Goal: Task Accomplishment & Management: Use online tool/utility

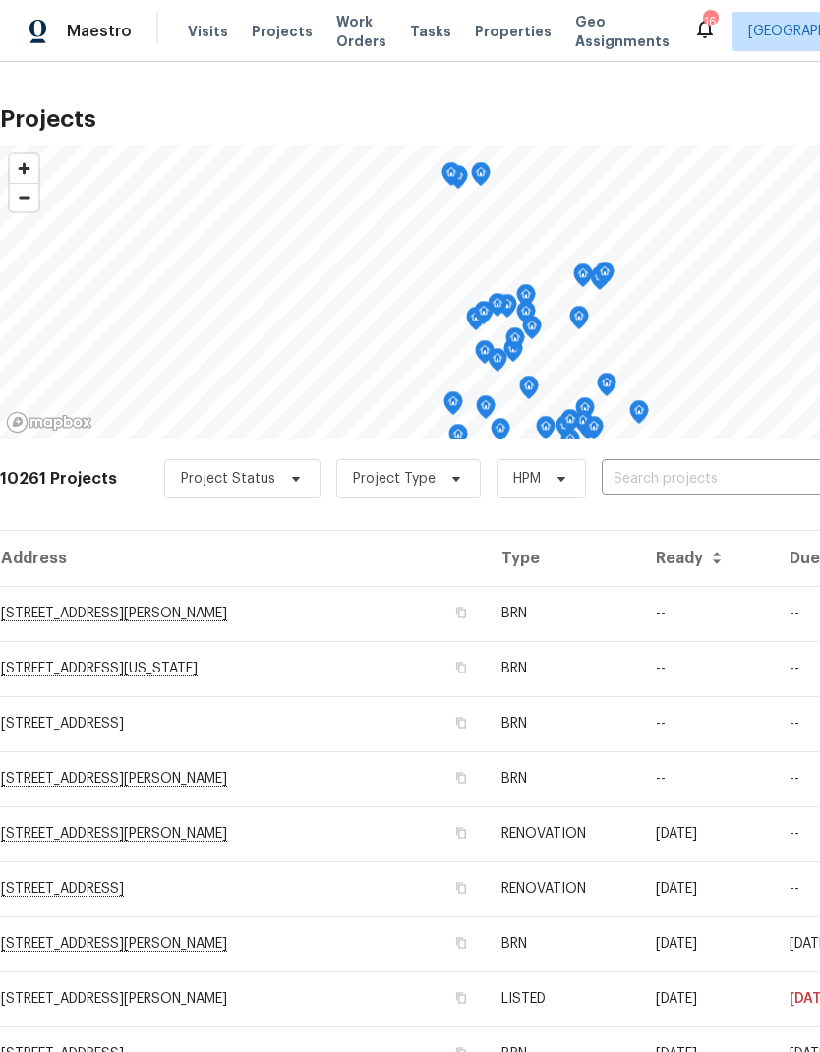
click at [640, 478] on input "text" at bounding box center [714, 479] width 225 height 30
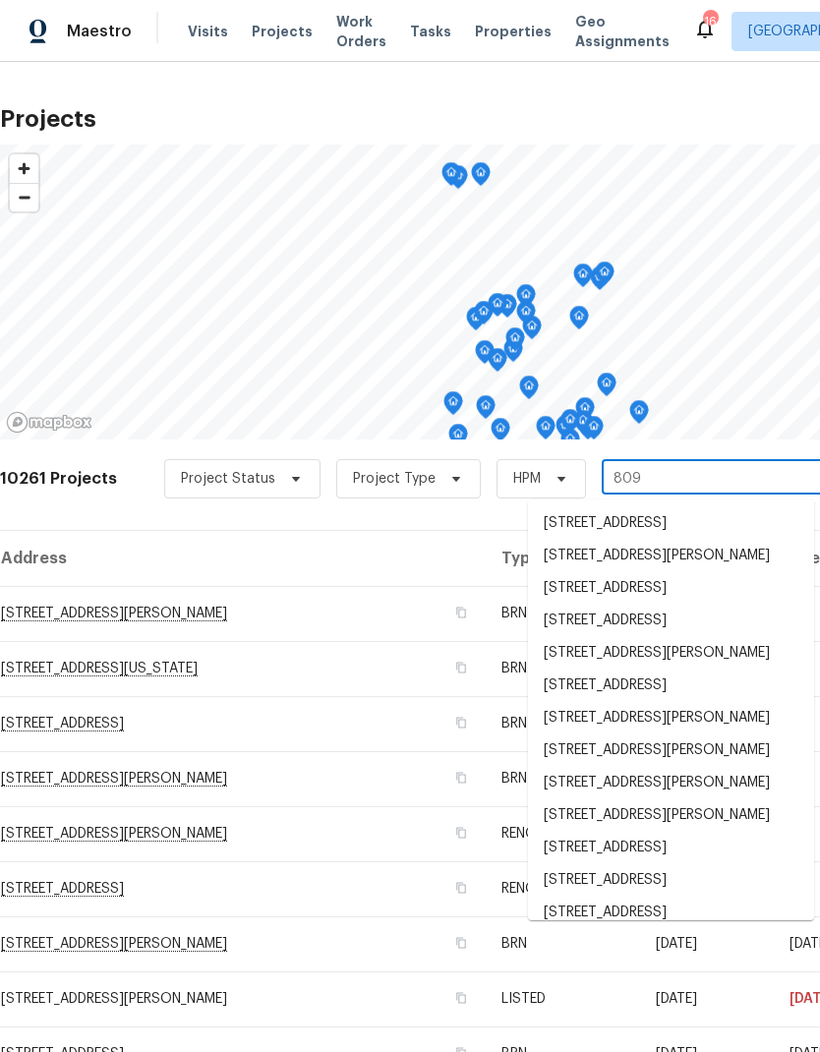
type input "8090"
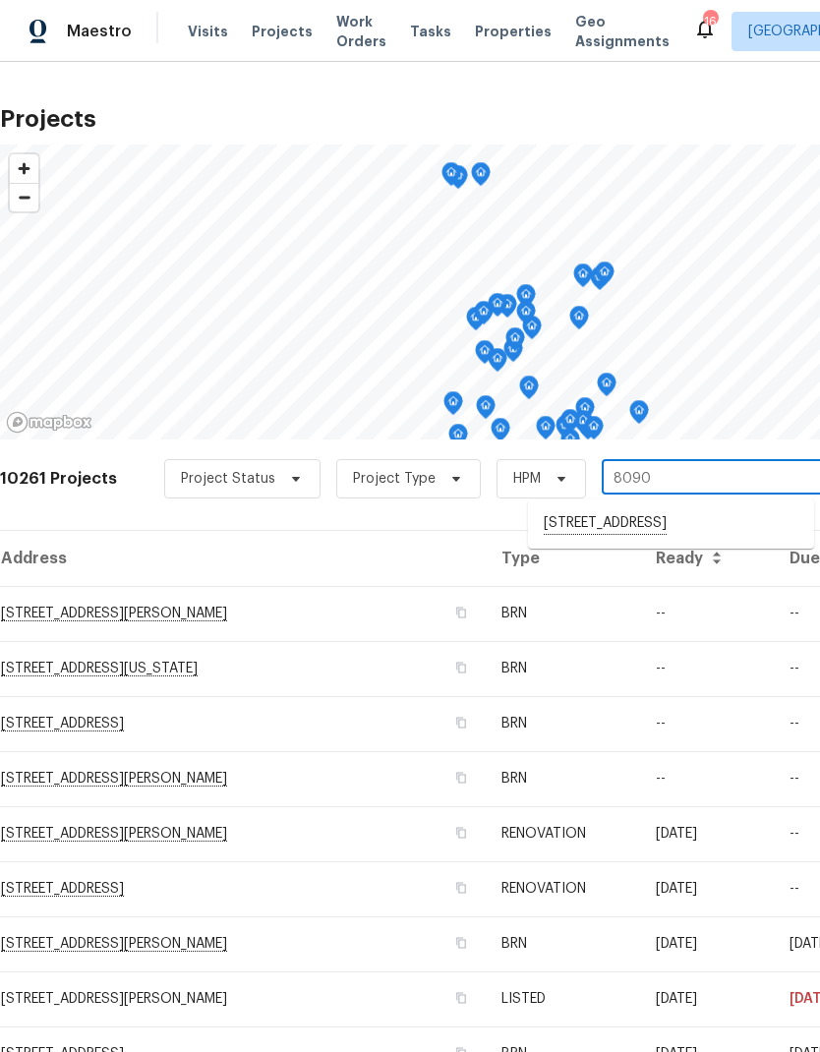
click at [210, 32] on span "Visits" at bounding box center [208, 32] width 40 height 20
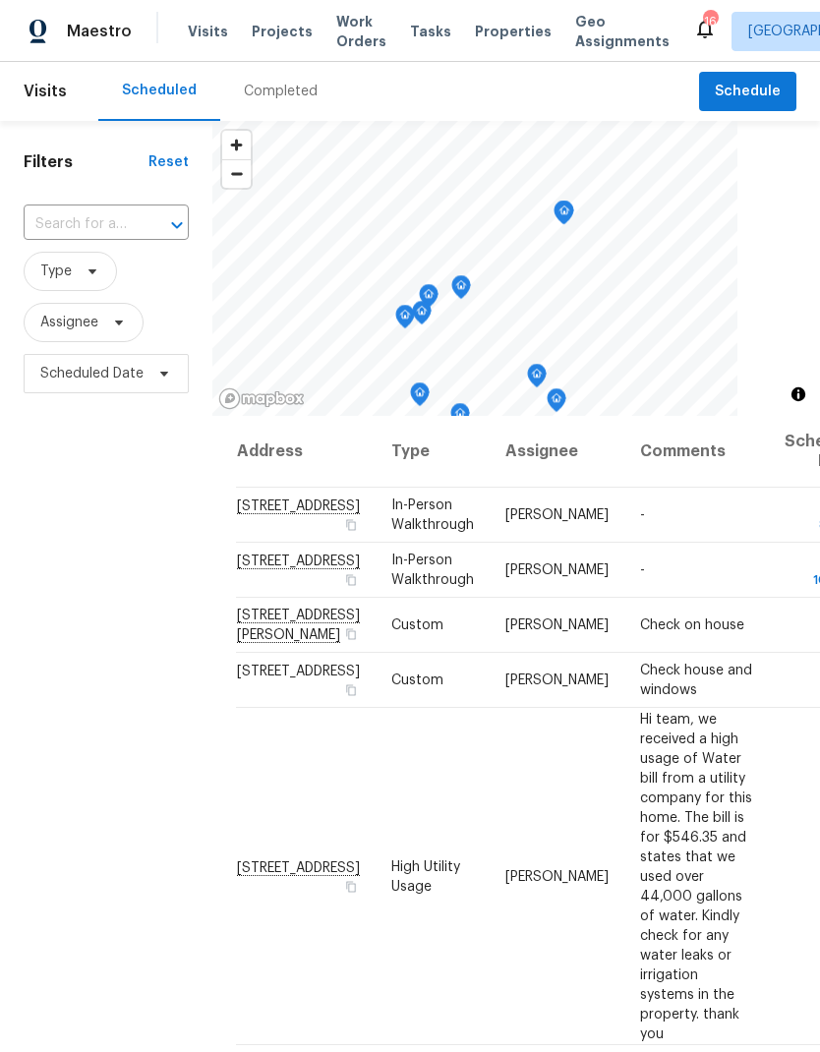
click at [89, 225] on input "text" at bounding box center [79, 224] width 110 height 30
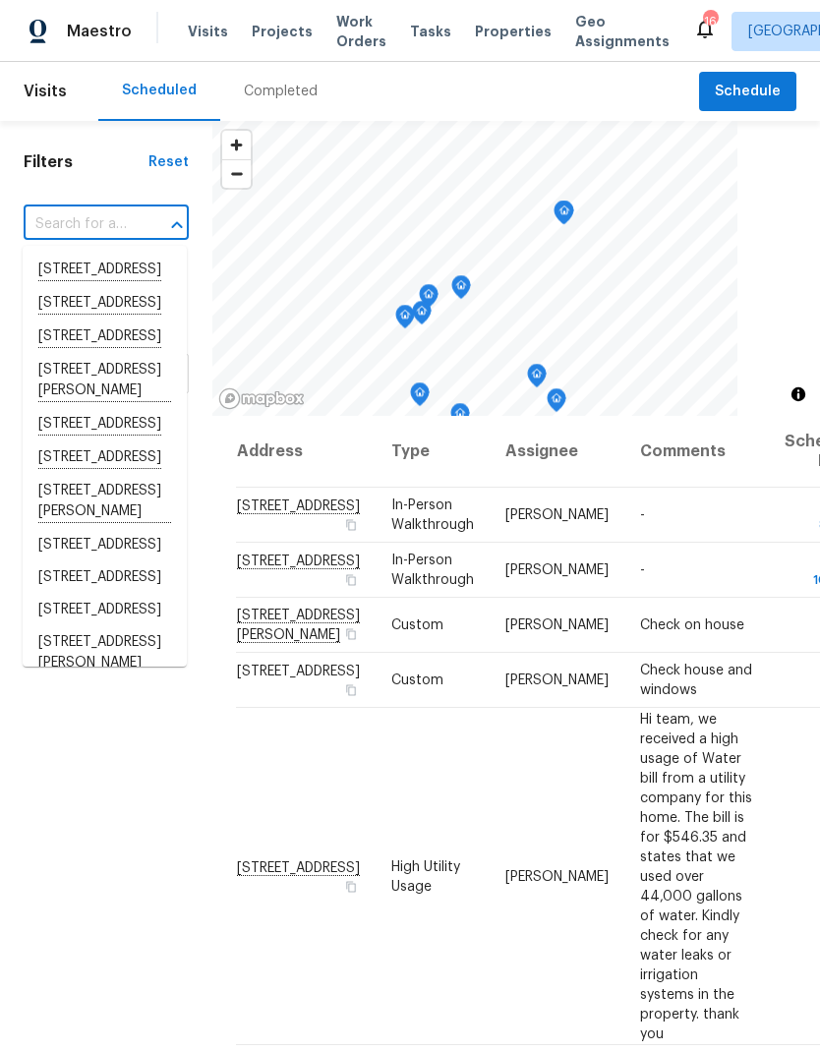
type input "9"
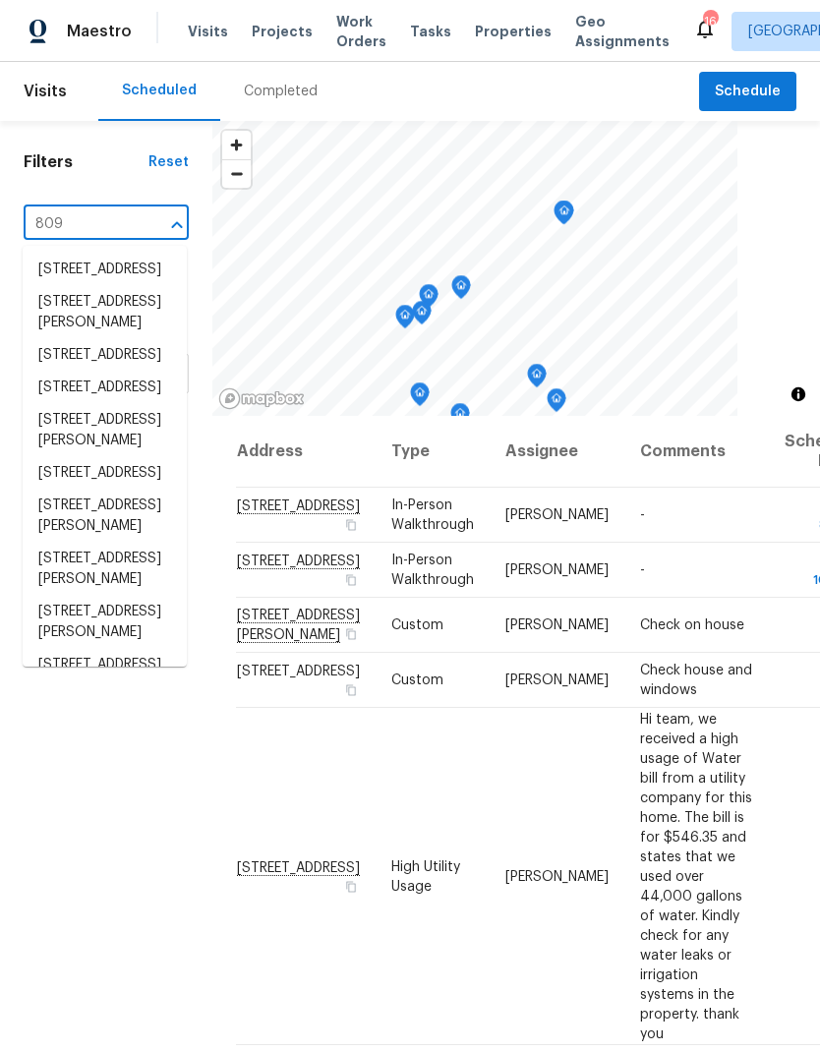
type input "8090"
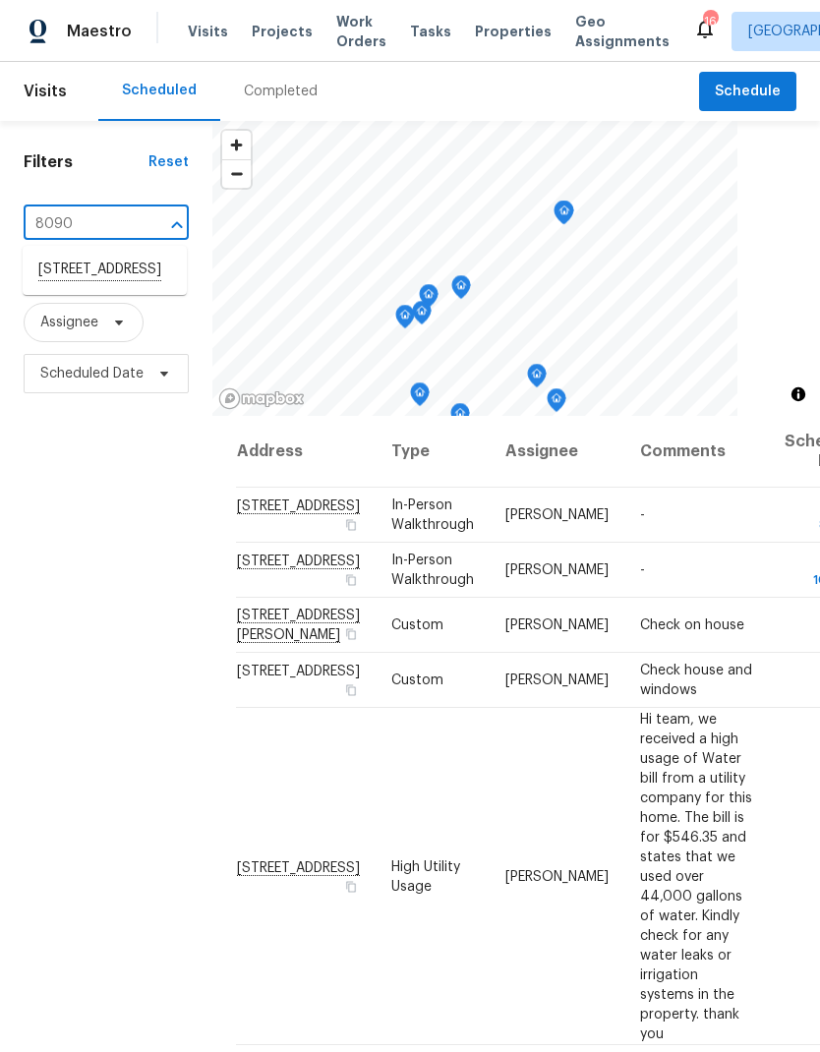
click at [85, 287] on li "8090 W 68th Ave, Arvada, CO 80004" at bounding box center [105, 270] width 164 height 33
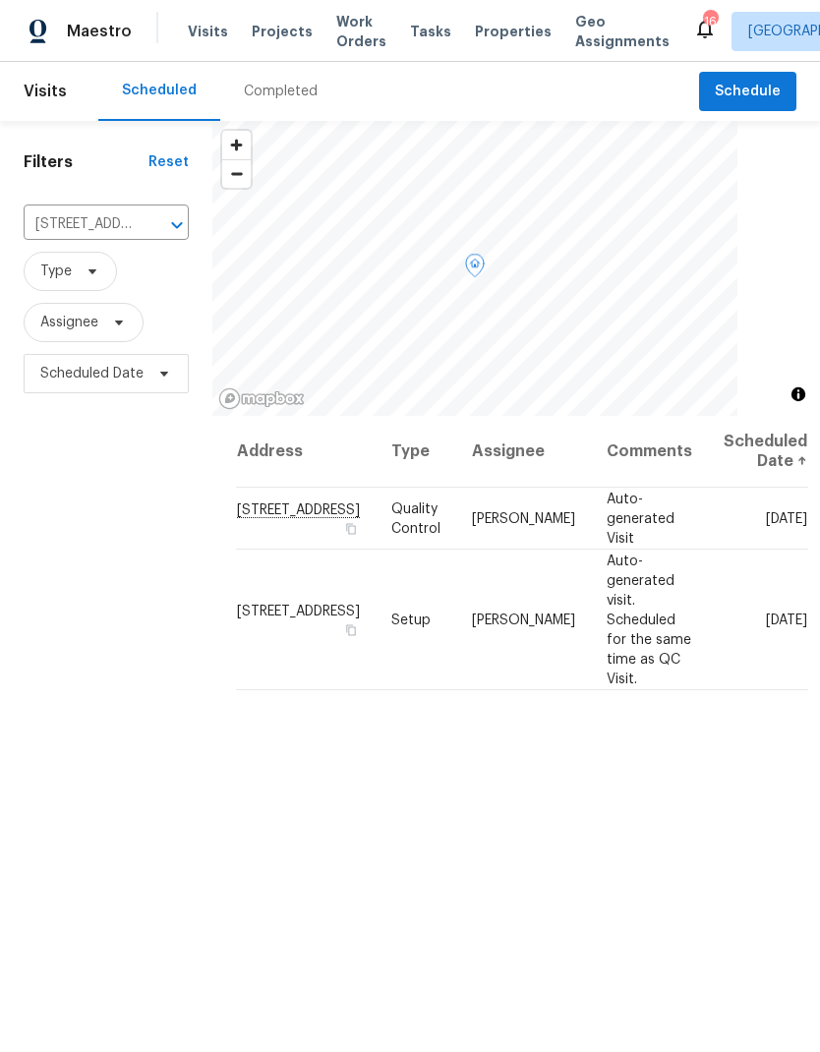
click at [0, 0] on icon at bounding box center [0, 0] width 0 height 0
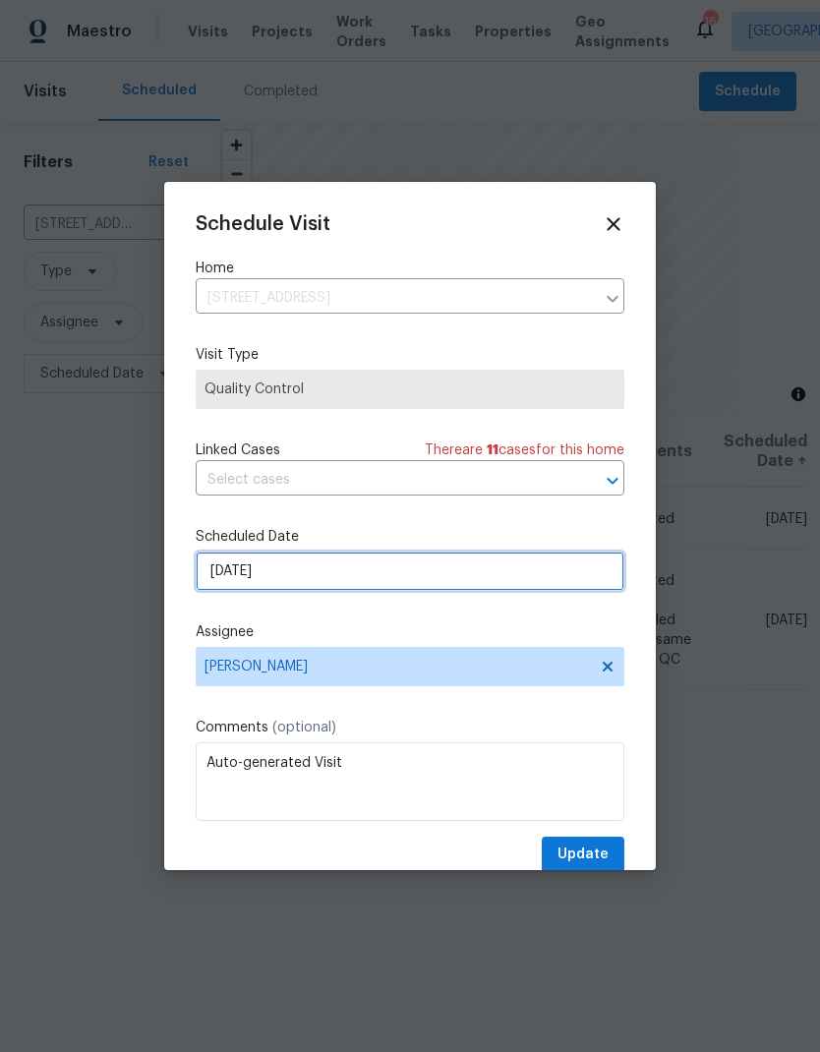
click at [329, 576] on input "9/4/2025" at bounding box center [410, 571] width 429 height 39
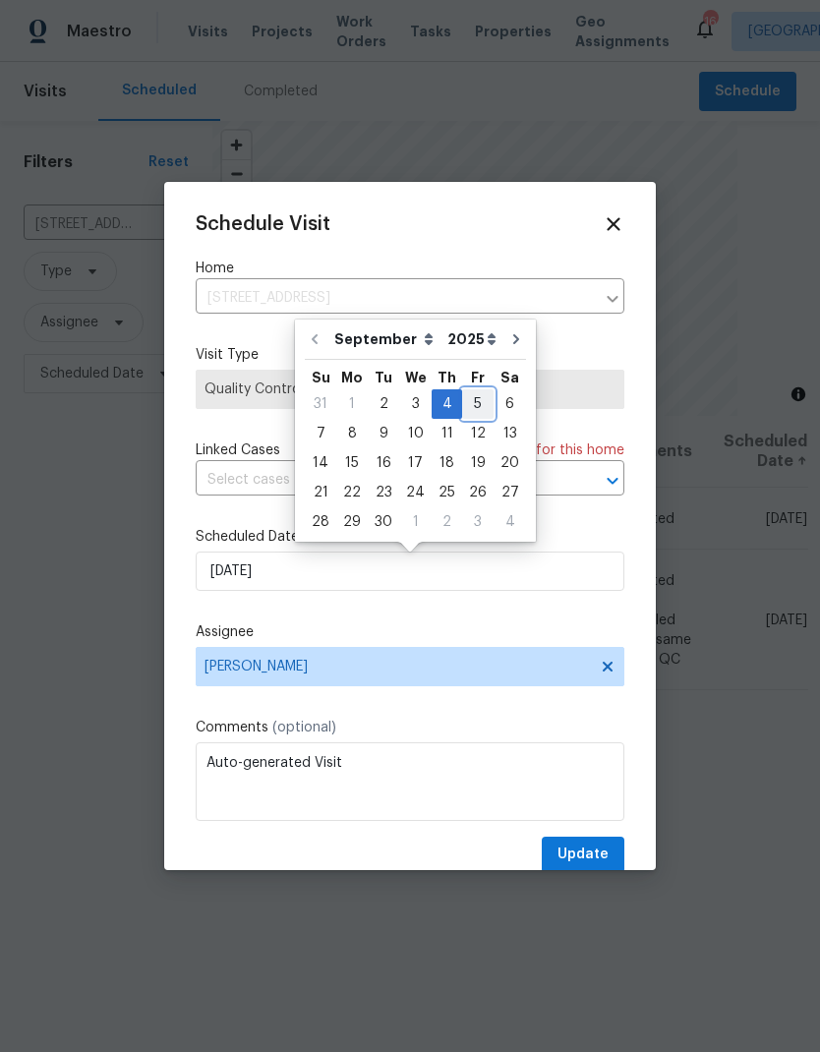
click at [477, 403] on div "5" at bounding box center [477, 404] width 31 height 28
type input "9/5/2025"
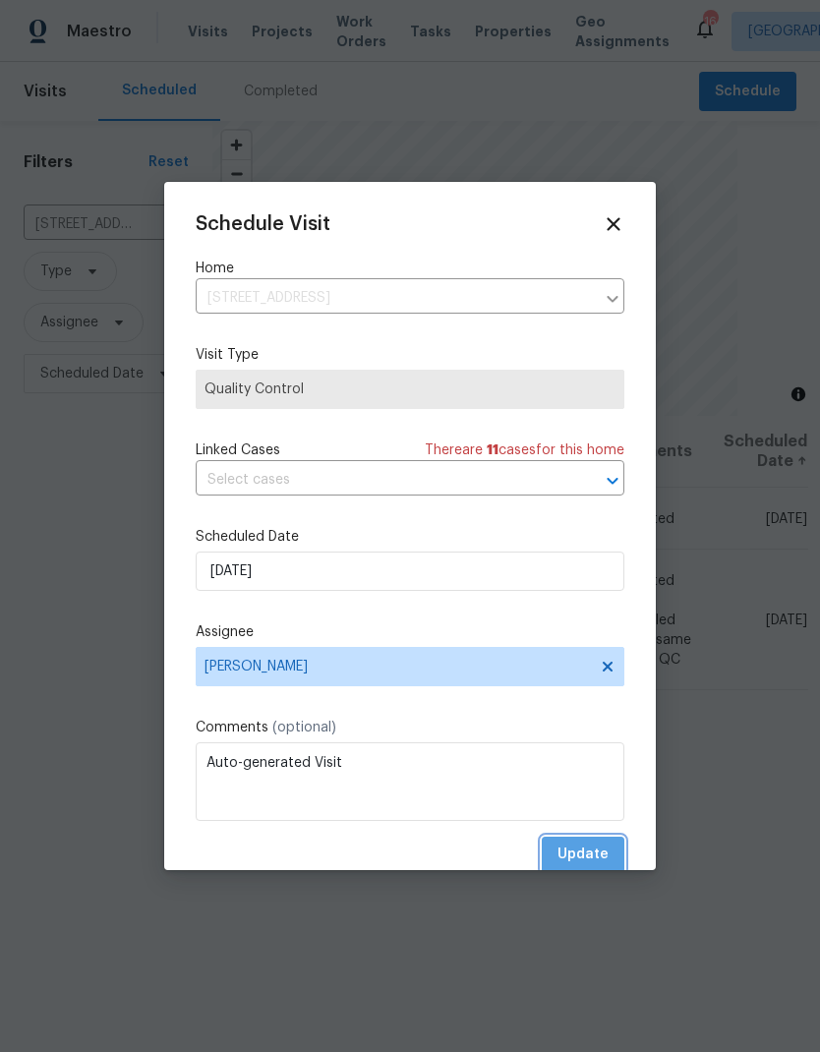
click at [589, 854] on span "Update" at bounding box center [582, 855] width 51 height 25
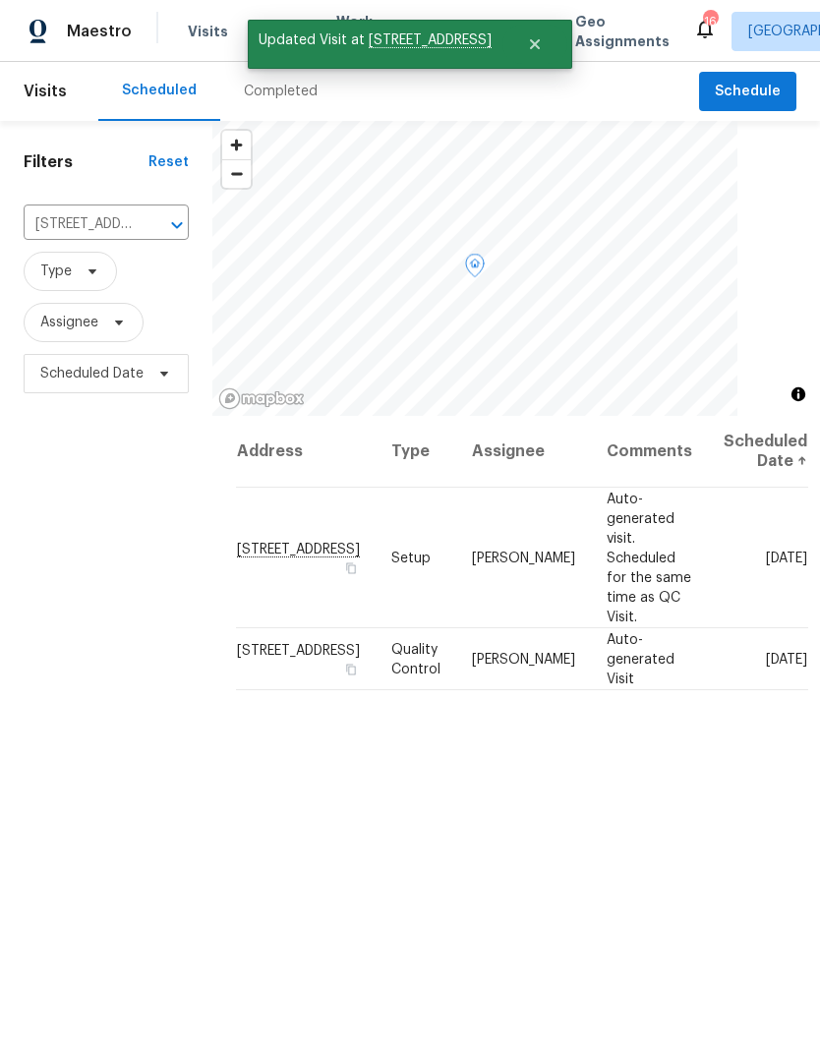
click at [0, 0] on icon at bounding box center [0, 0] width 0 height 0
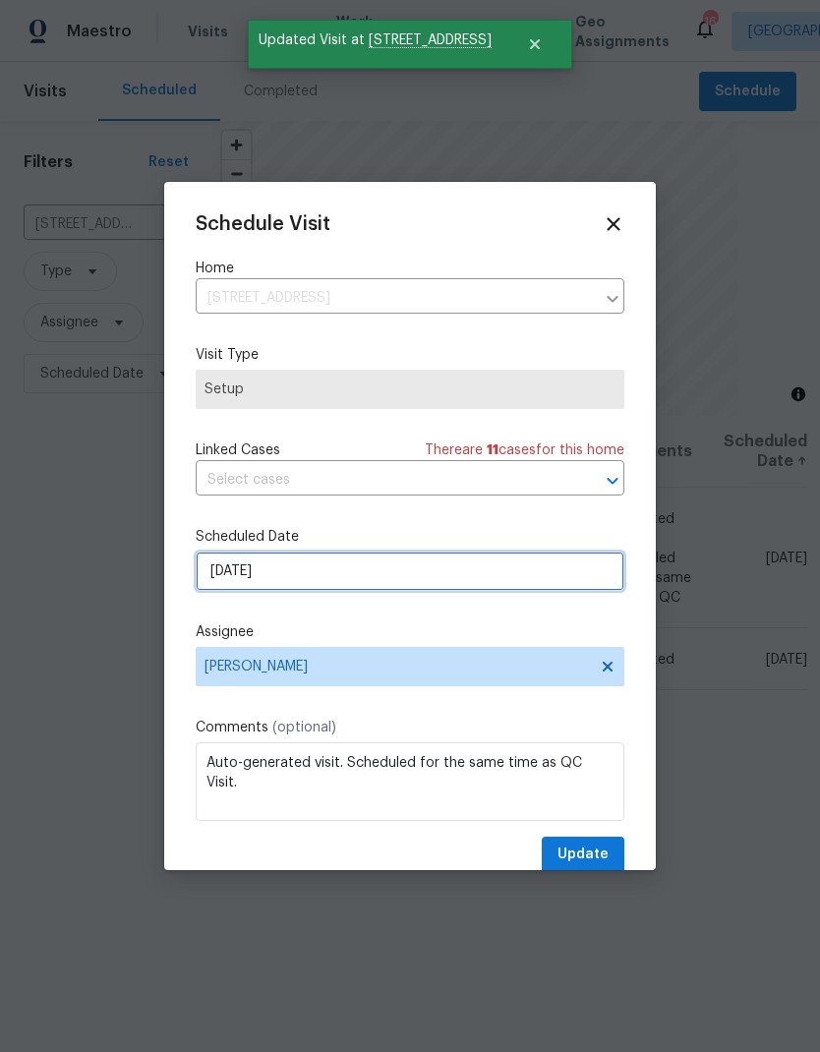
click at [407, 580] on input "9/4/2025" at bounding box center [410, 571] width 429 height 39
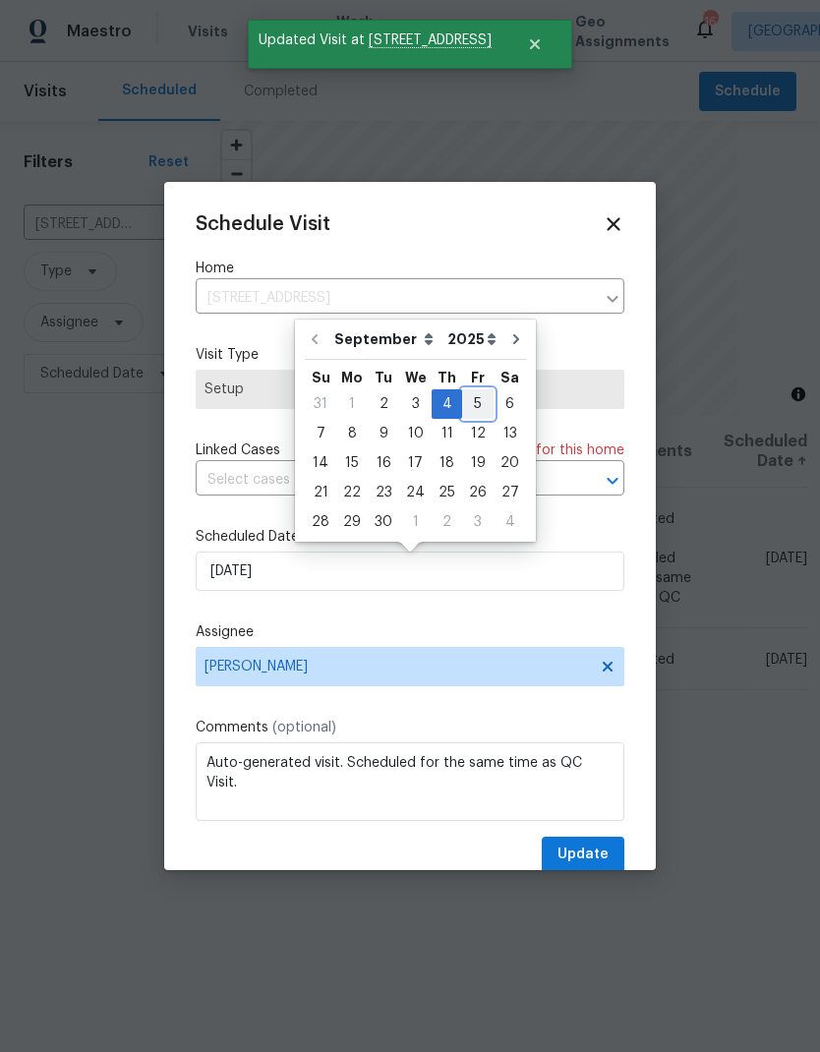
click at [469, 410] on div "5" at bounding box center [477, 404] width 31 height 28
type input "9/5/2025"
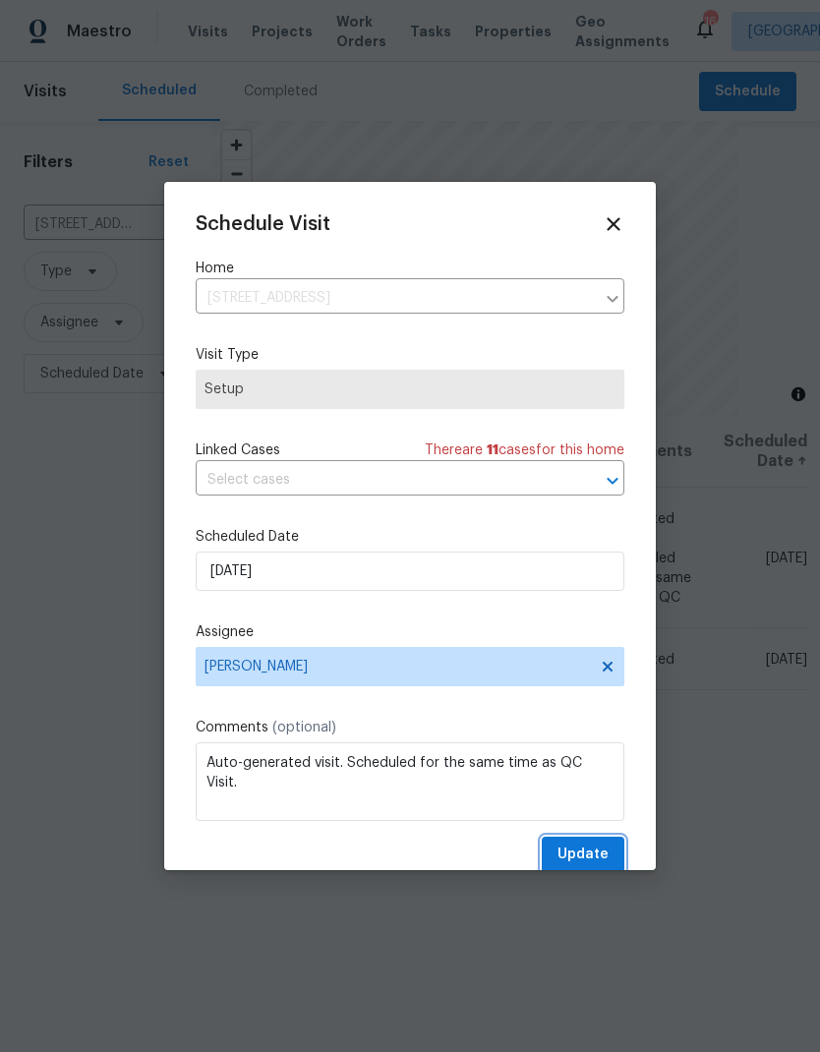
click at [584, 853] on span "Update" at bounding box center [582, 855] width 51 height 25
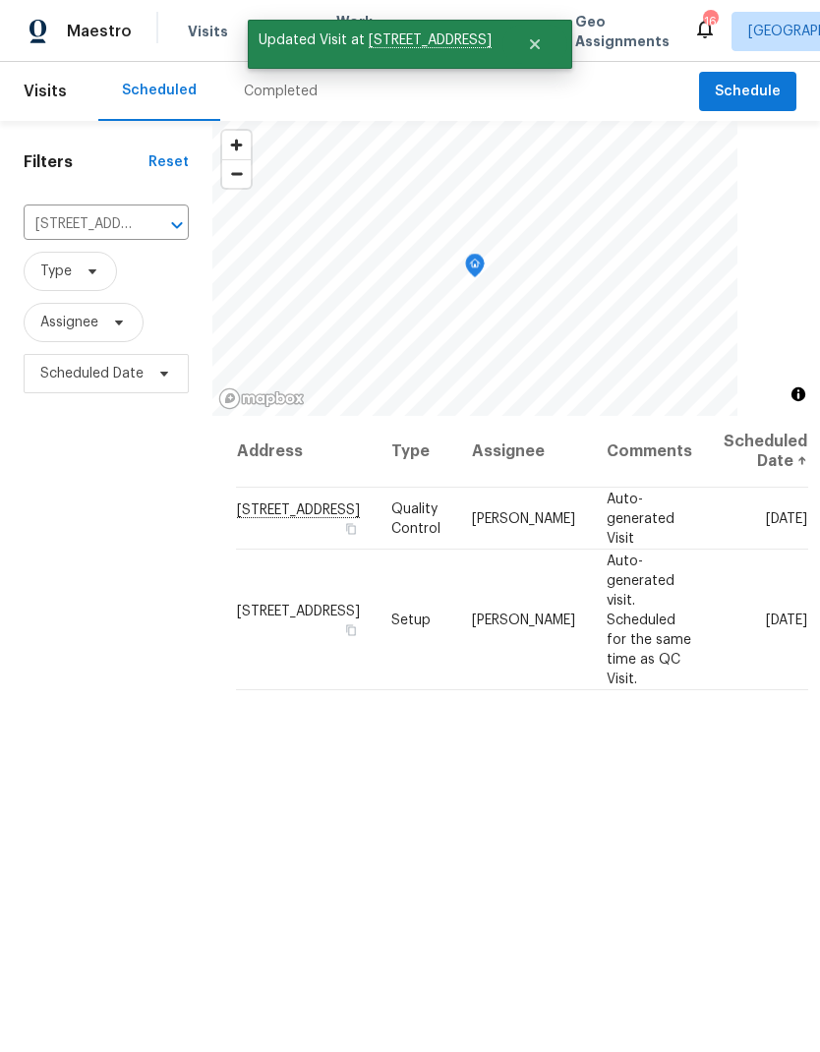
click at [139, 227] on button "Clear" at bounding box center [152, 225] width 28 height 28
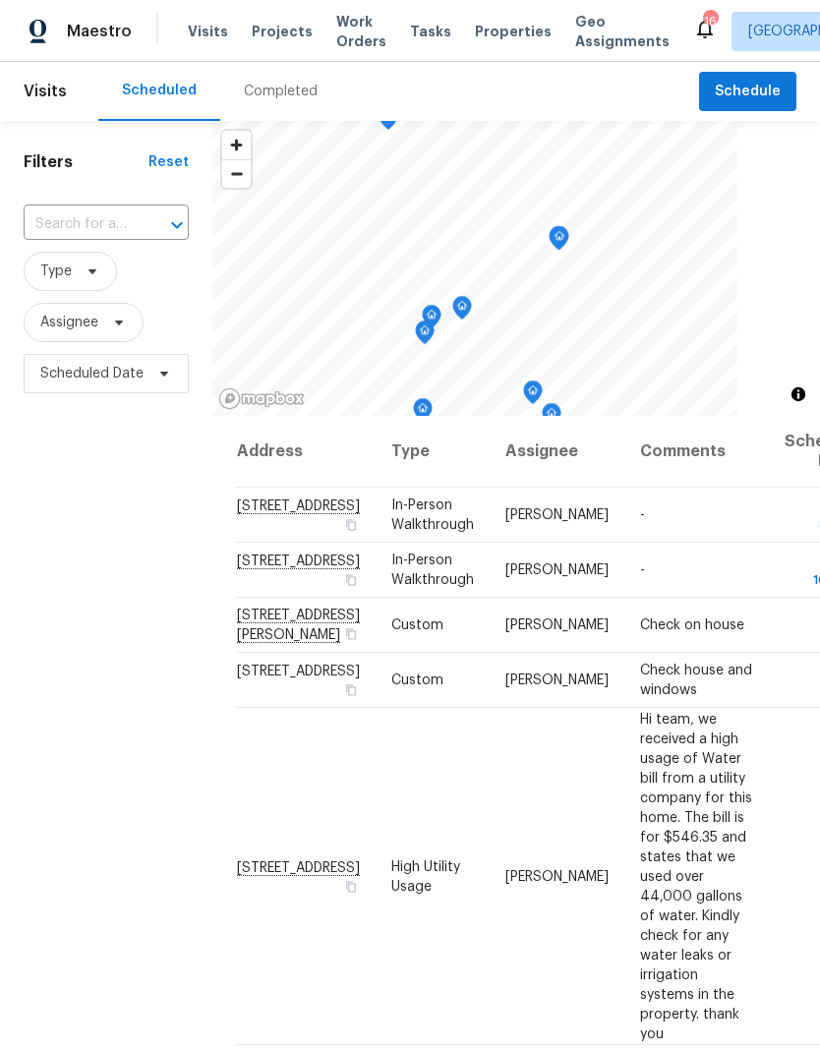
click at [75, 230] on input "text" at bounding box center [79, 224] width 110 height 30
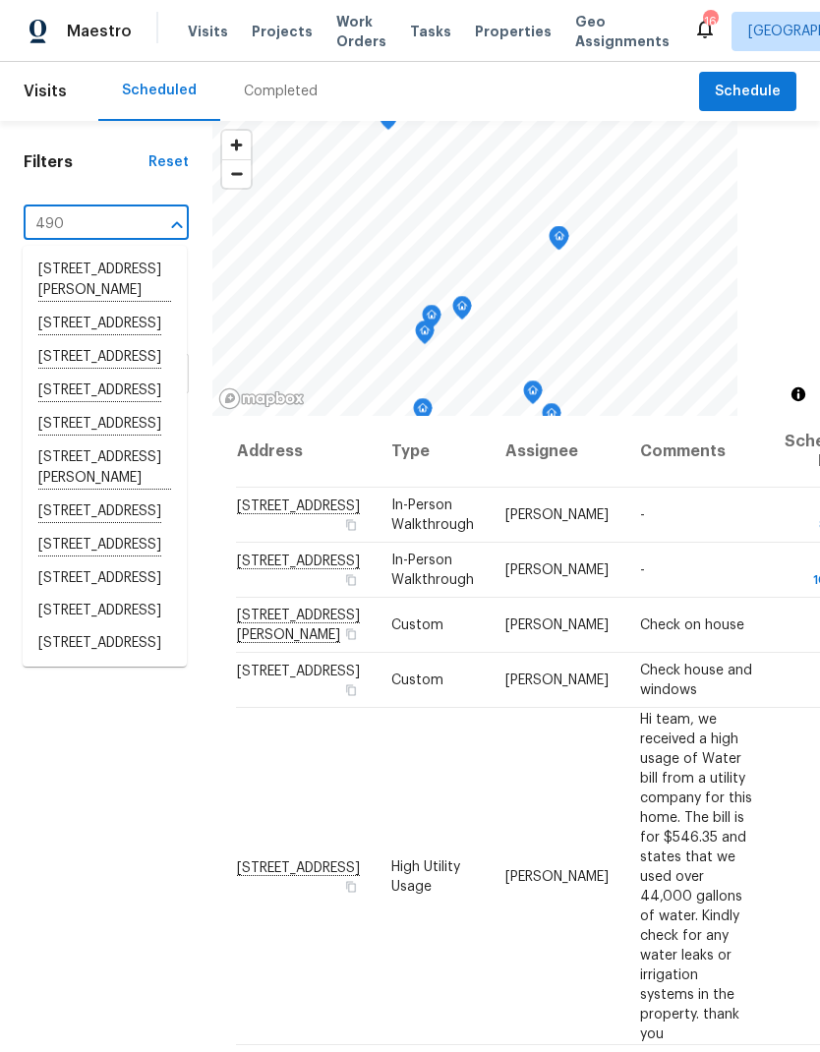
type input "4901"
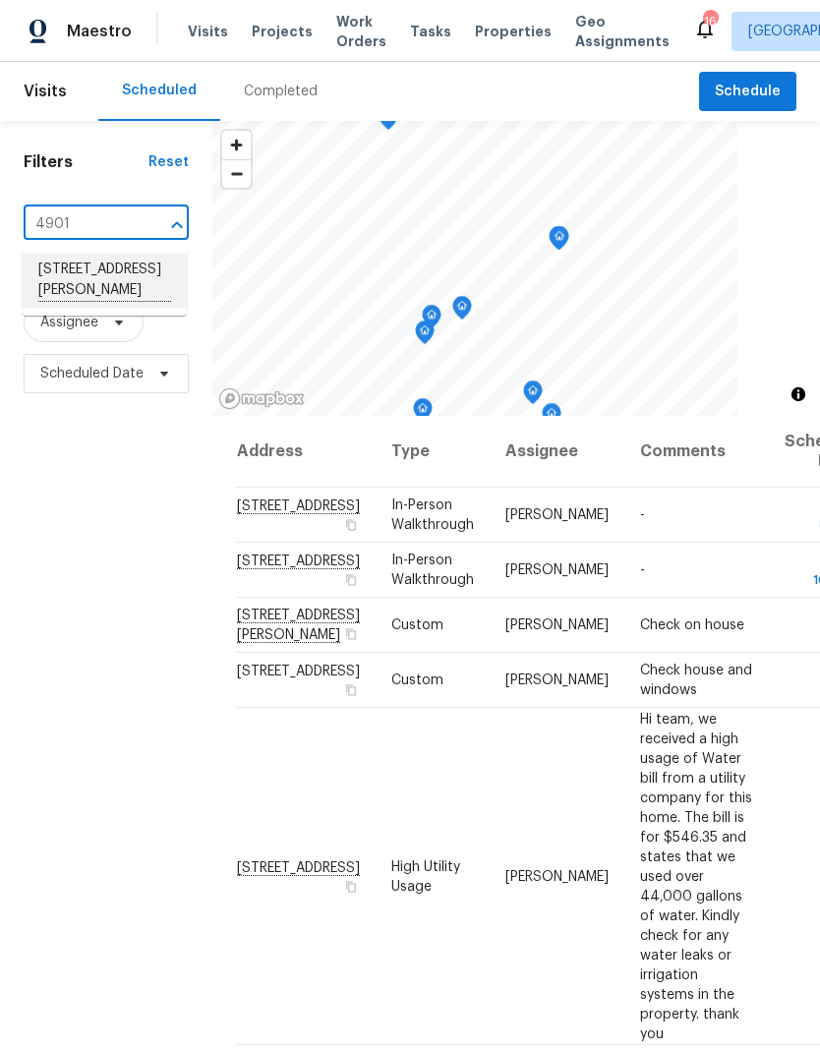
click at [84, 292] on li "4901 Yates Ct, Broomfield, CO 80020" at bounding box center [105, 281] width 164 height 54
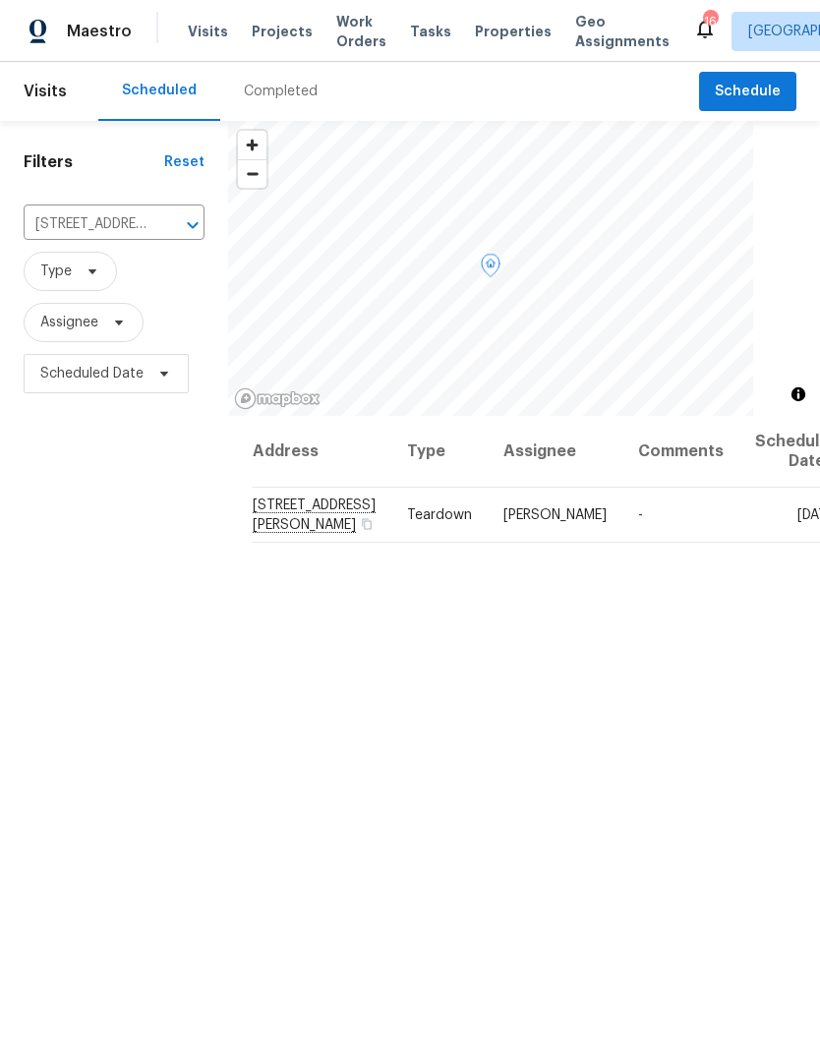
click at [0, 0] on icon at bounding box center [0, 0] width 0 height 0
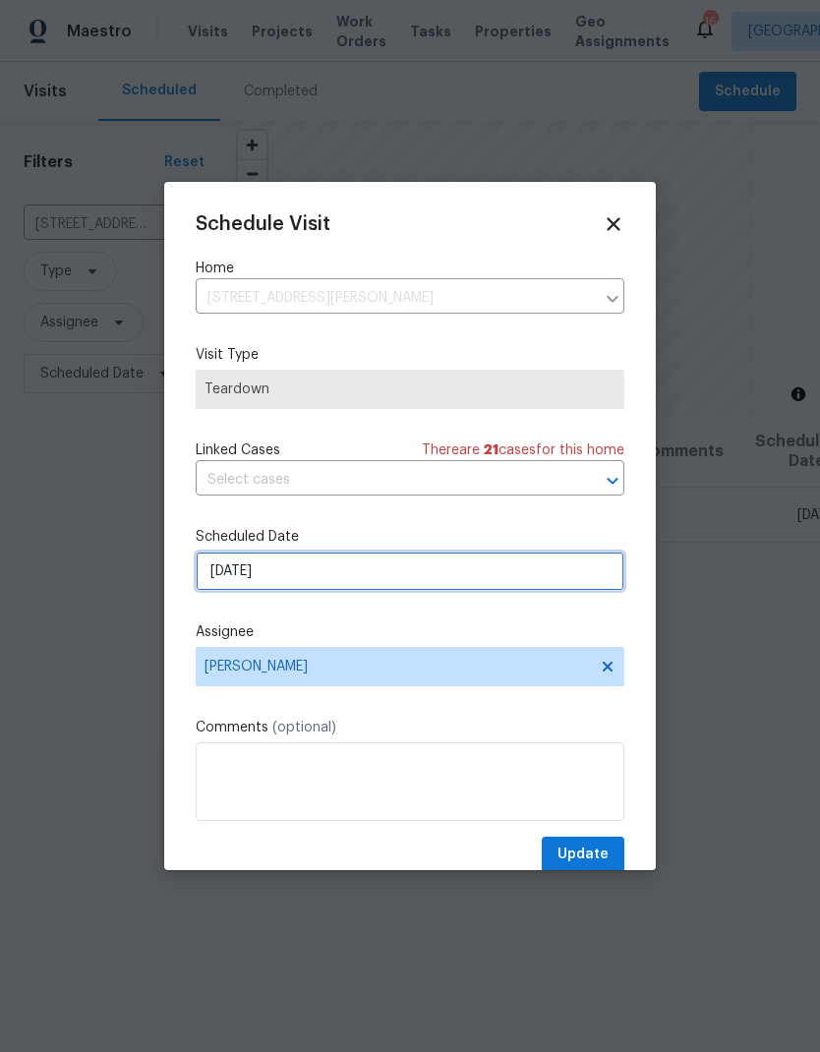
click at [324, 575] on input "9/4/2025" at bounding box center [410, 571] width 429 height 39
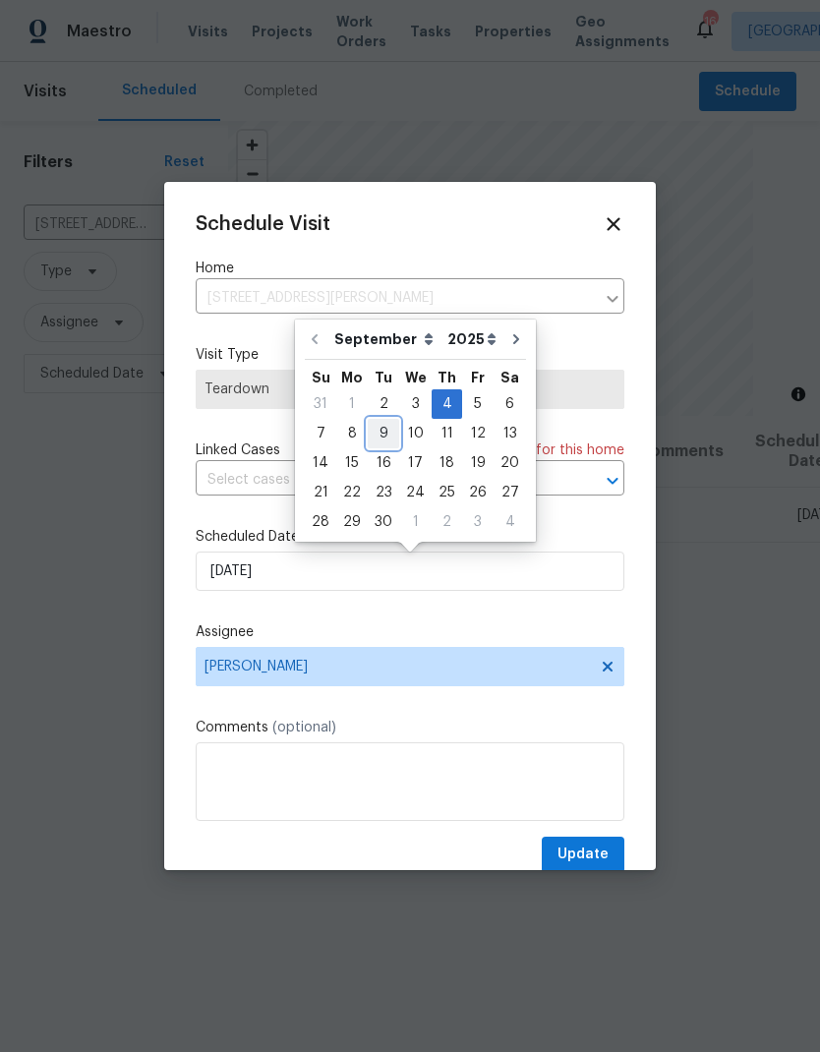
click at [383, 433] on div "9" at bounding box center [383, 434] width 31 height 28
type input "9/9/2025"
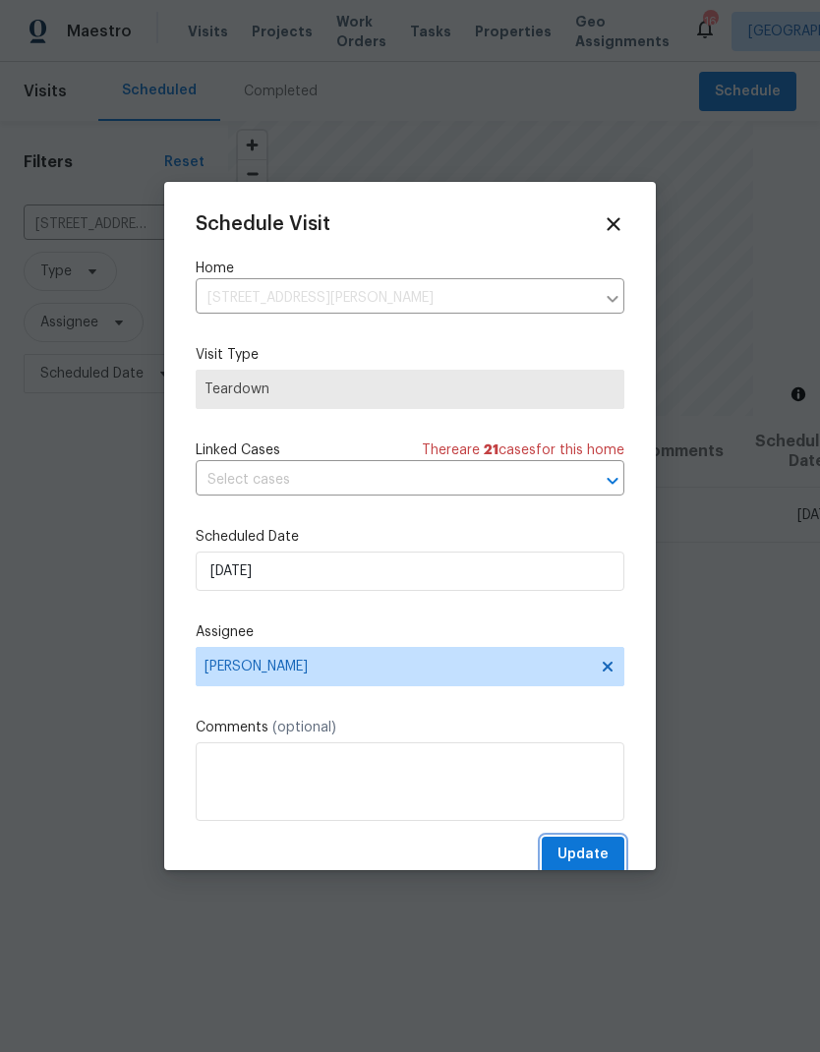
click at [594, 853] on span "Update" at bounding box center [582, 855] width 51 height 25
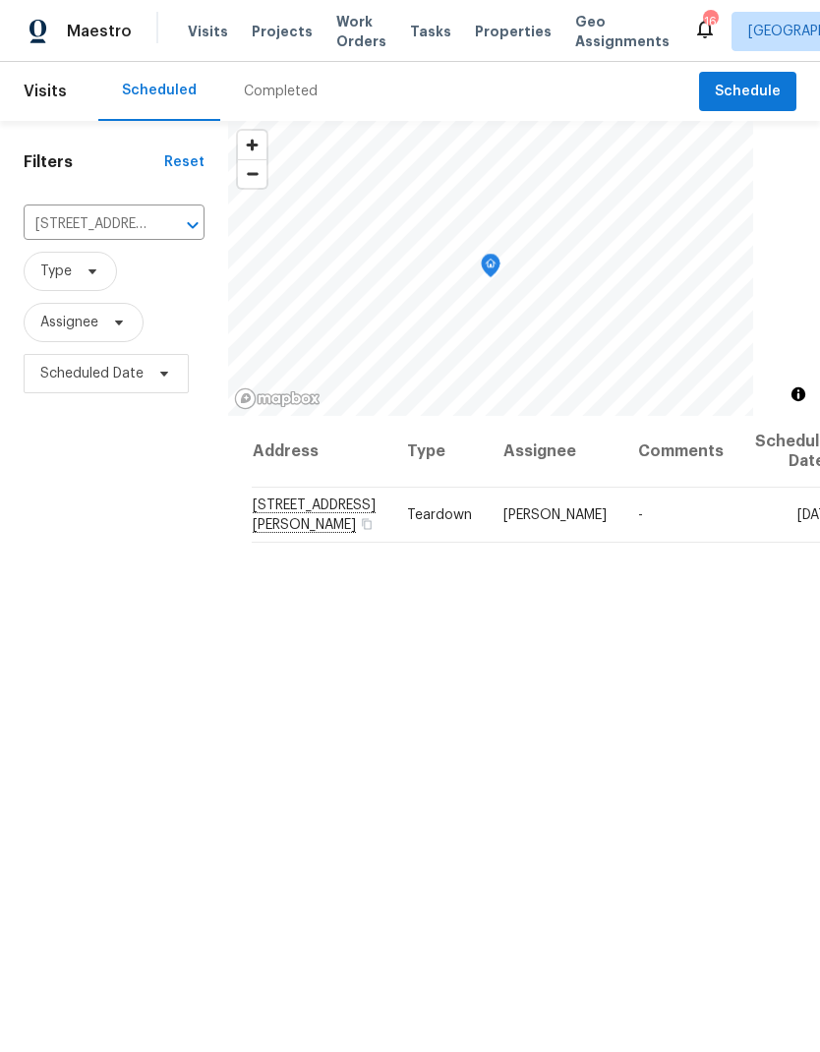
click at [157, 226] on icon "Clear" at bounding box center [167, 225] width 20 height 20
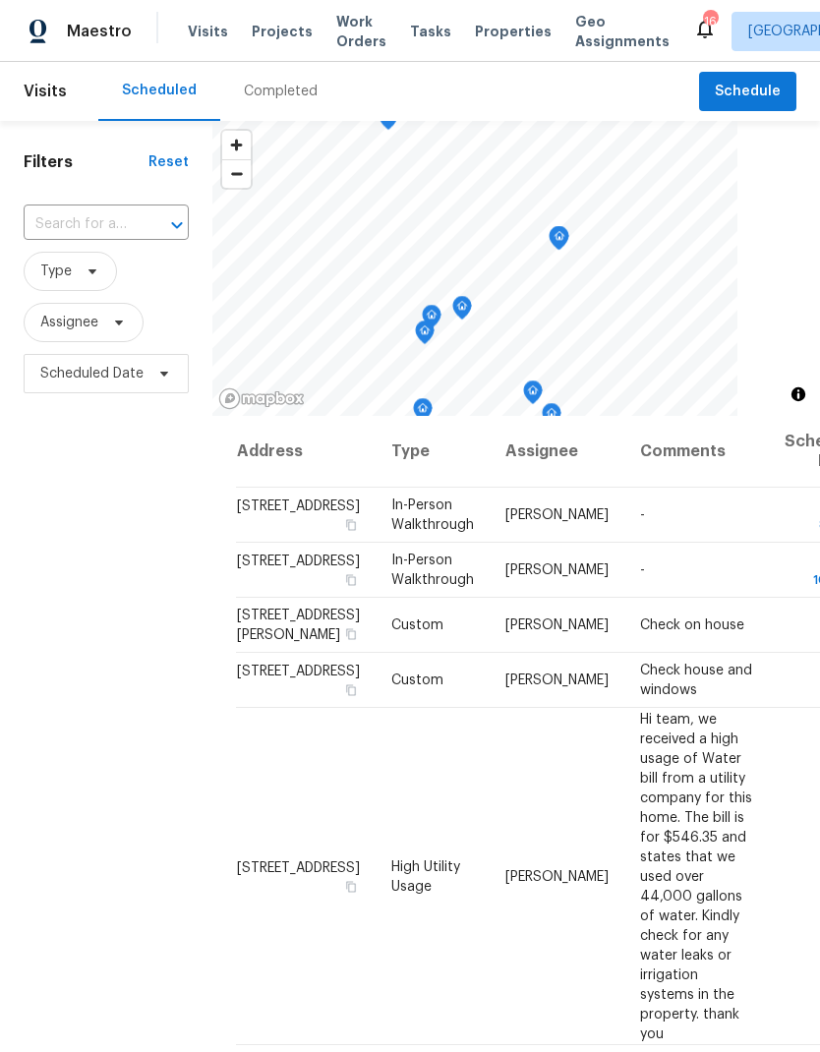
click at [75, 228] on input "text" at bounding box center [79, 224] width 110 height 30
type input "1298"
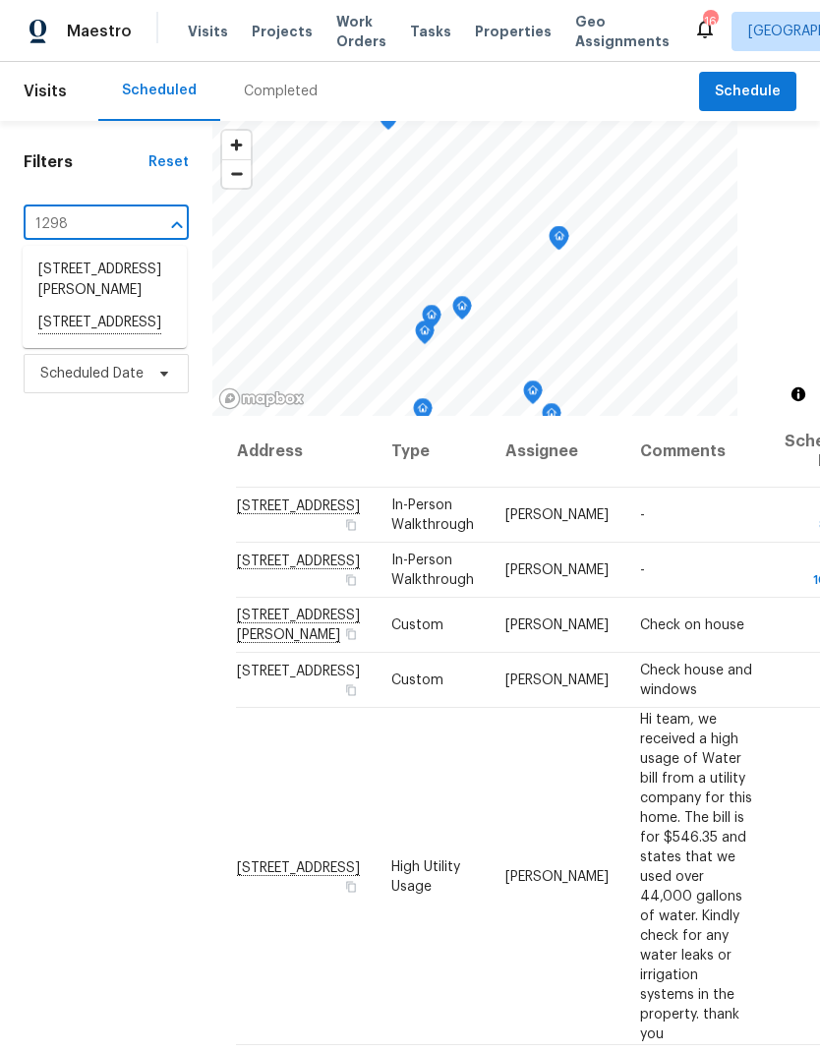
click at [93, 340] on li "1298 S Seneca Way, Denver, CO 80223" at bounding box center [105, 323] width 164 height 33
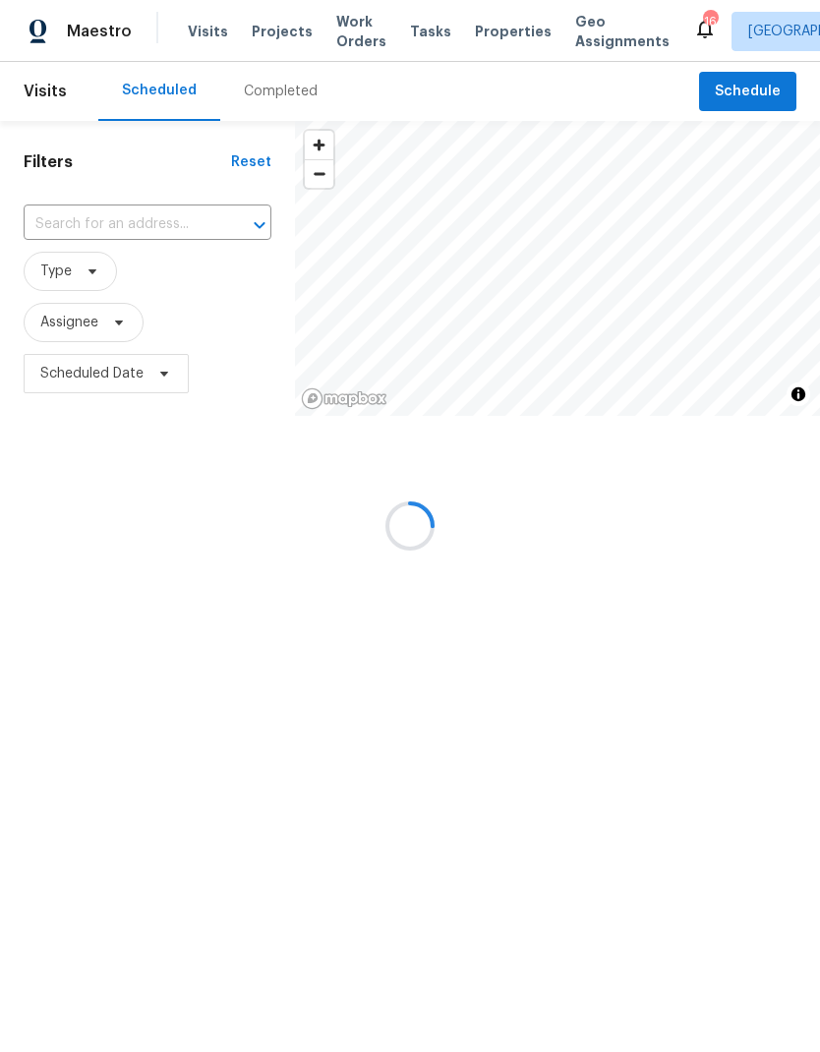
type input "1298 S Seneca Way, Denver, CO 80223"
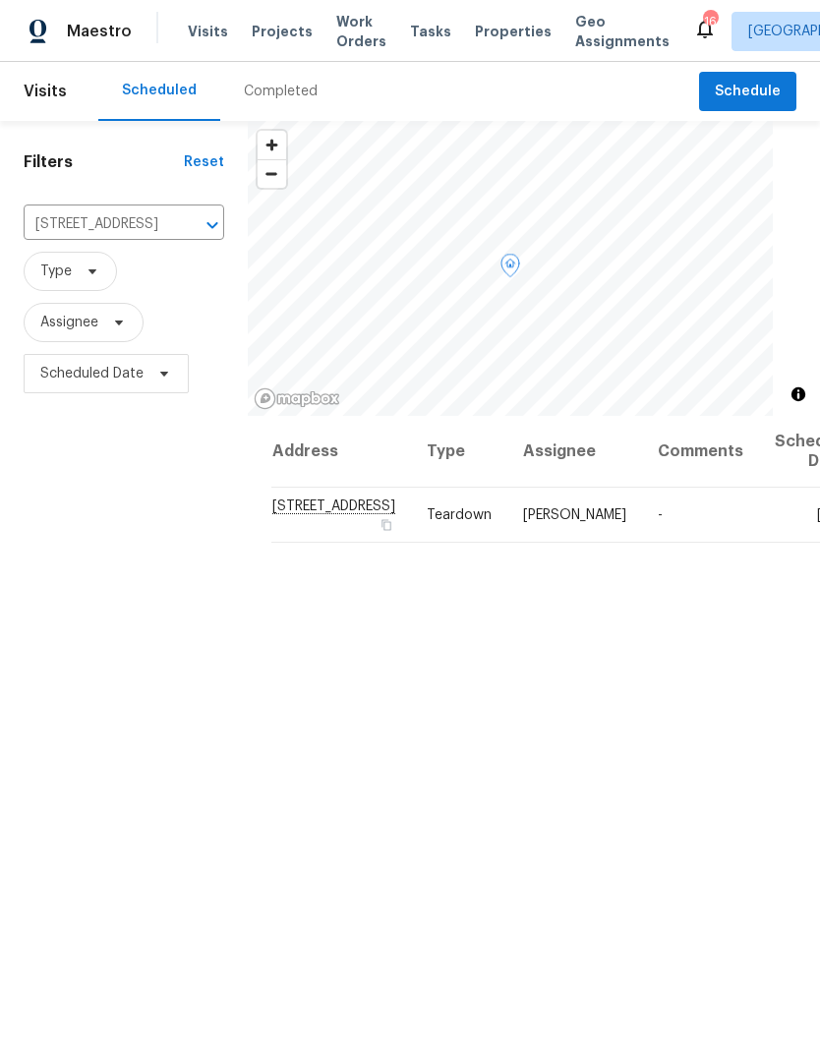
click at [0, 0] on span at bounding box center [0, 0] width 0 height 0
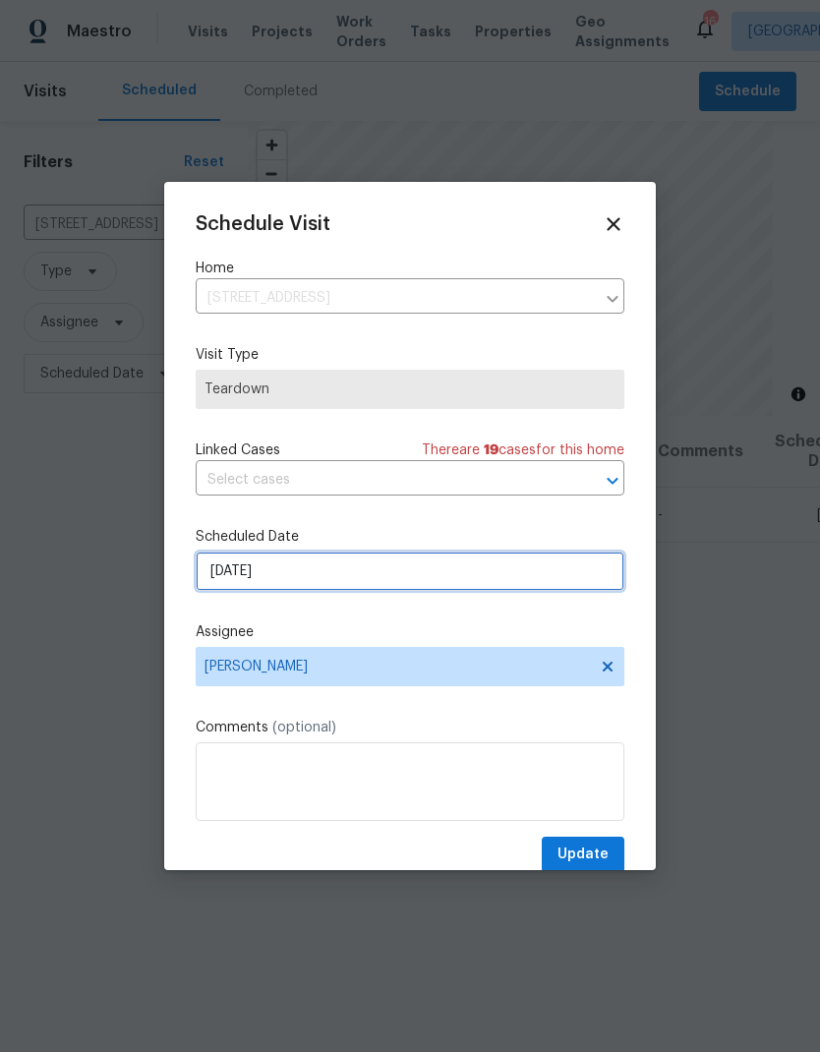
click at [366, 577] on input "9/4/2025" at bounding box center [410, 571] width 429 height 39
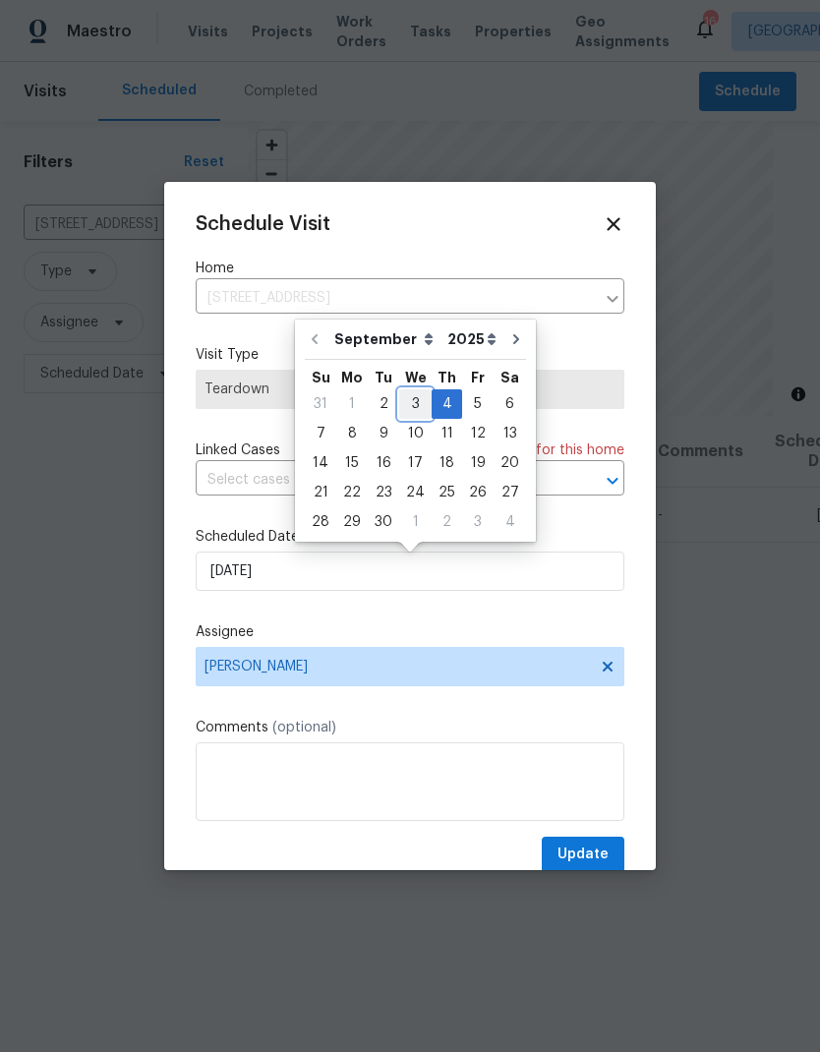
click at [416, 405] on div "3" at bounding box center [415, 404] width 32 height 28
type input "9/3/2025"
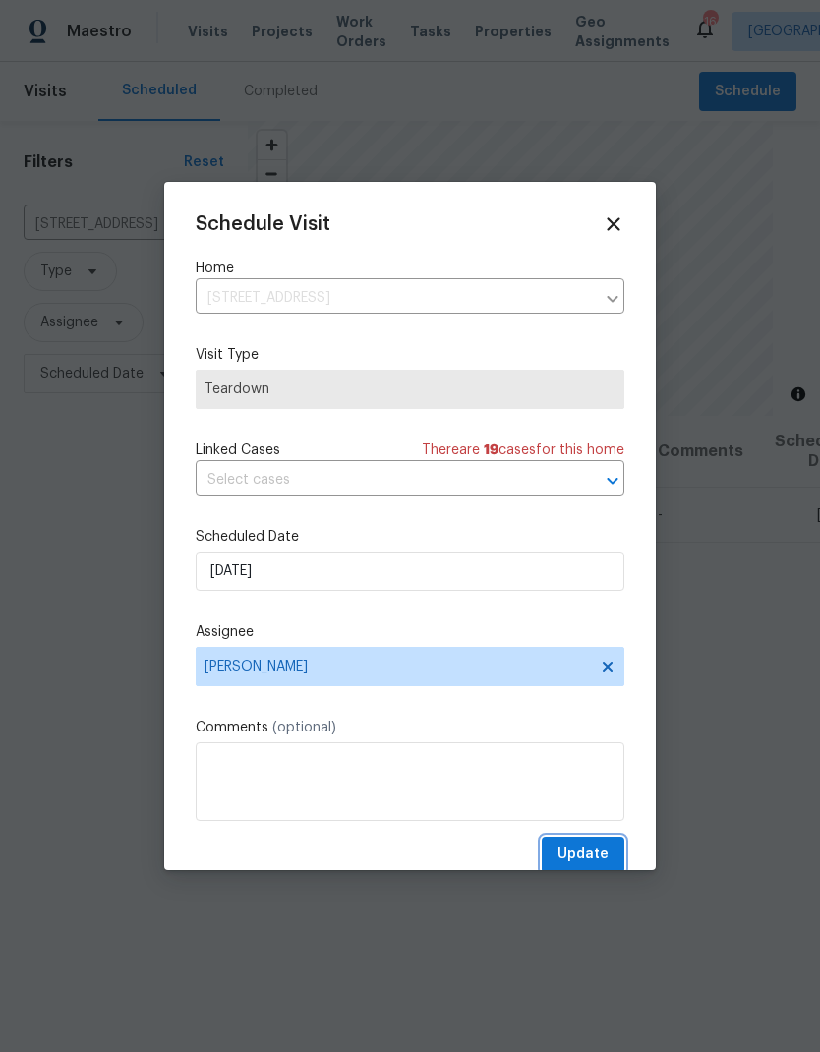
click at [593, 855] on span "Update" at bounding box center [582, 855] width 51 height 25
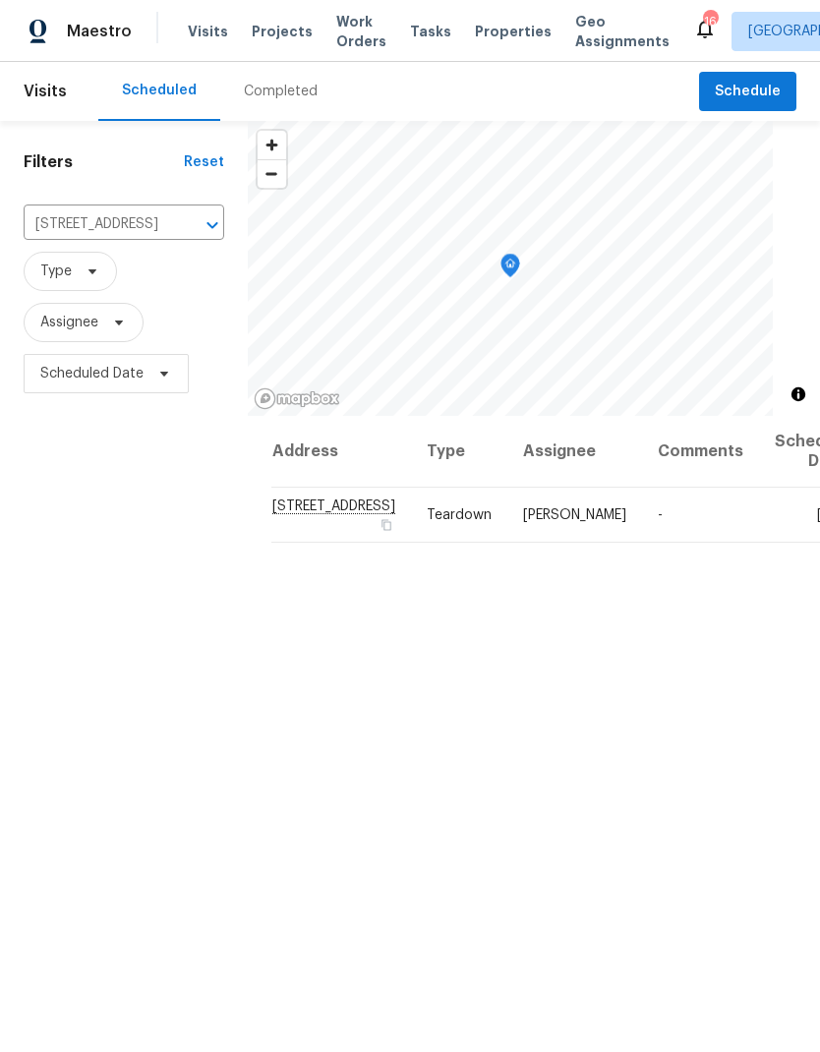
click at [177, 230] on icon "Clear" at bounding box center [187, 225] width 20 height 20
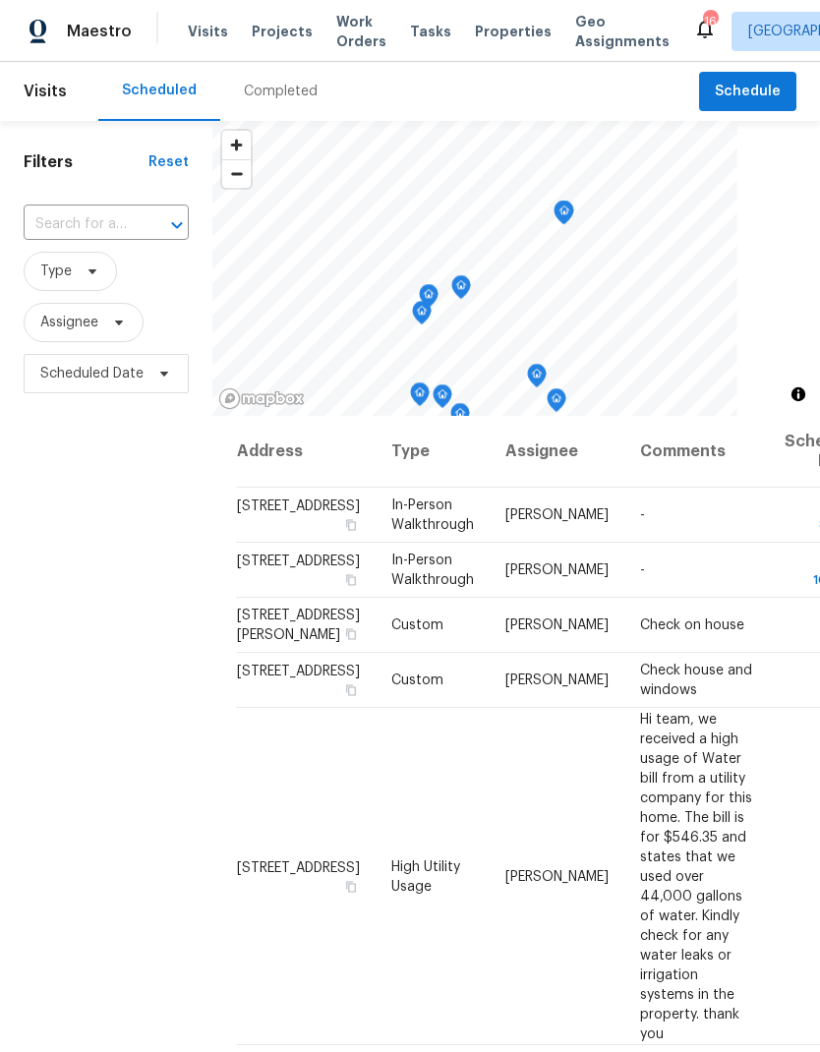
click at [97, 236] on input "text" at bounding box center [79, 224] width 110 height 30
type input "9115"
click at [113, 285] on li "9115 W Hinsdale Pl, Littleton, CO 80128" at bounding box center [105, 270] width 164 height 33
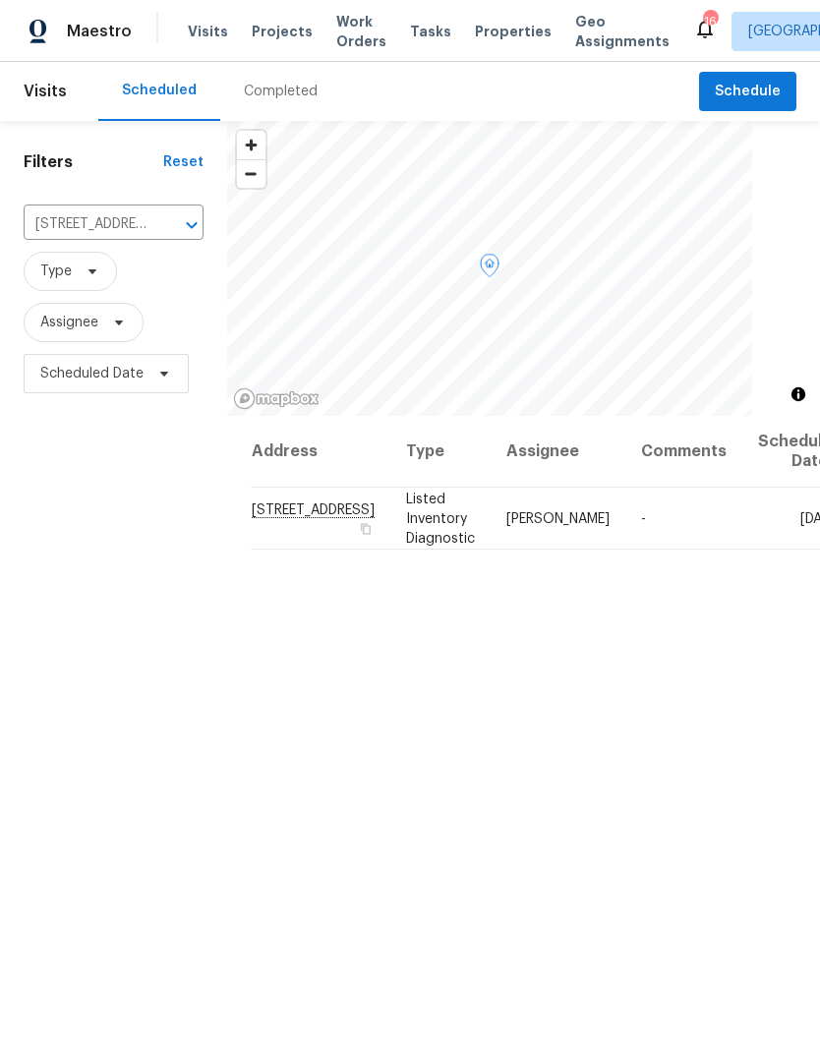
click at [0, 0] on icon at bounding box center [0, 0] width 0 height 0
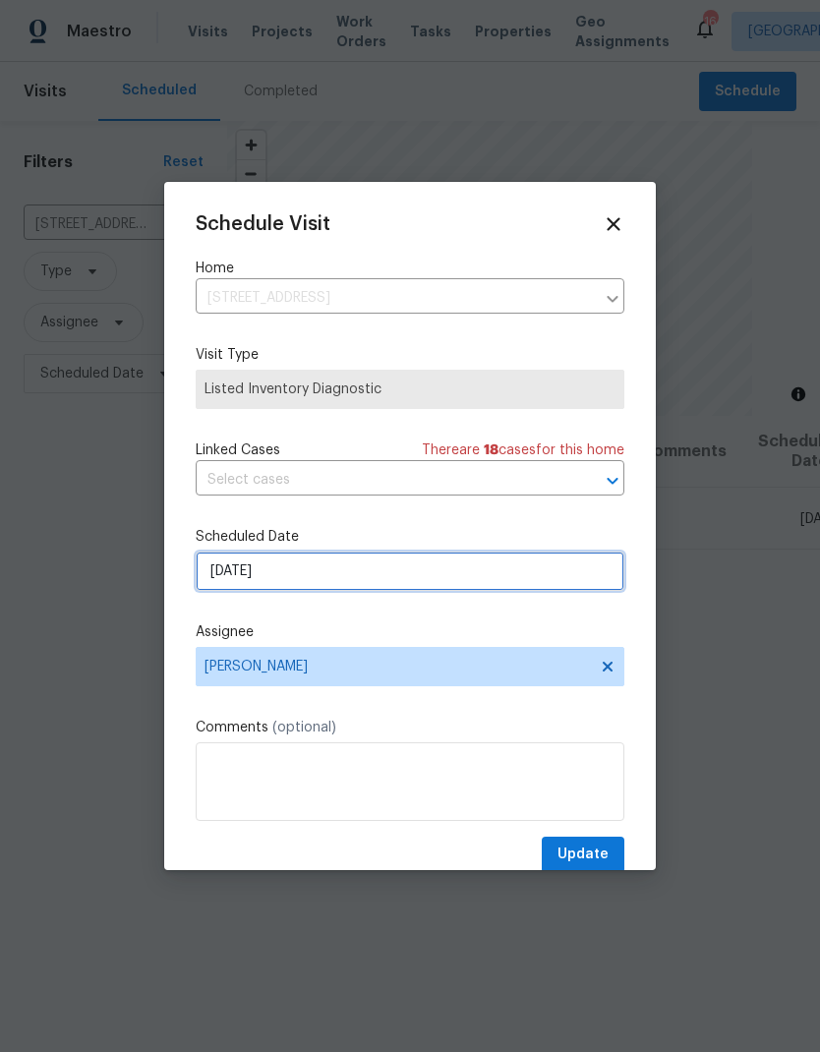
click at [326, 578] on input "9/5/2025" at bounding box center [410, 571] width 429 height 39
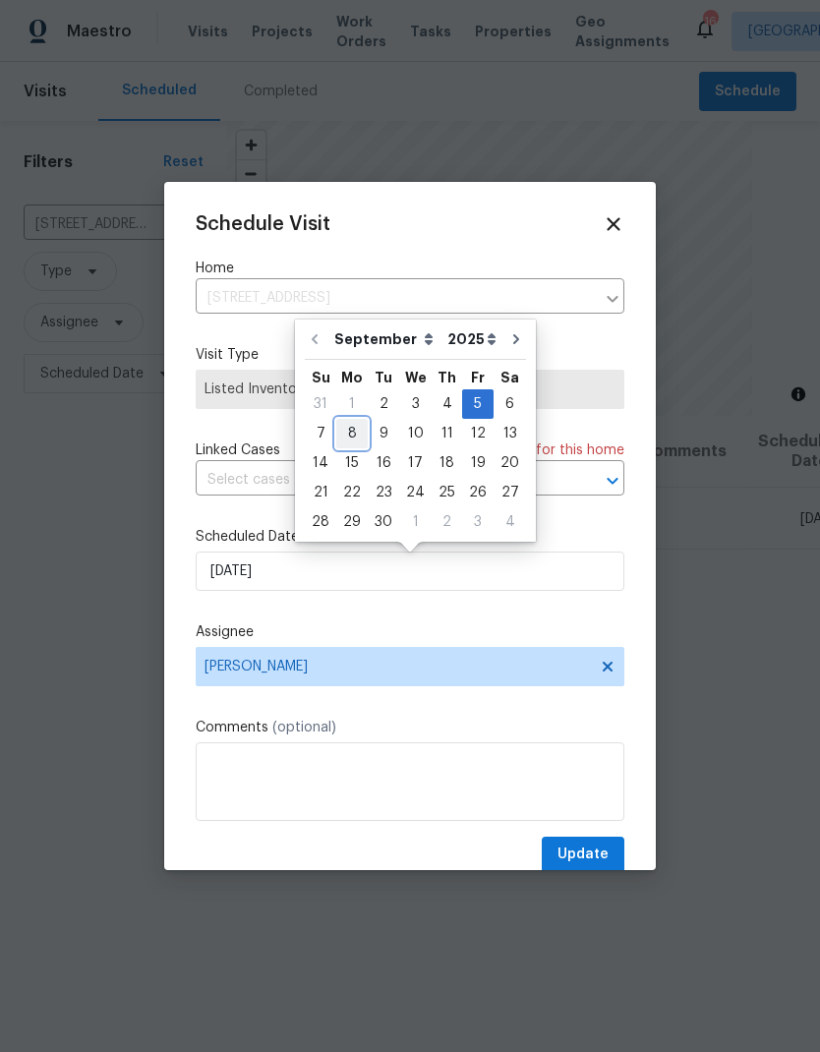
click at [353, 434] on div "8" at bounding box center [351, 434] width 31 height 28
type input "9/8/2025"
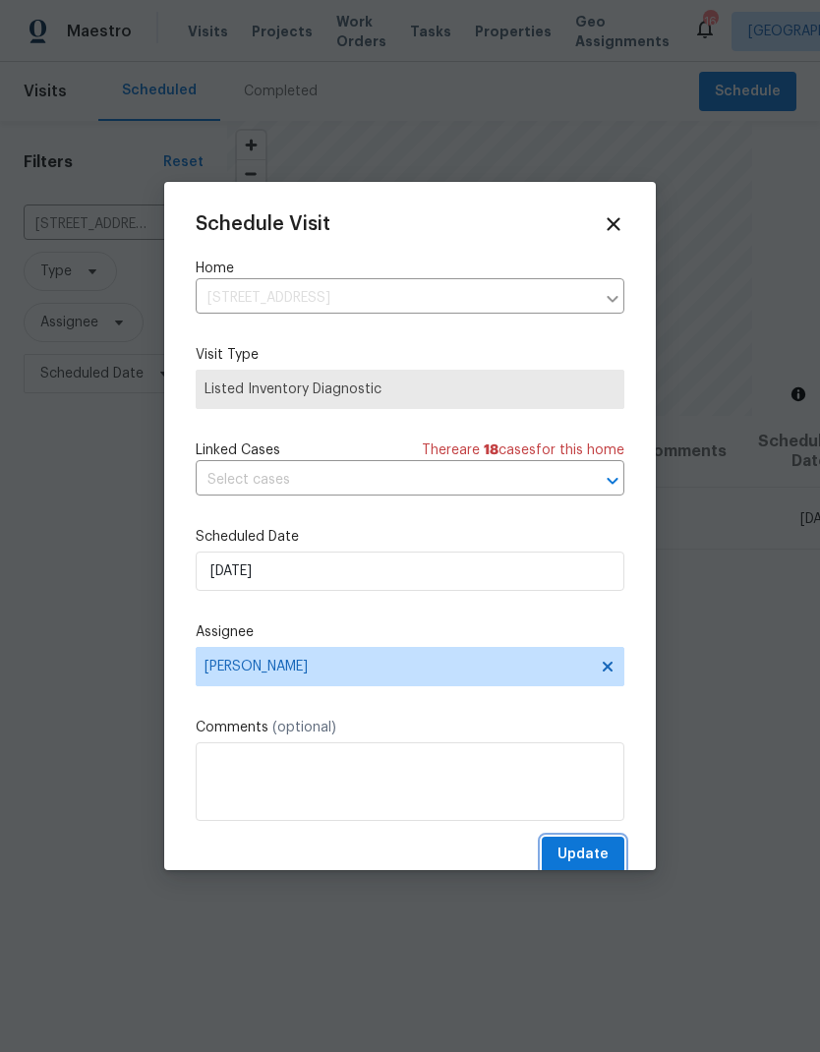
click at [587, 850] on span "Update" at bounding box center [582, 855] width 51 height 25
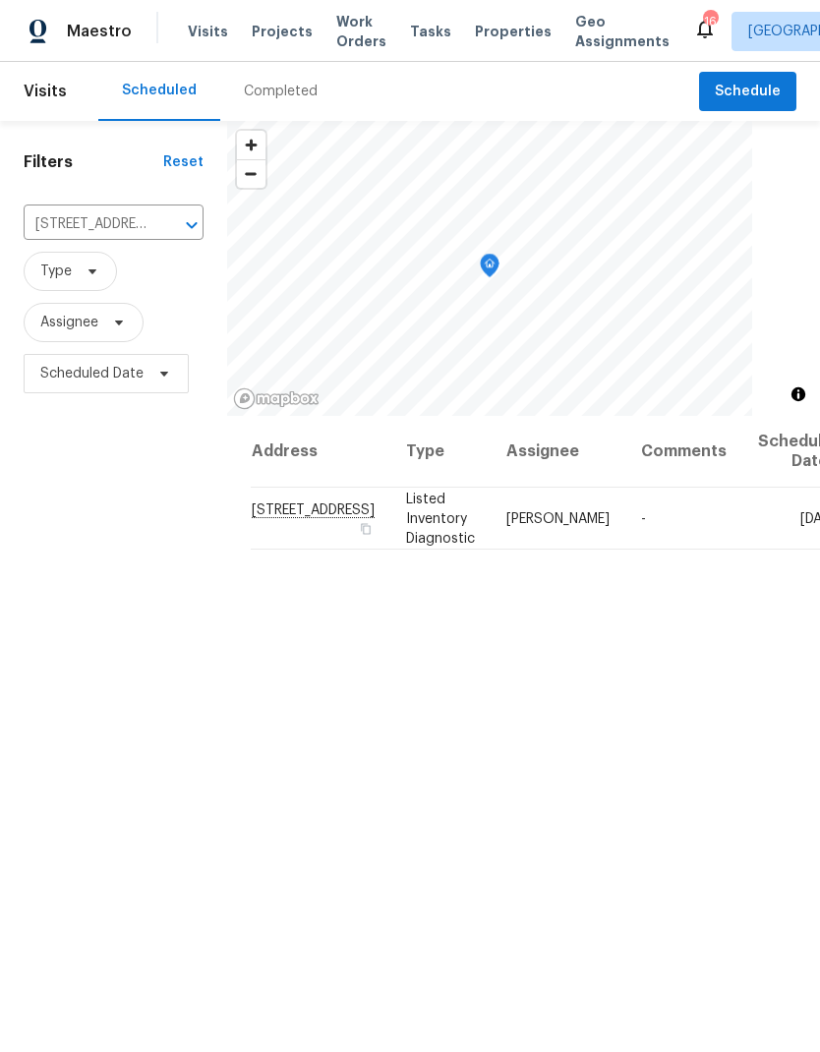
click at [160, 228] on icon "Clear" at bounding box center [166, 225] width 12 height 12
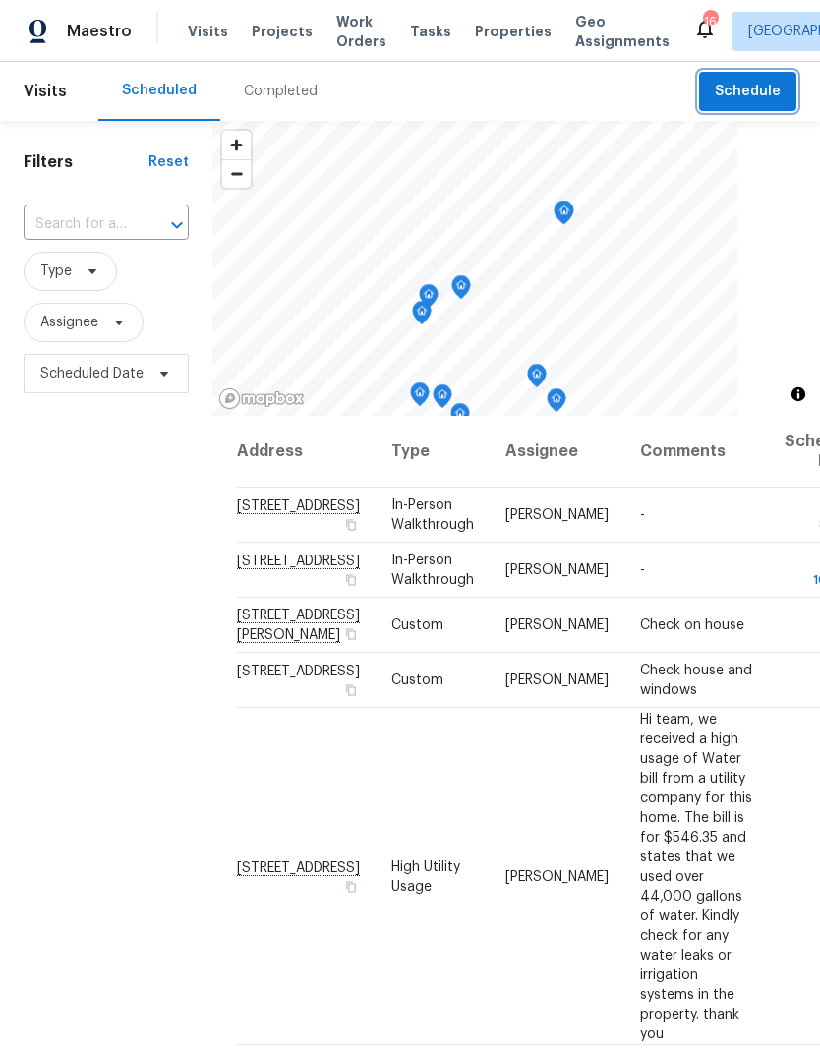
click at [758, 93] on span "Schedule" at bounding box center [748, 92] width 66 height 25
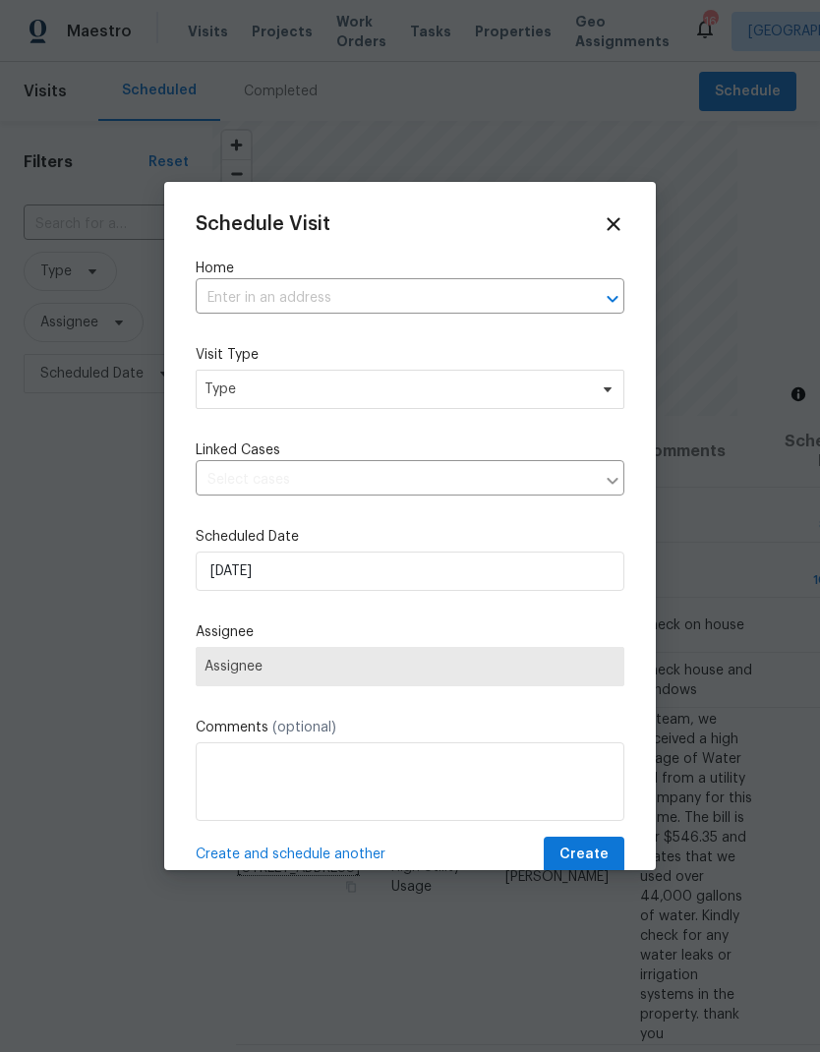
click at [448, 305] on input "text" at bounding box center [383, 298] width 374 height 30
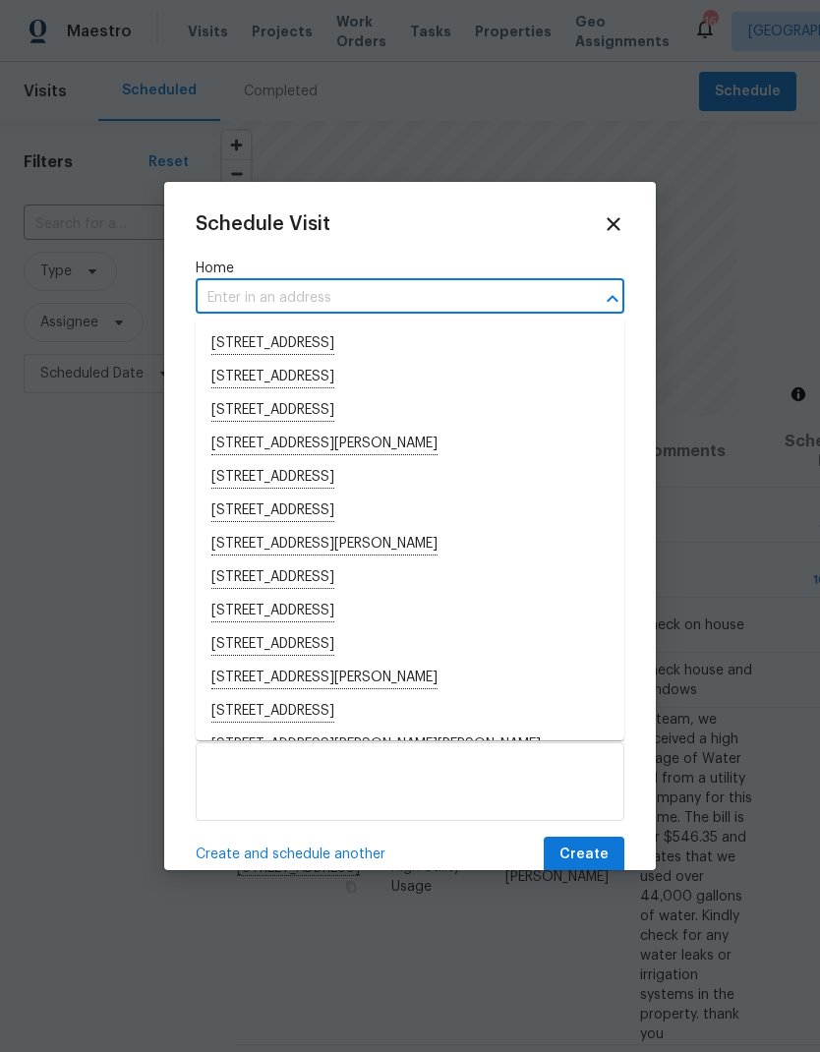
click at [488, 301] on input "text" at bounding box center [383, 298] width 374 height 30
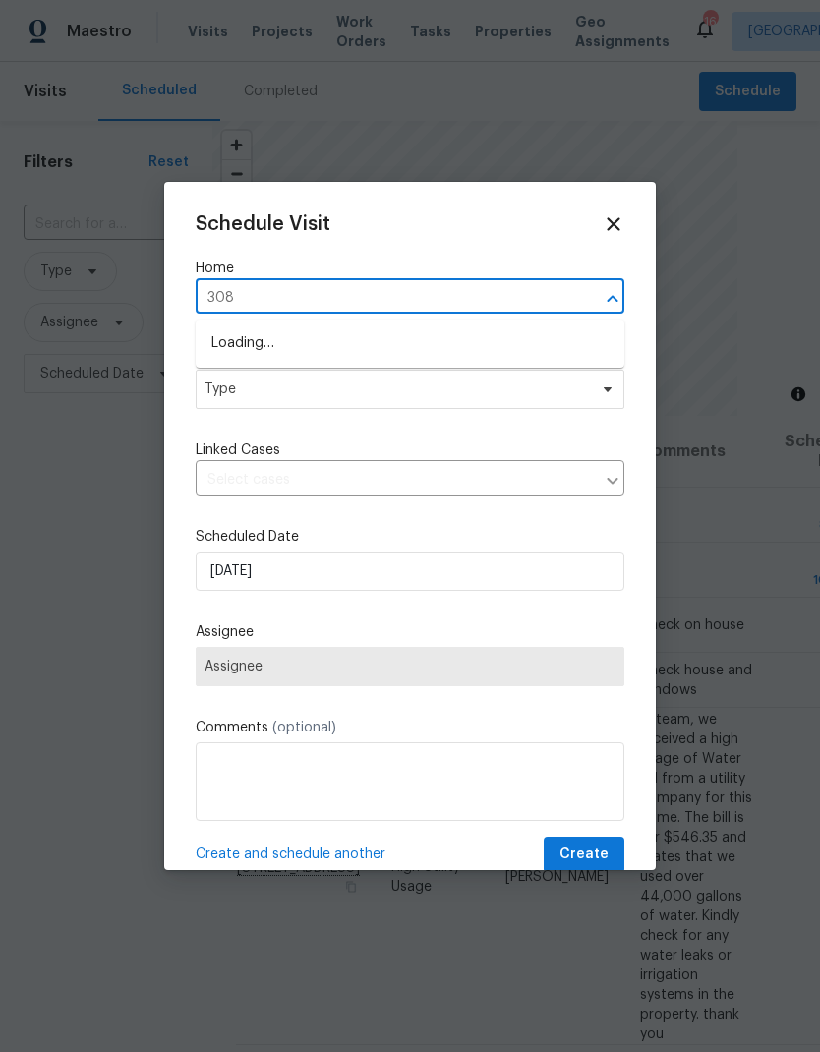
type input "3089"
click at [325, 350] on li "3089 W 18th Ave, Denver, CO 80204" at bounding box center [410, 343] width 429 height 33
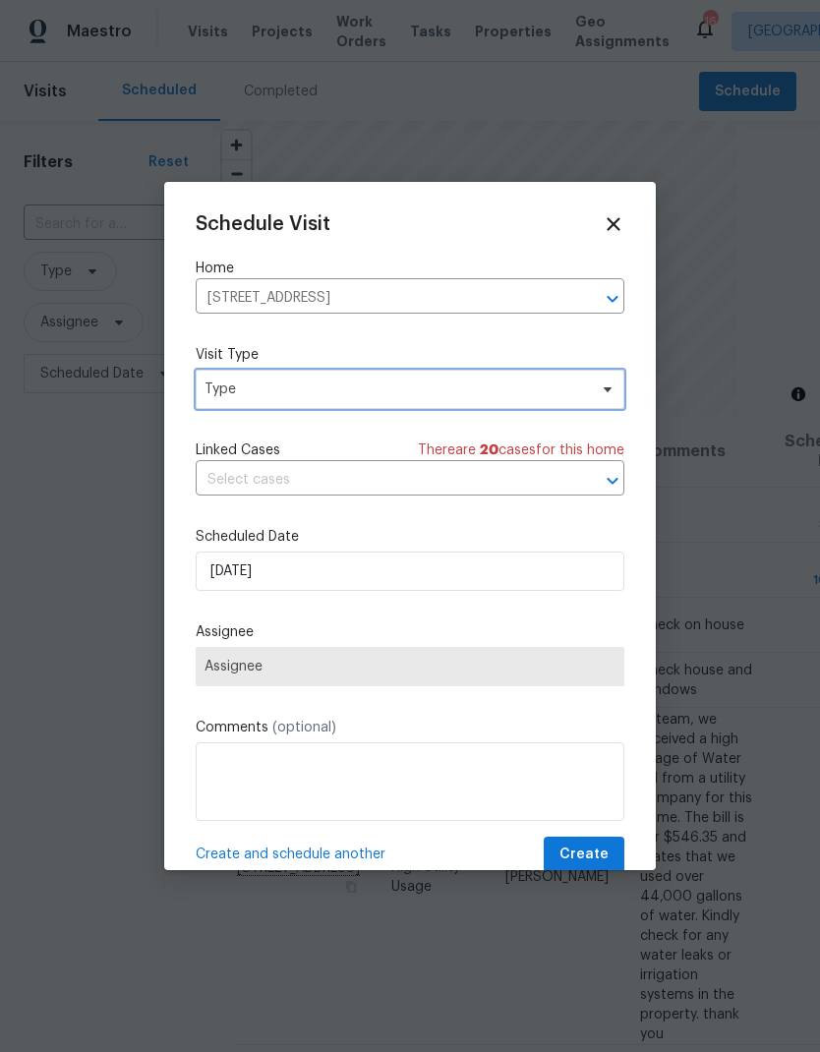
click at [345, 399] on span "Type" at bounding box center [396, 390] width 382 height 20
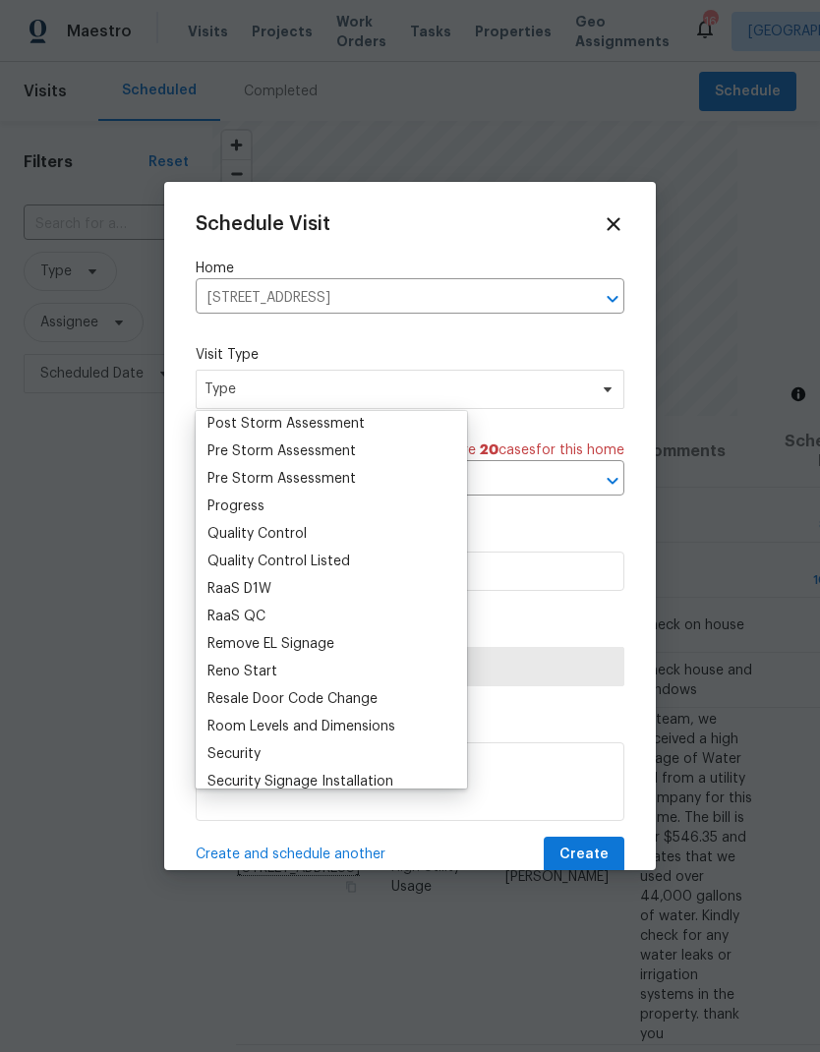
scroll to position [1243, 0]
click at [283, 507] on div "Progress" at bounding box center [332, 508] width 260 height 28
click at [278, 504] on div "Progress" at bounding box center [332, 508] width 260 height 28
click at [259, 512] on div "Progress" at bounding box center [235, 508] width 57 height 20
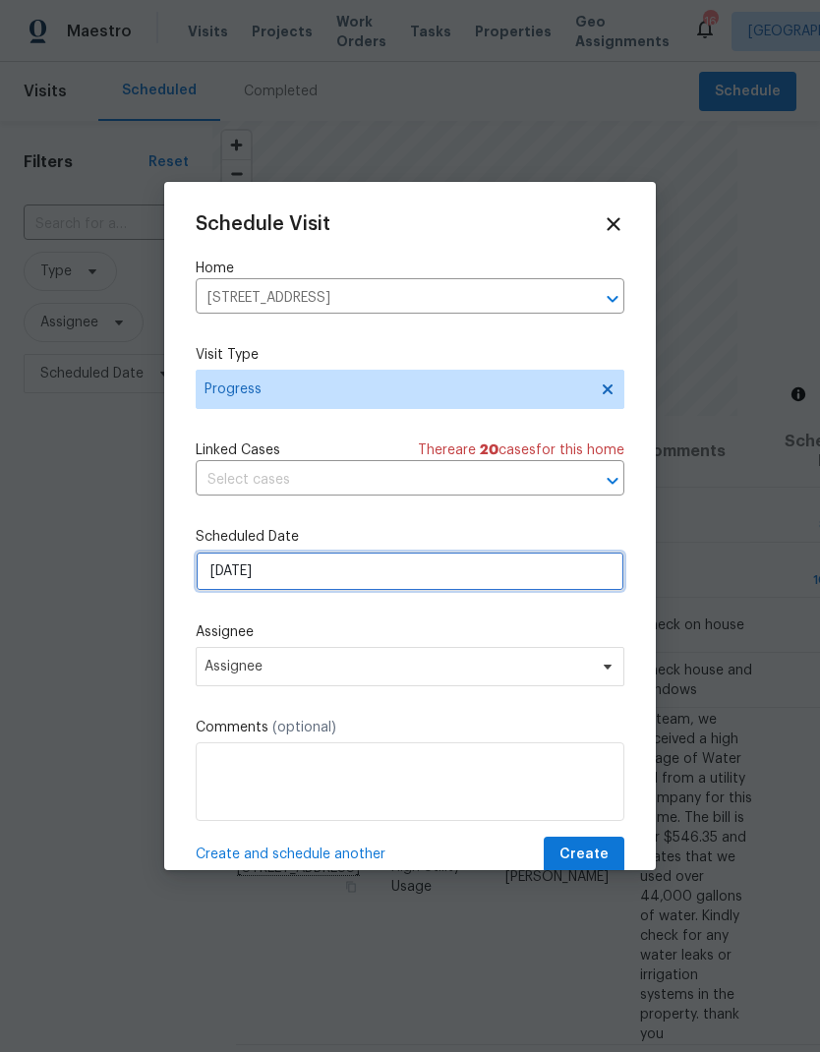
click at [330, 583] on input "9/2/2025" at bounding box center [410, 571] width 429 height 39
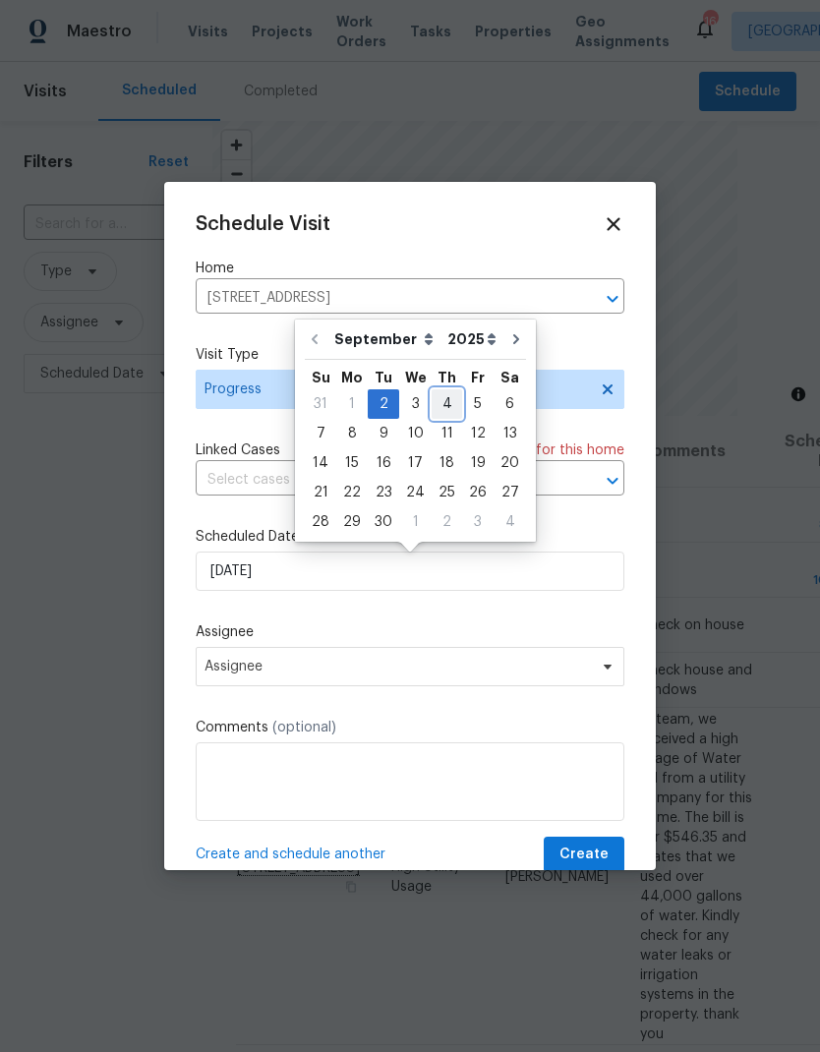
click at [440, 411] on div "4" at bounding box center [447, 404] width 30 height 28
type input "9/4/2025"
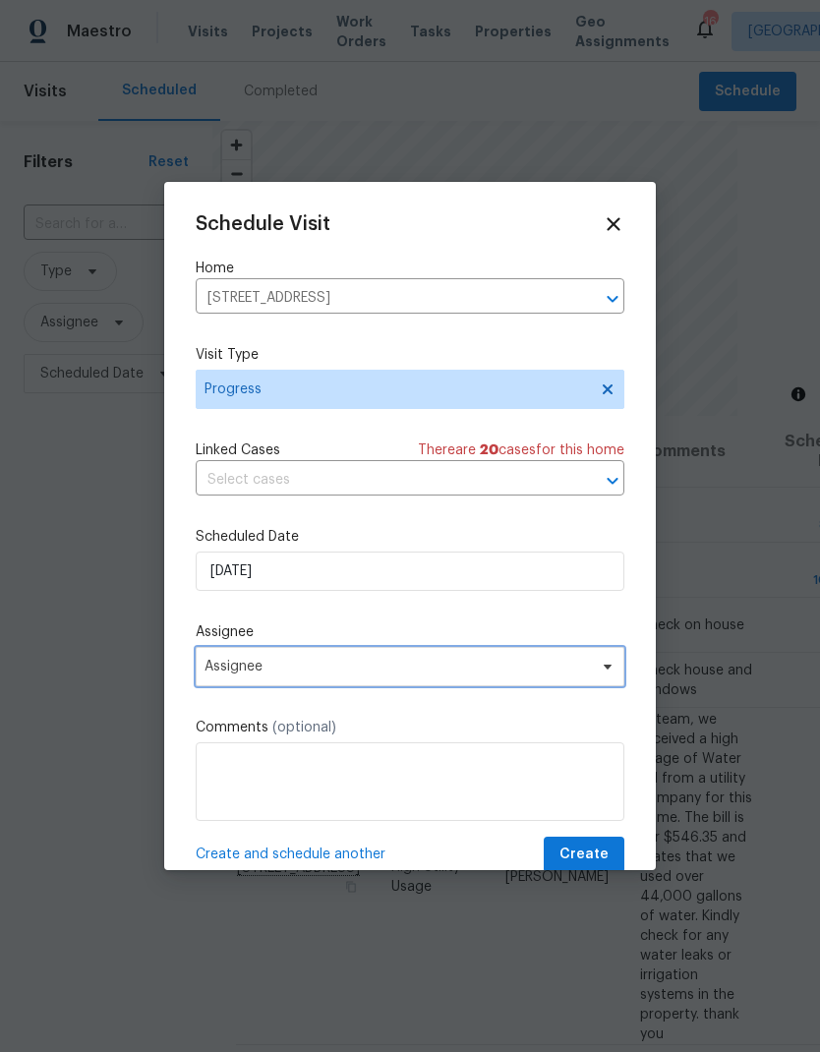
click at [338, 674] on span "Assignee" at bounding box center [397, 667] width 385 height 16
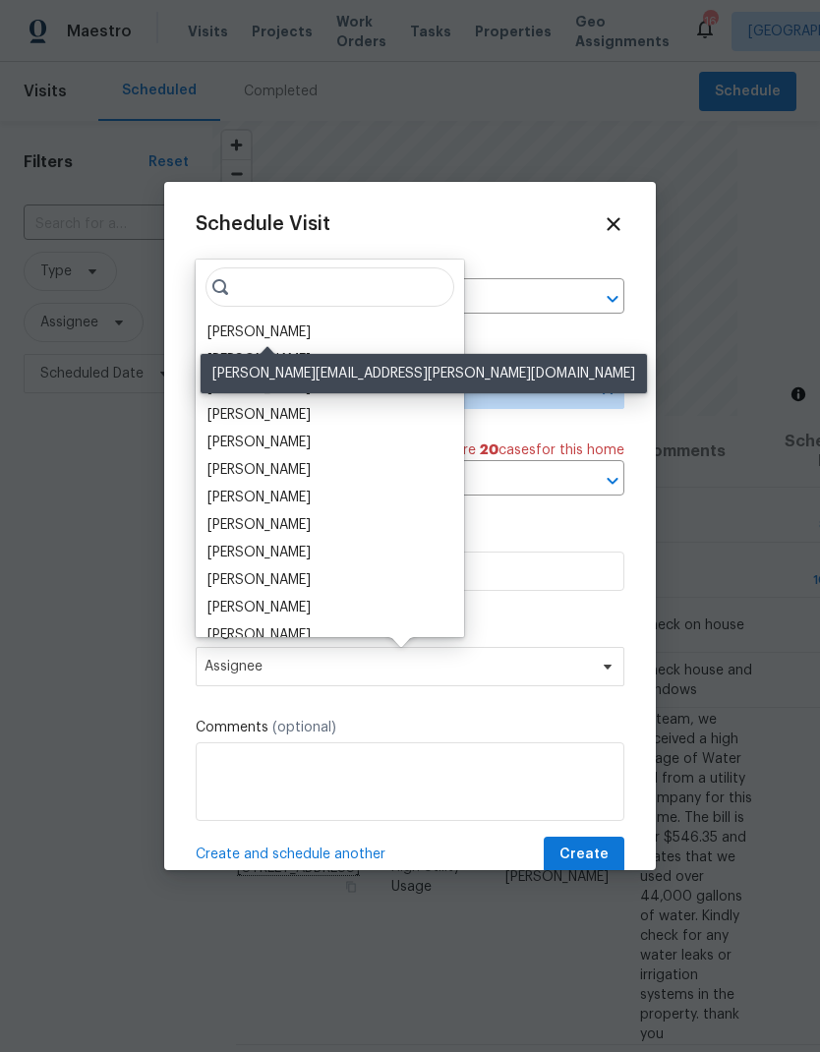
click at [297, 336] on div "[PERSON_NAME]" at bounding box center [258, 332] width 103 height 20
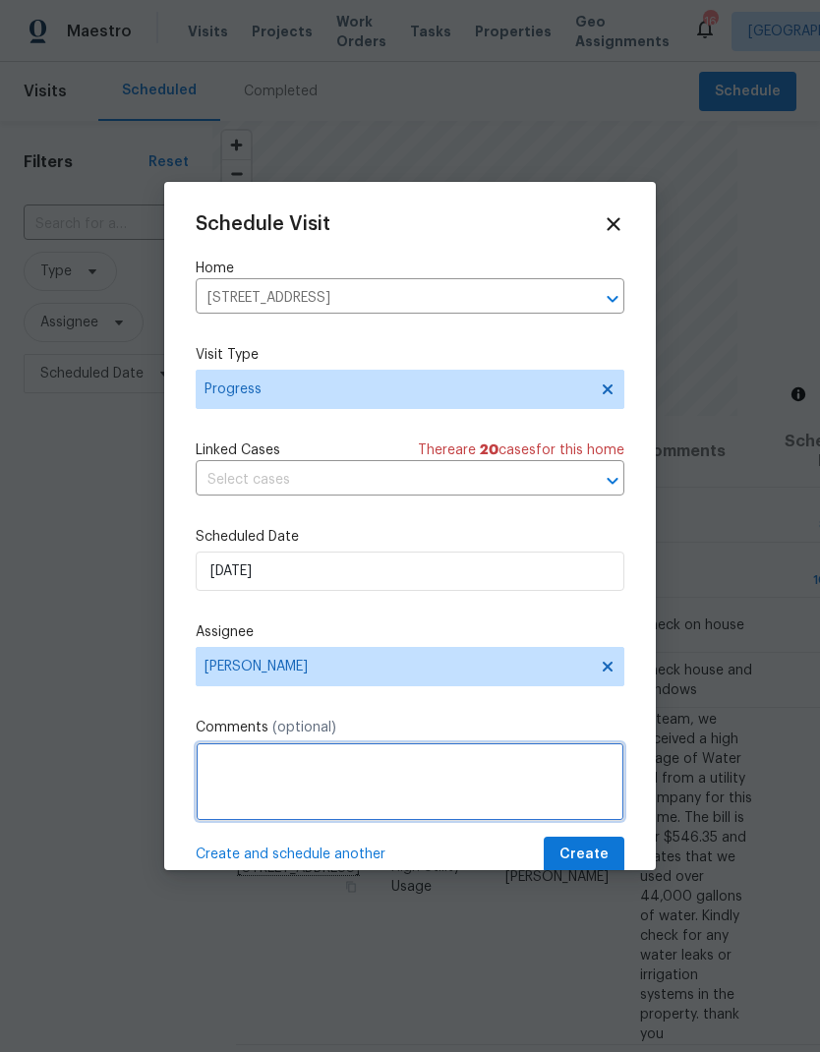
click at [390, 797] on textarea at bounding box center [410, 781] width 429 height 79
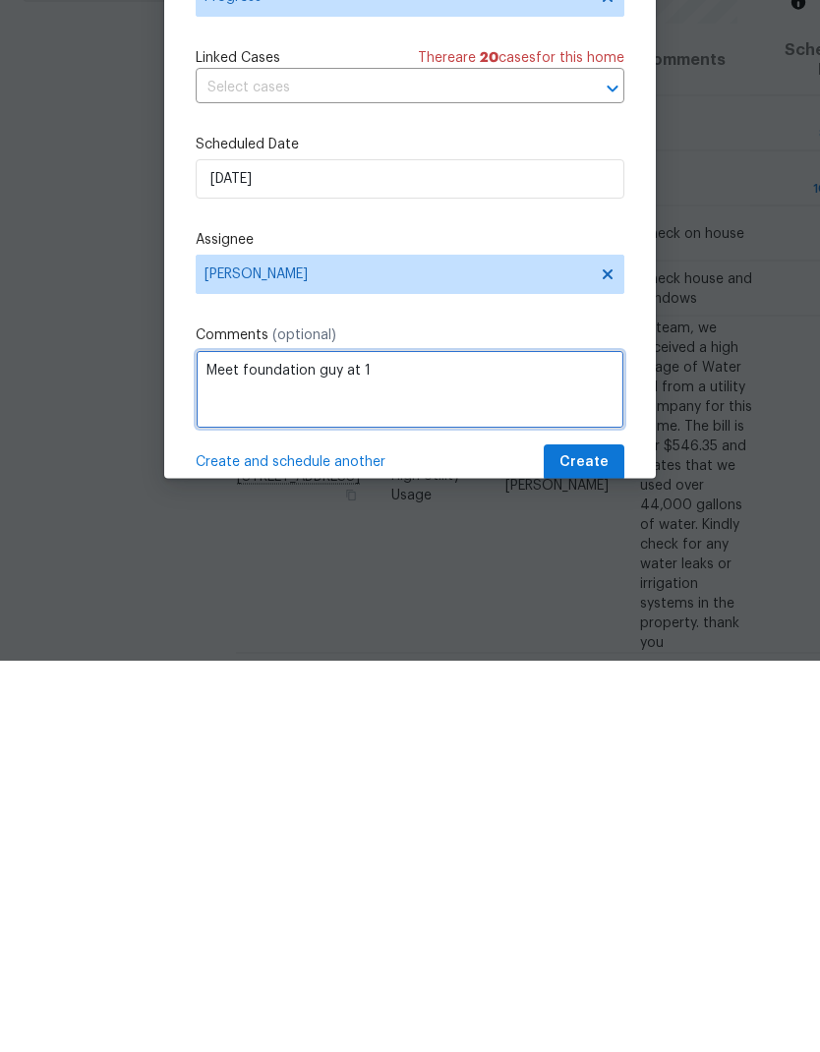
type textarea "Meet foundation guy at 1"
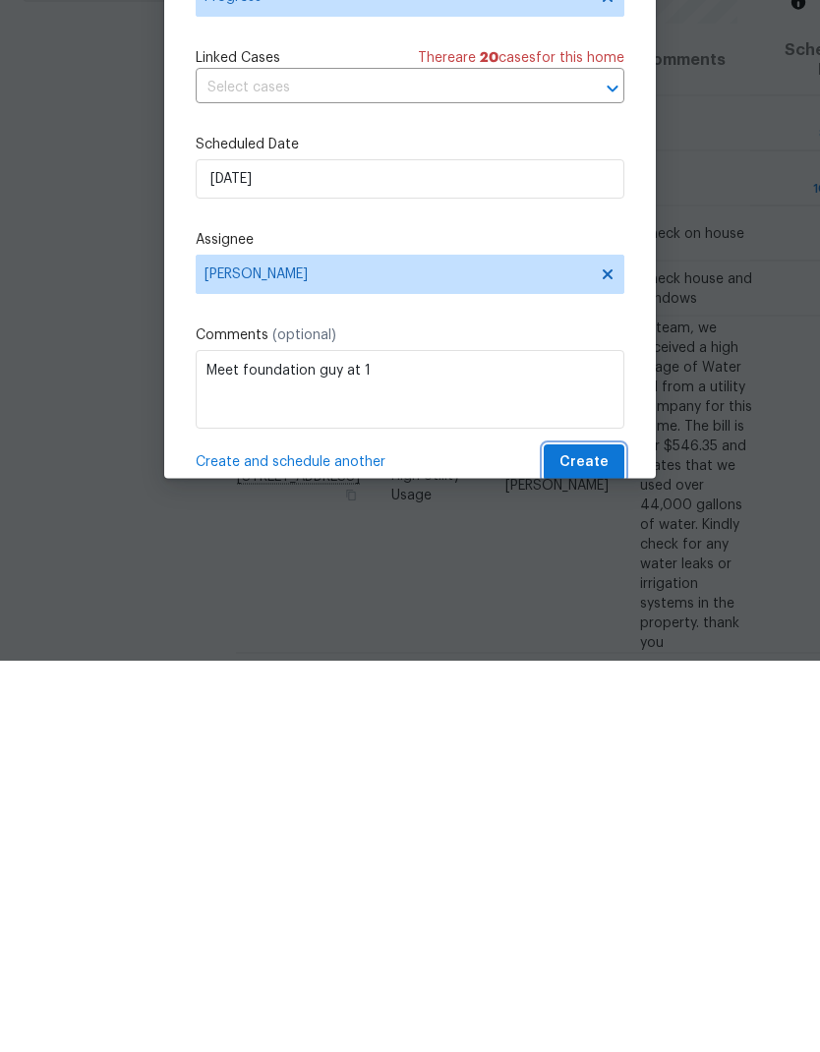
click at [589, 843] on span "Create" at bounding box center [583, 855] width 49 height 25
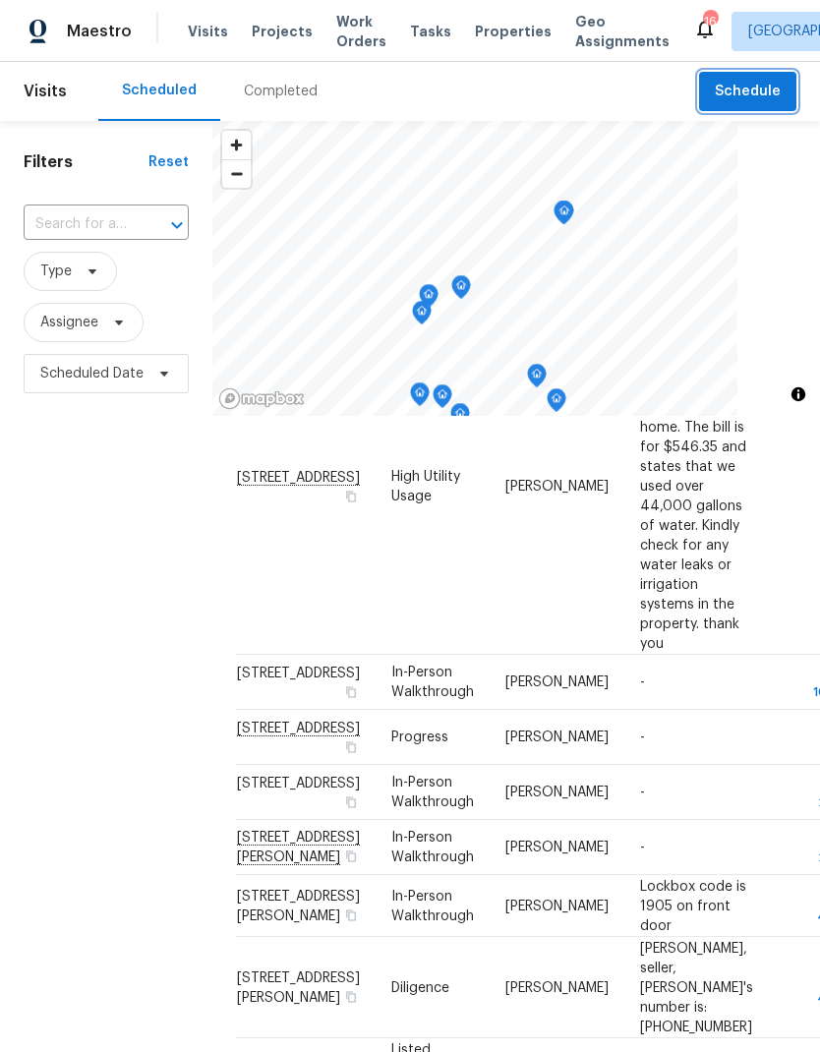
scroll to position [392, 0]
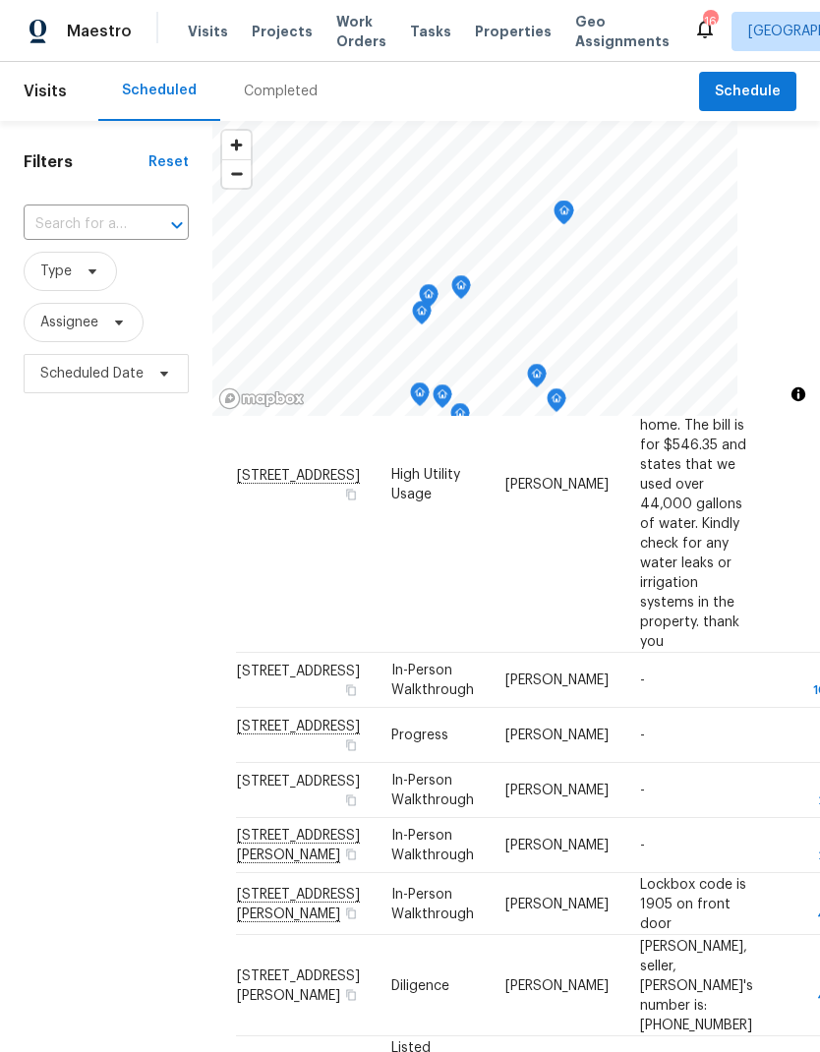
click at [263, 38] on span "Projects" at bounding box center [282, 32] width 61 height 20
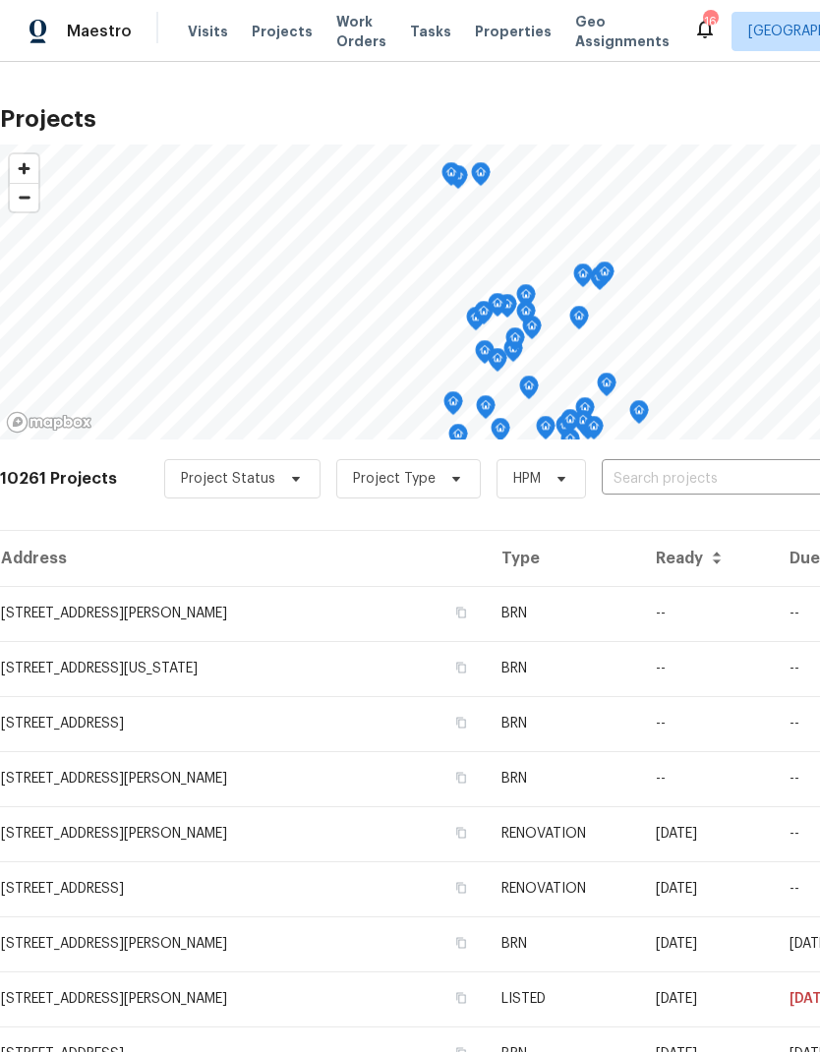
click at [652, 485] on input "text" at bounding box center [714, 479] width 225 height 30
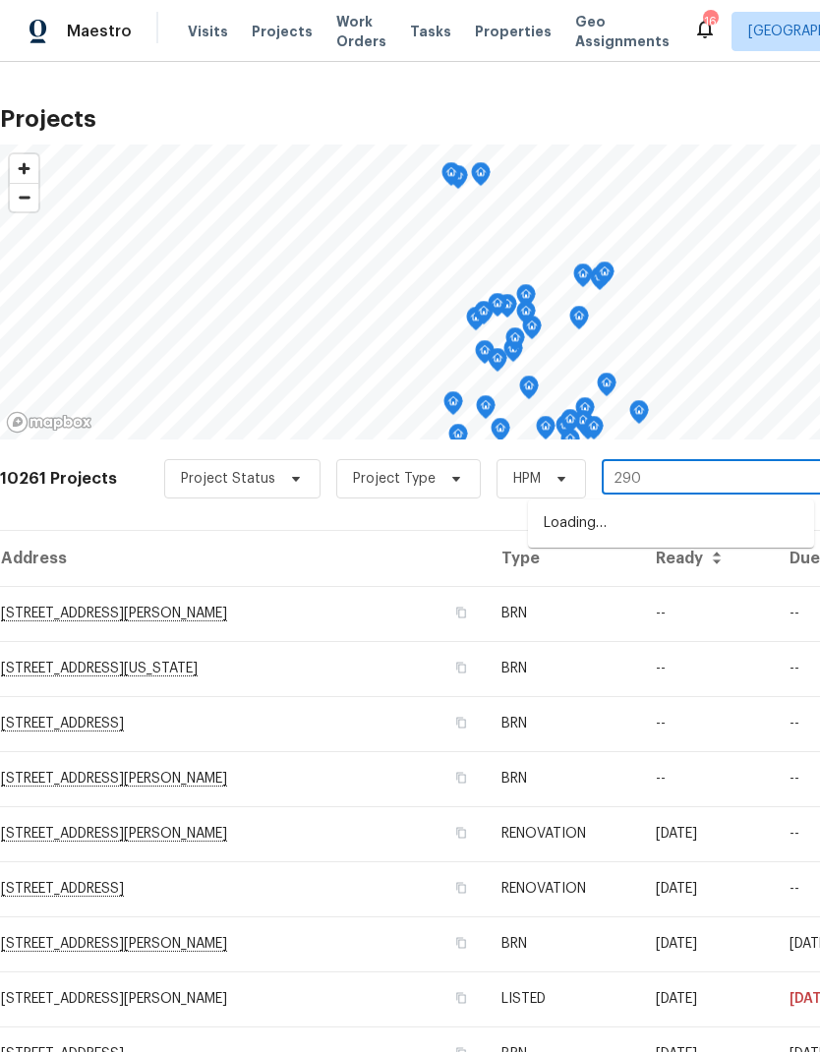
type input "2900"
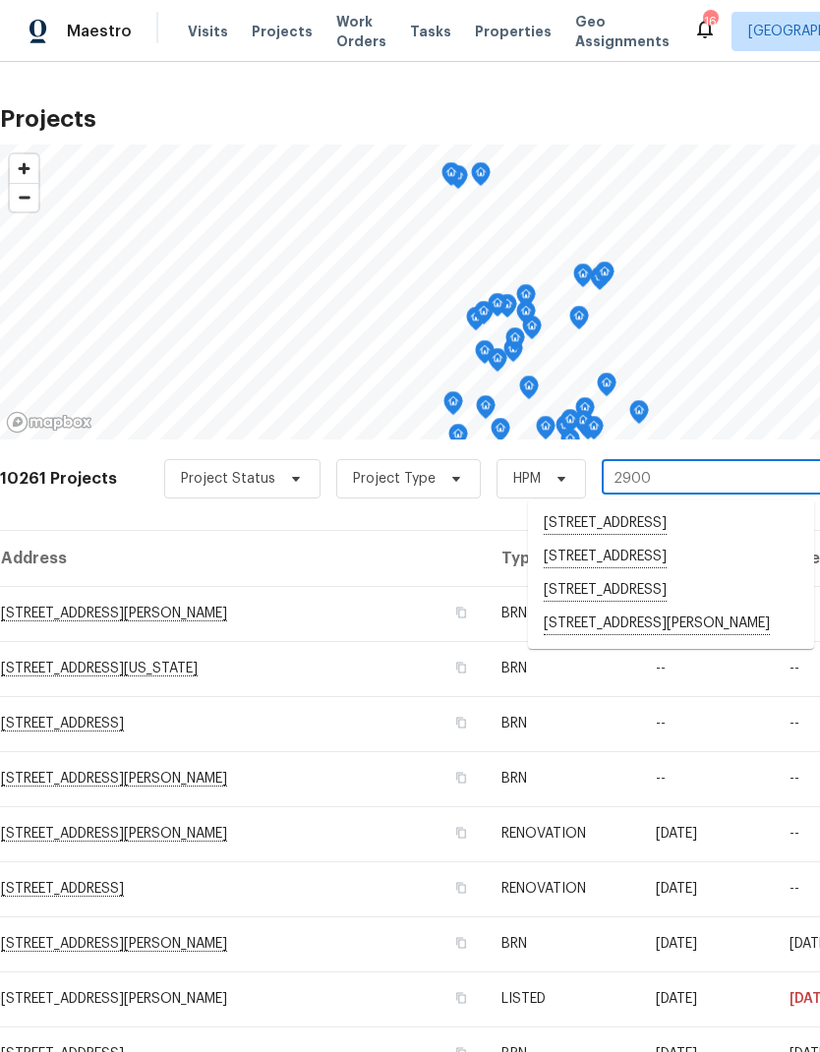
click at [658, 641] on li "2900 S Downing St, Englewood, CO 80113" at bounding box center [671, 624] width 286 height 33
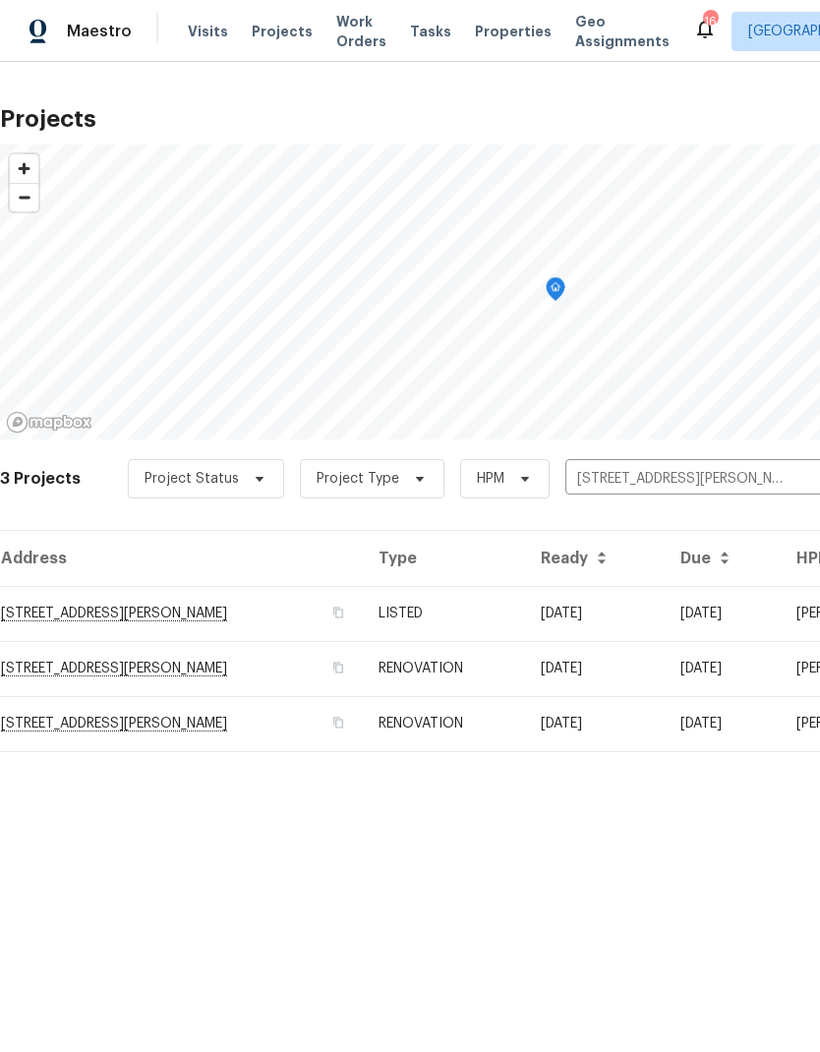
click at [548, 725] on td "04/02/25" at bounding box center [595, 723] width 140 height 55
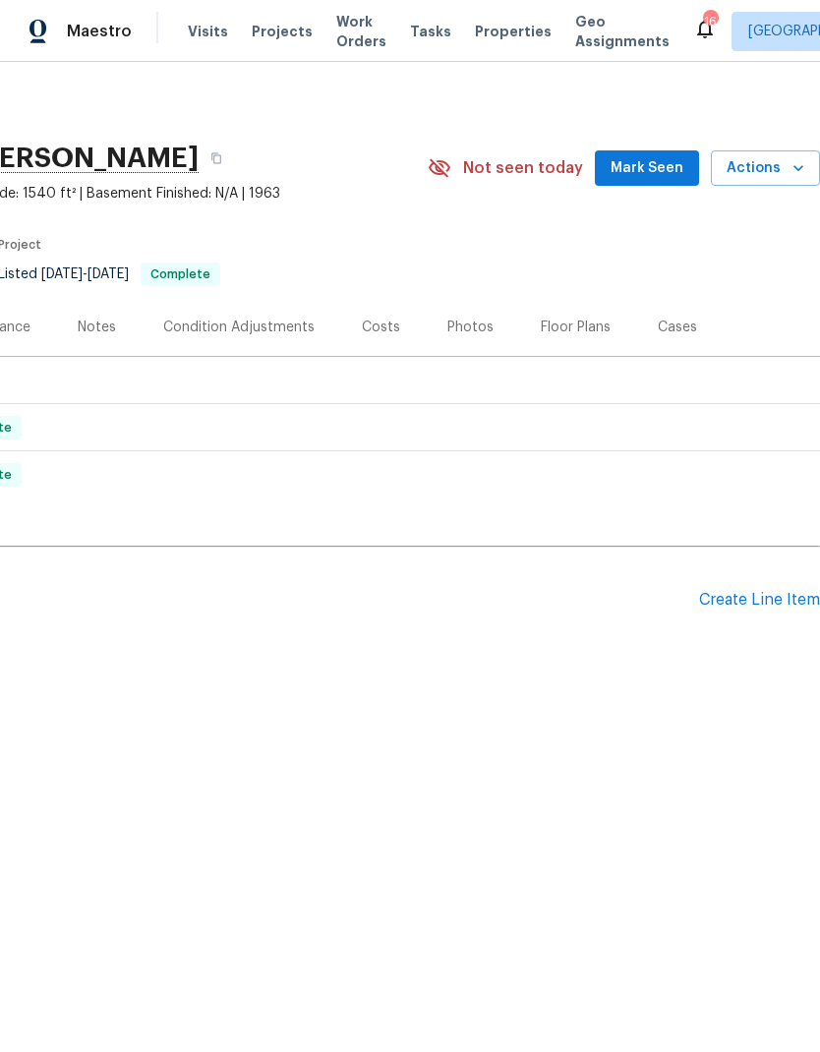
scroll to position [0, 291]
click at [749, 598] on div "Create Line Item" at bounding box center [759, 600] width 121 height 19
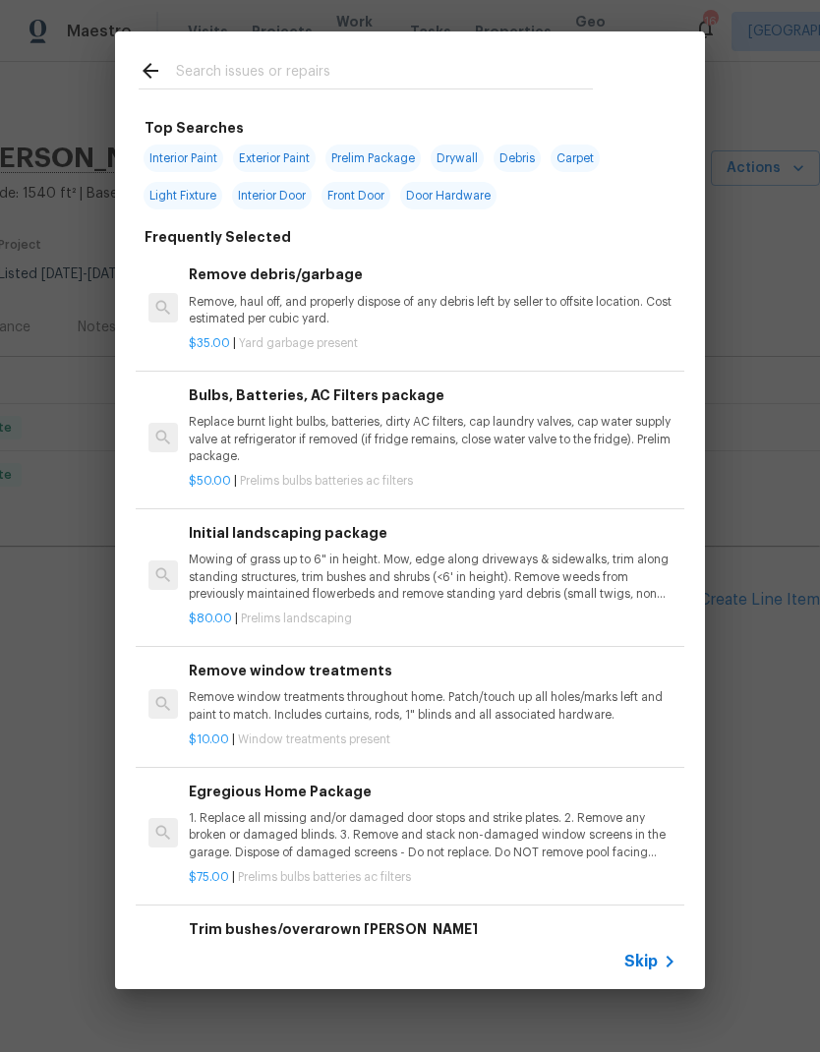
click at [648, 955] on span "Skip" at bounding box center [640, 962] width 33 height 20
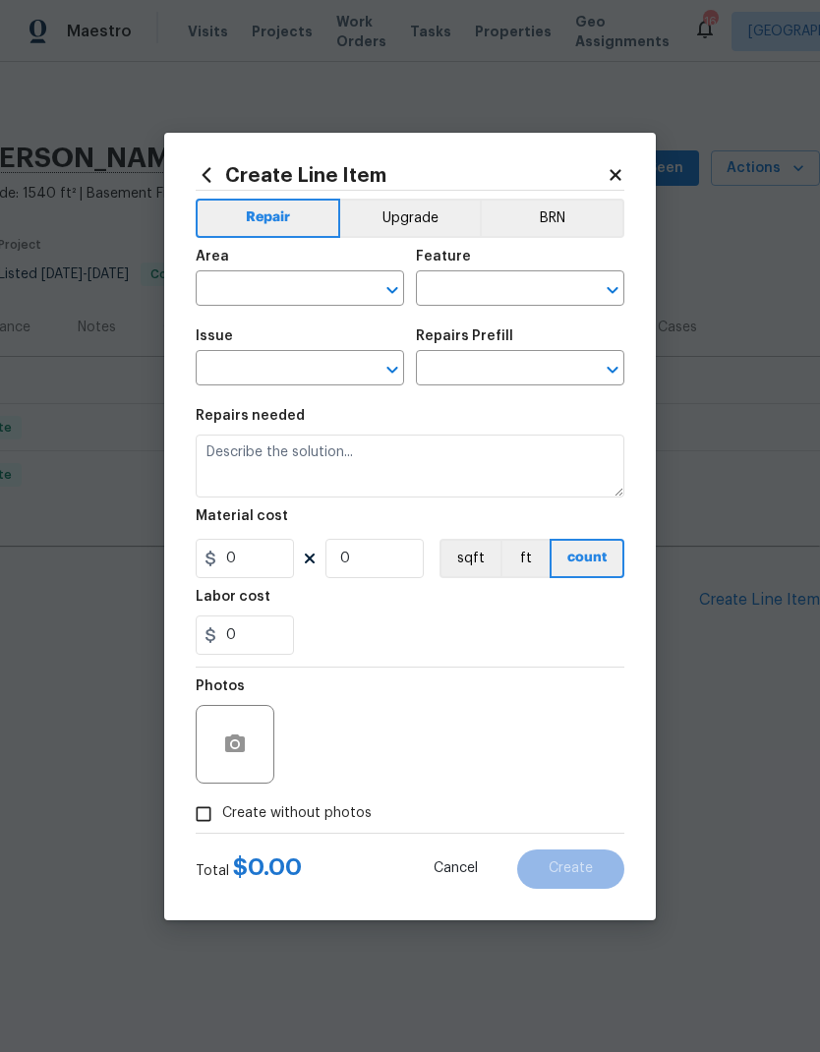
click at [241, 277] on input "text" at bounding box center [272, 290] width 153 height 30
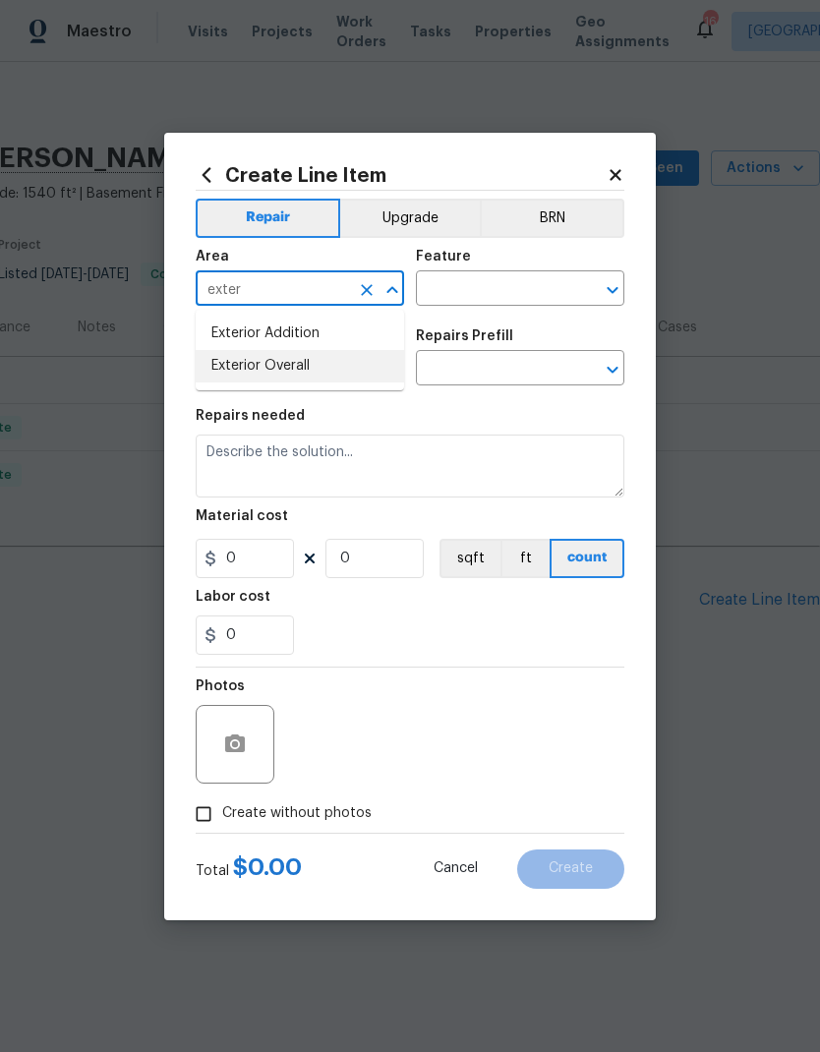
click at [280, 368] on li "Exterior Overall" at bounding box center [300, 366] width 208 height 32
type input "Exterior Overall"
click at [499, 296] on input "text" at bounding box center [492, 290] width 153 height 30
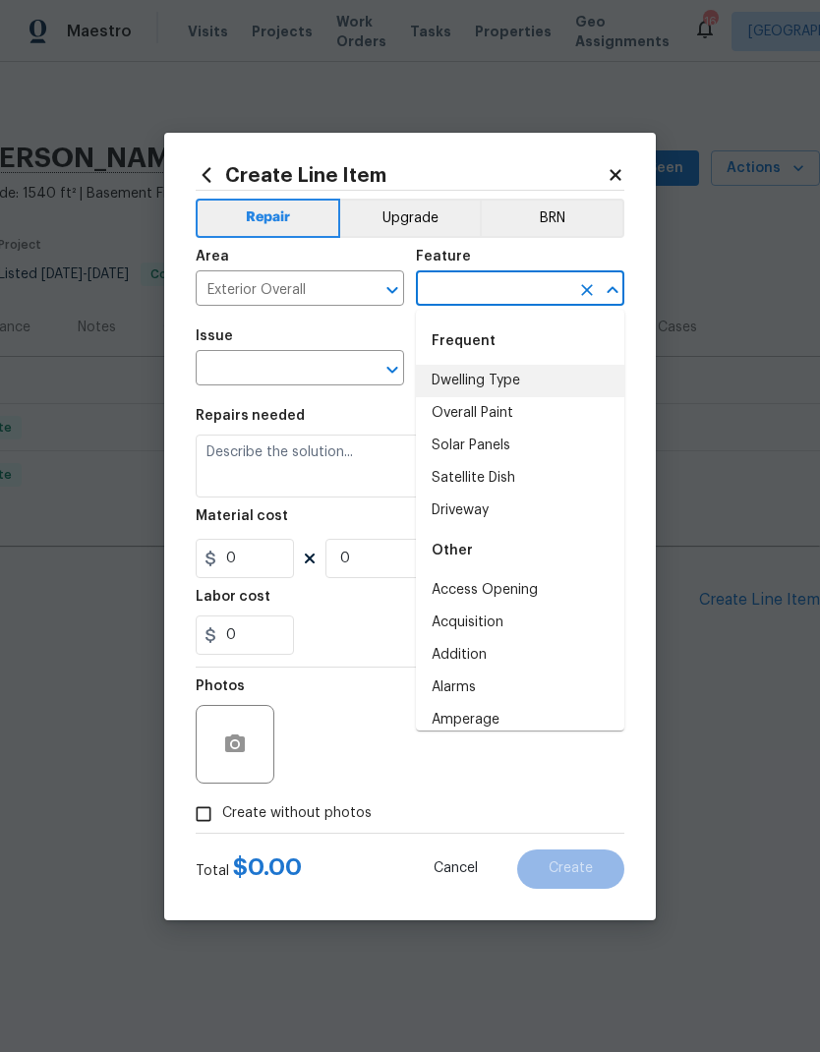
click at [505, 378] on li "Dwelling Type" at bounding box center [520, 381] width 208 height 32
type input "Dwelling Type"
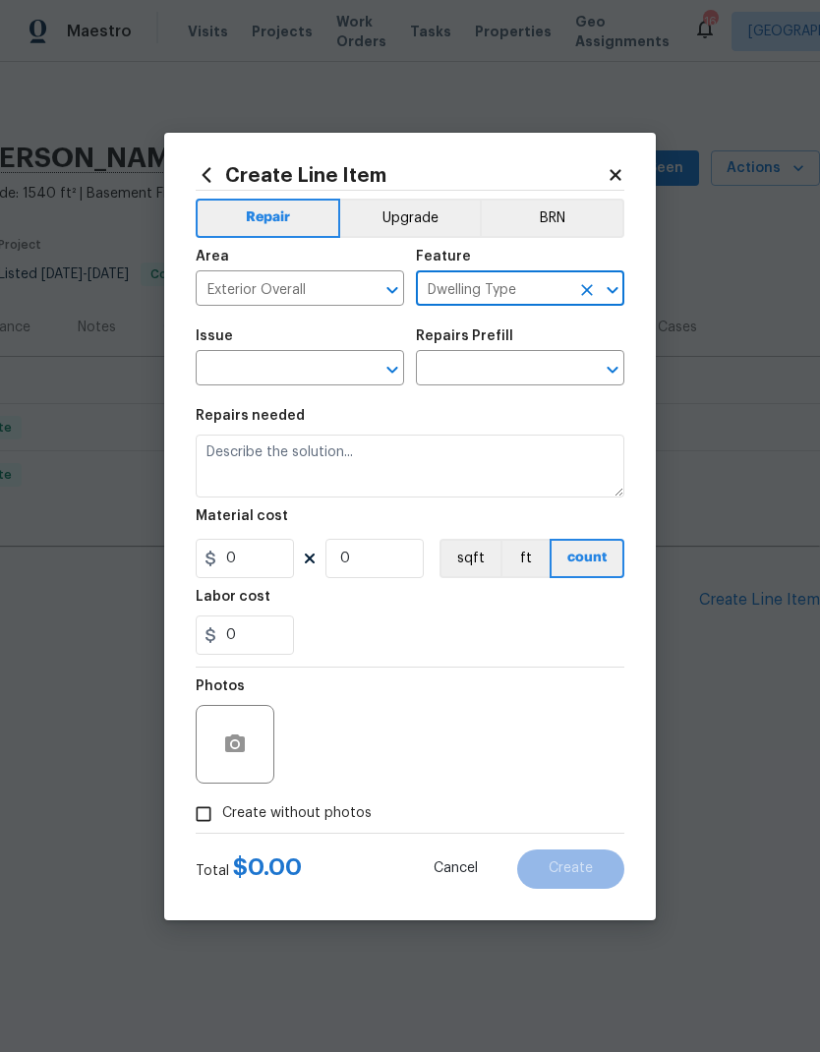
click at [328, 379] on input "text" at bounding box center [272, 370] width 153 height 30
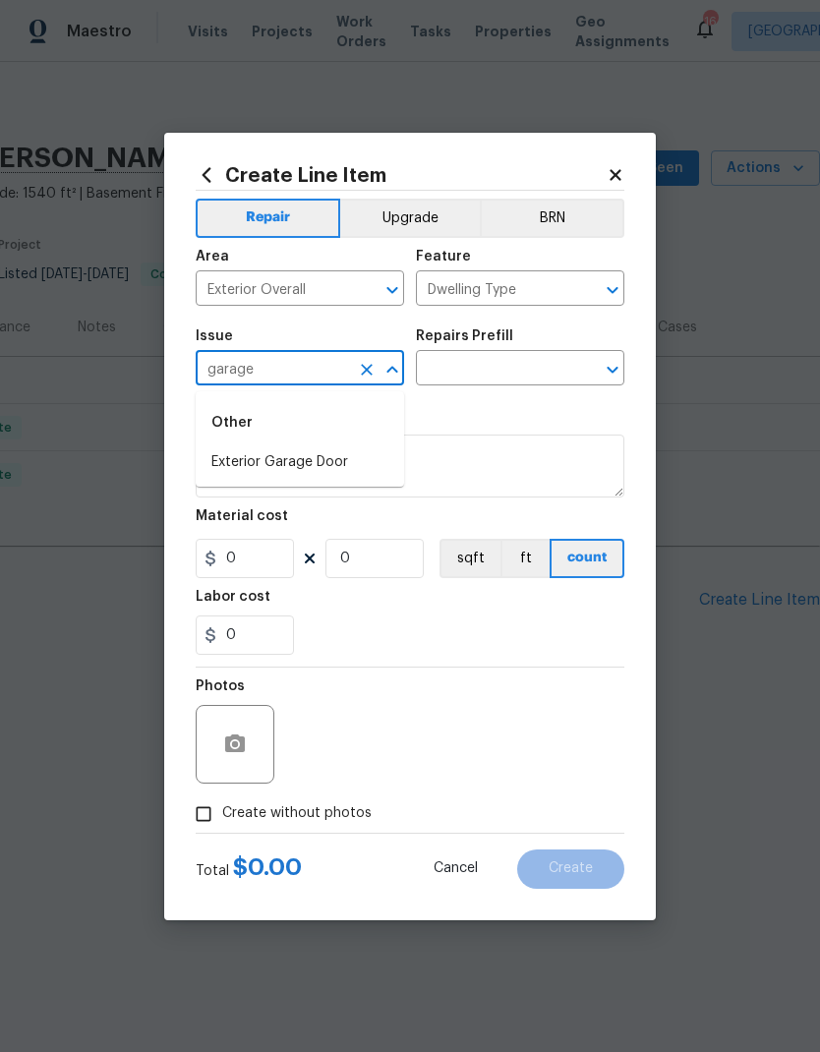
click at [307, 474] on li "Exterior Garage Door" at bounding box center [300, 462] width 208 height 32
type input "Exterior Garage Door"
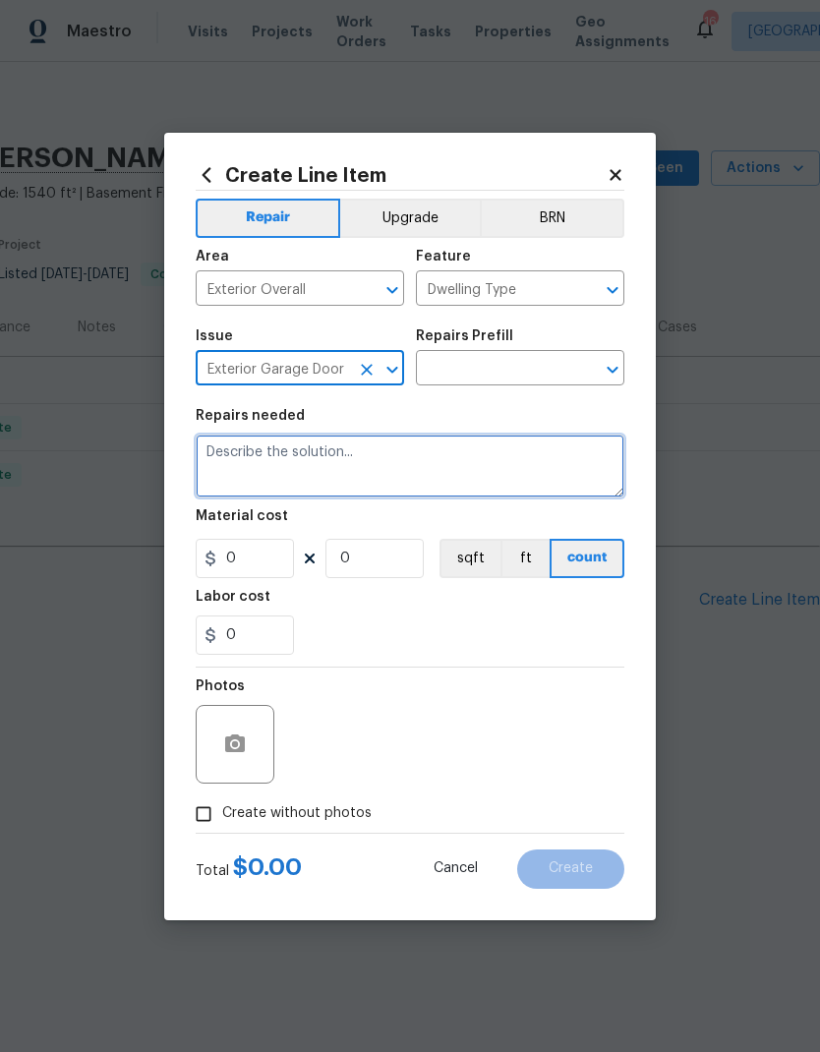
click at [307, 473] on textarea at bounding box center [410, 466] width 429 height 63
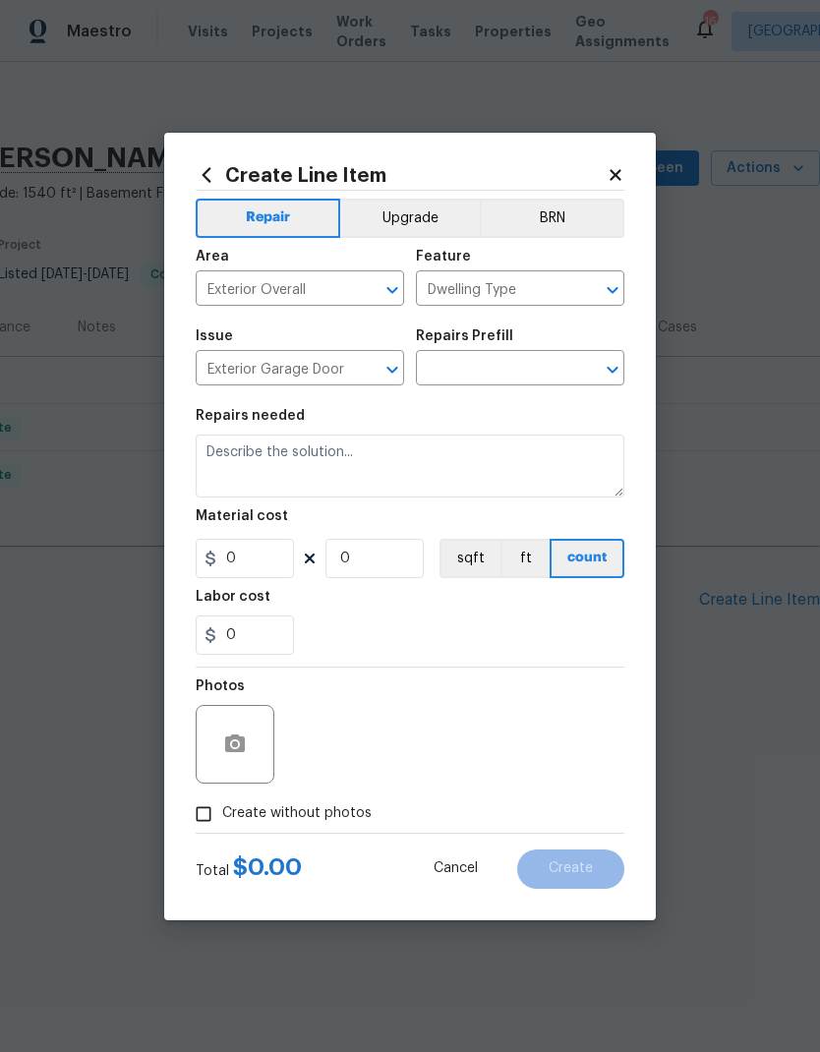
click at [513, 374] on input "text" at bounding box center [492, 370] width 153 height 30
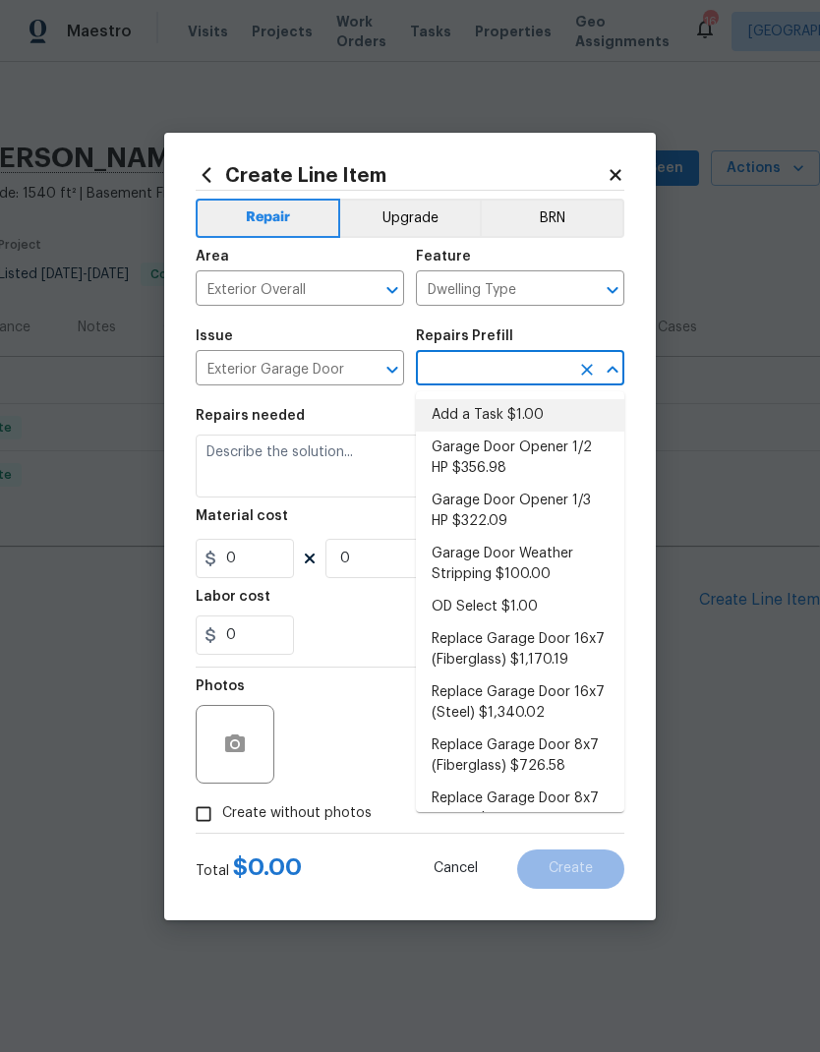
click at [500, 419] on li "Add a Task $1.00" at bounding box center [520, 415] width 208 height 32
type input "Add a Task $1.00"
type input "Interior Door"
type textarea "HPM to detail"
type input "1"
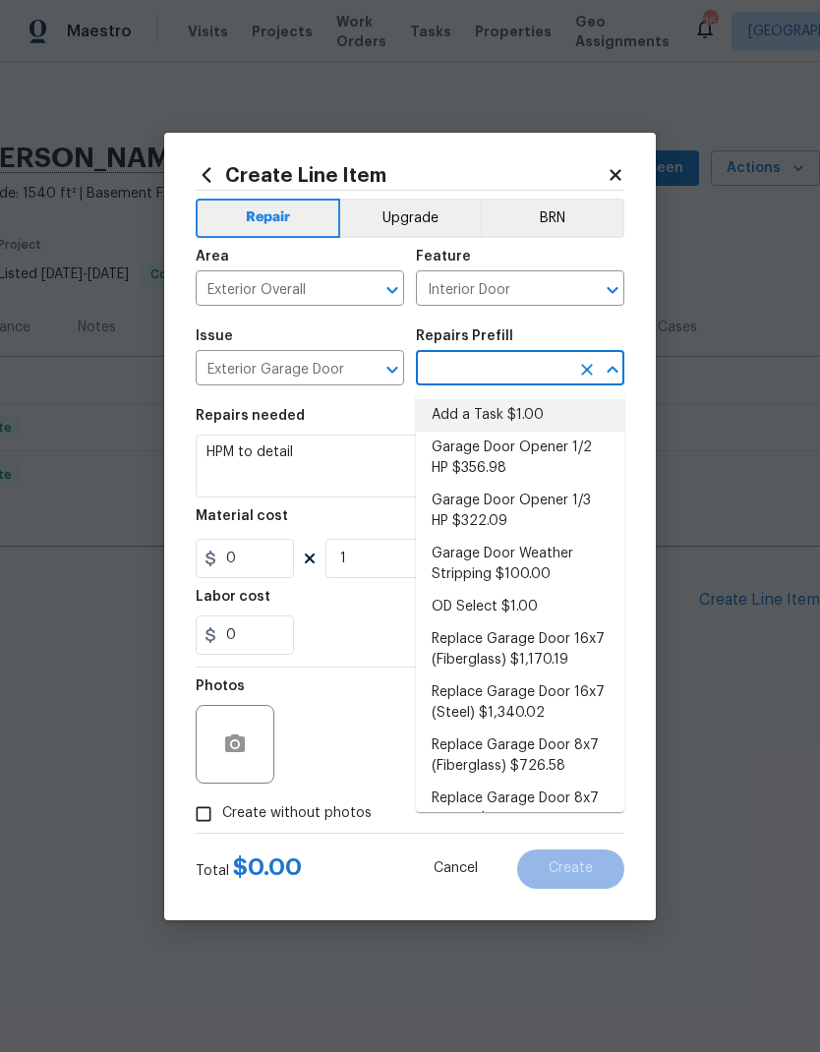
type input "Add a Task $1.00"
type input "1"
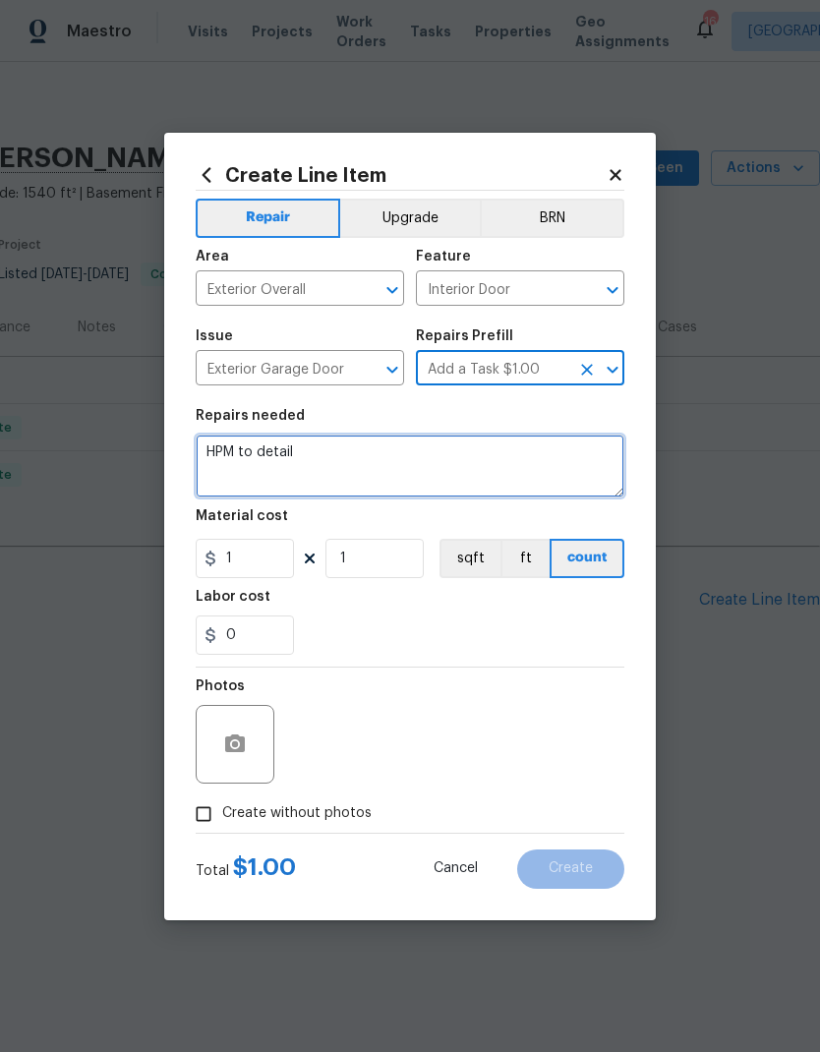
click at [399, 464] on textarea "HPM to detail" at bounding box center [410, 466] width 429 height 63
type textarea "H"
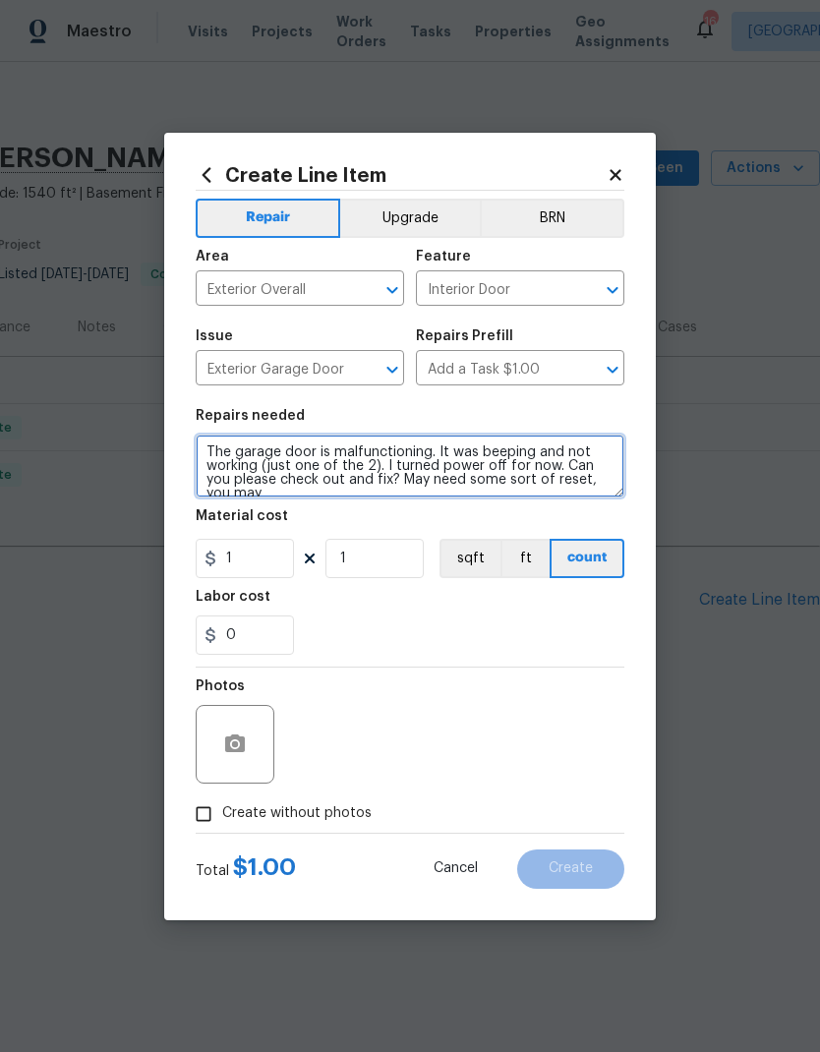
scroll to position [5, 0]
type textarea "The garage door is malfunctioning. It was beeping and not working (just one of …"
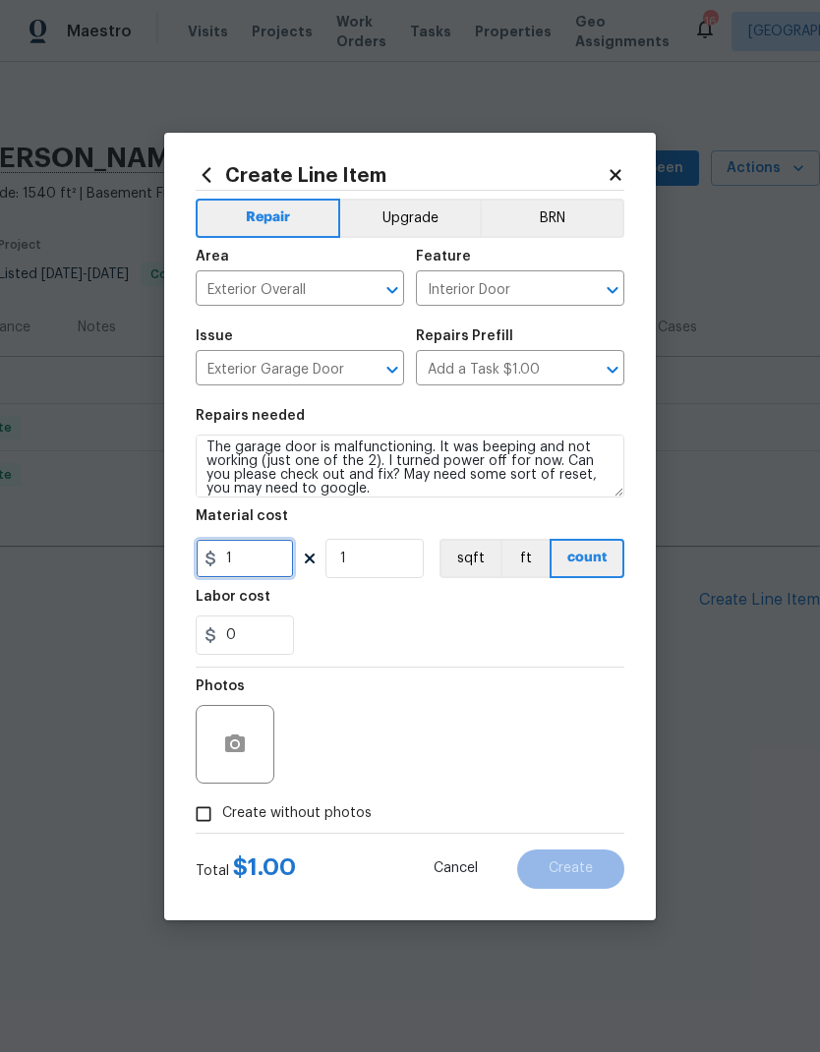
click at [246, 575] on input "1" at bounding box center [245, 558] width 98 height 39
type input "100"
click at [478, 615] on div "Labor cost" at bounding box center [410, 603] width 429 height 26
click at [202, 819] on input "Create without photos" at bounding box center [203, 813] width 37 height 37
click at [202, 810] on input "Create without photos" at bounding box center [203, 813] width 37 height 37
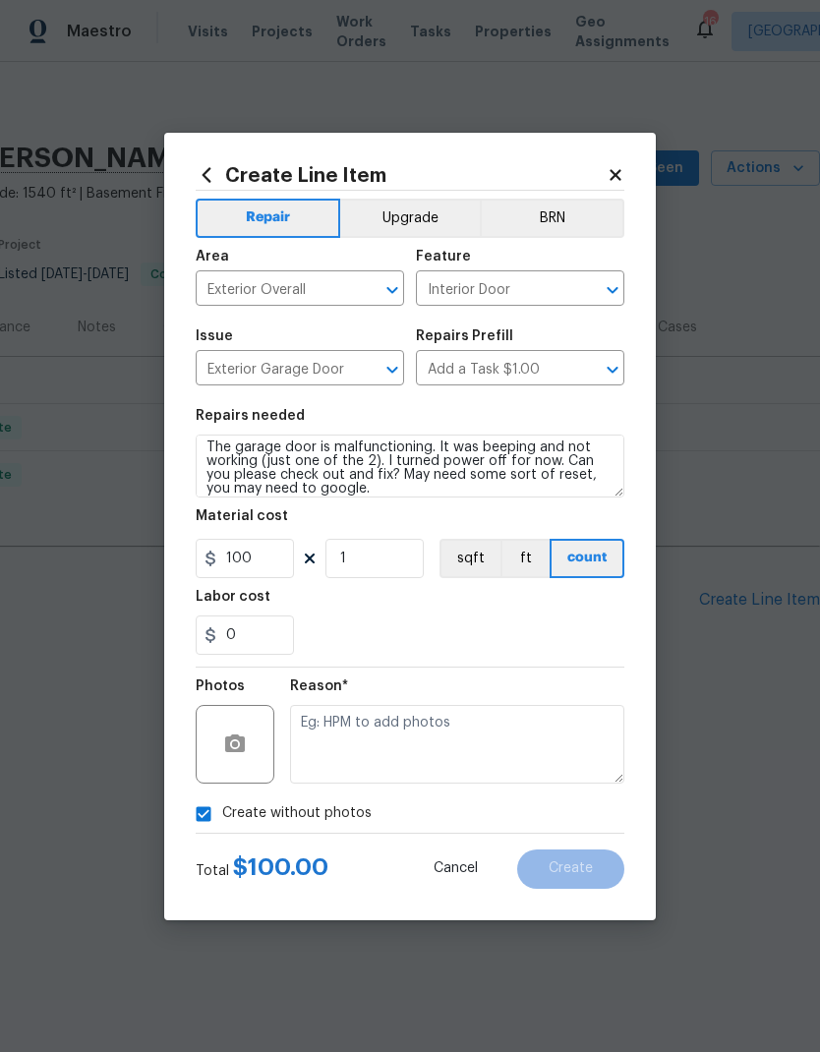
checkbox input "false"
click at [228, 750] on icon "button" at bounding box center [235, 743] width 20 height 18
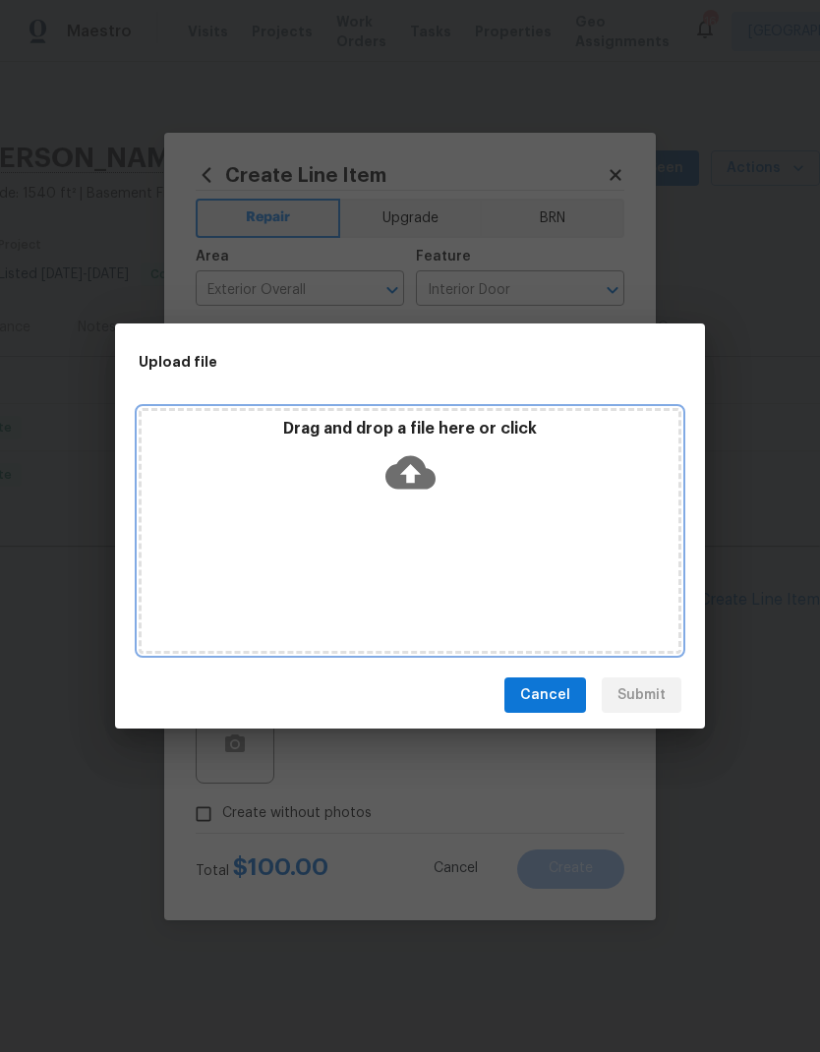
click at [567, 573] on div "Drag and drop a file here or click" at bounding box center [410, 531] width 543 height 246
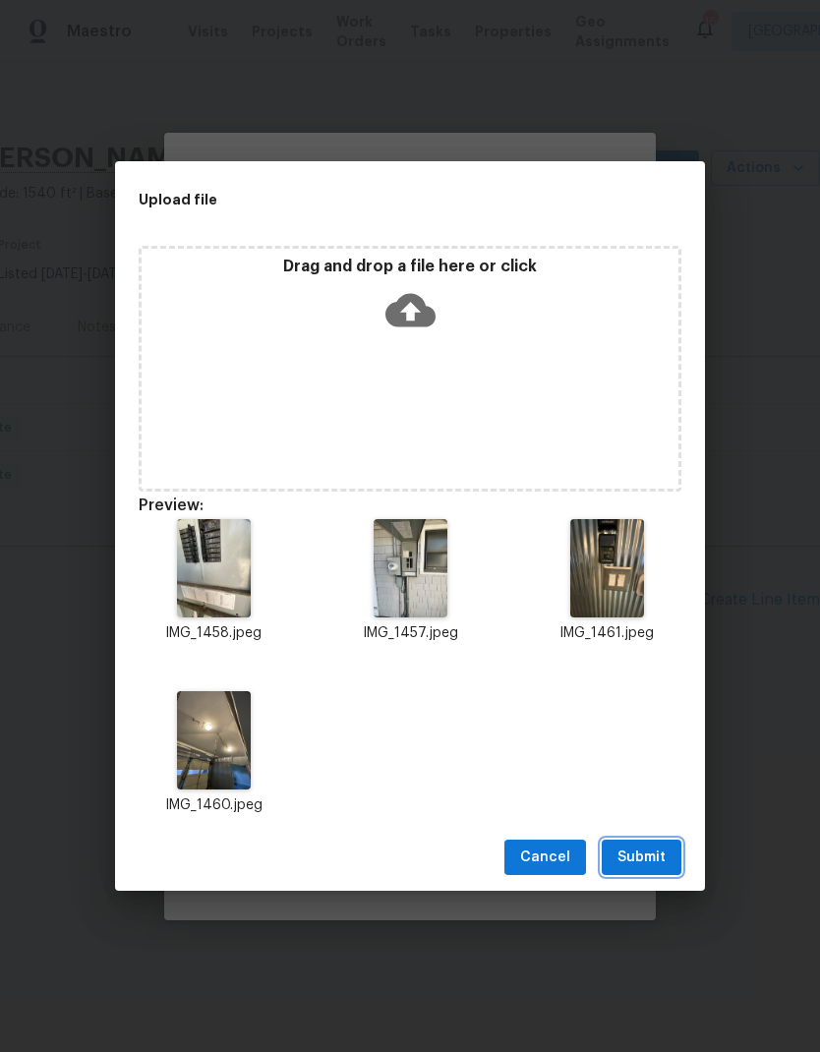
click at [648, 853] on span "Submit" at bounding box center [641, 858] width 48 height 25
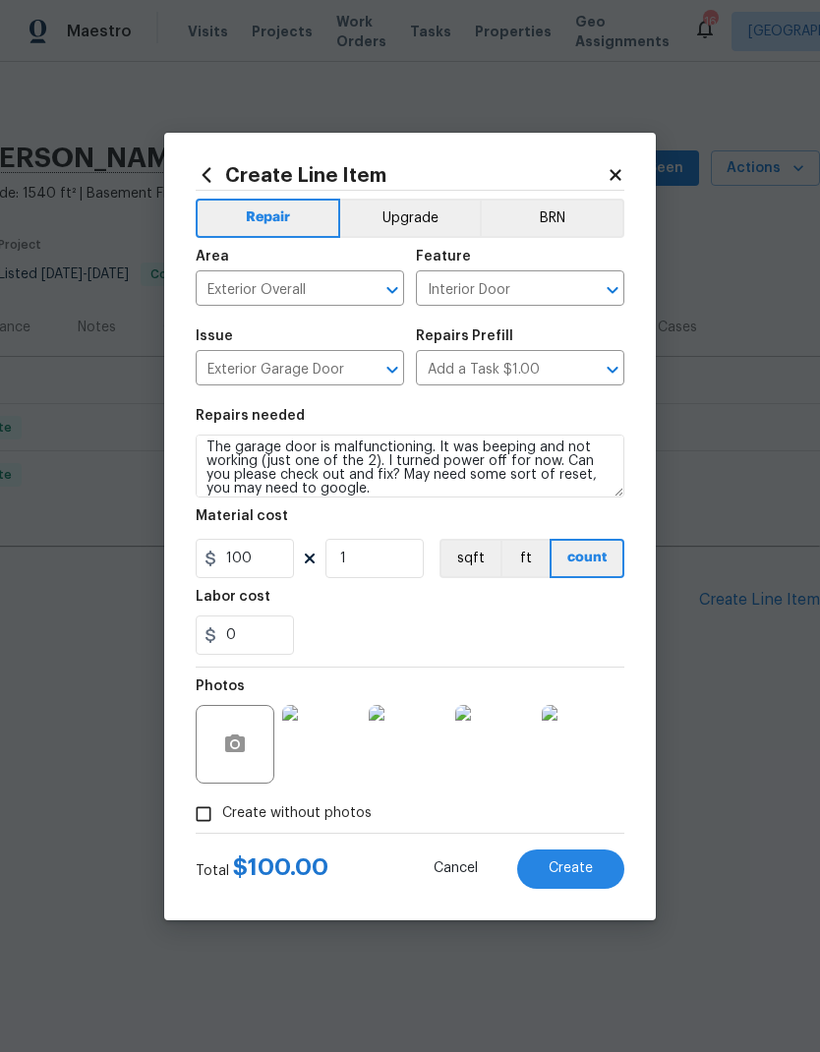
click at [578, 872] on span "Create" at bounding box center [571, 868] width 44 height 15
type input "0"
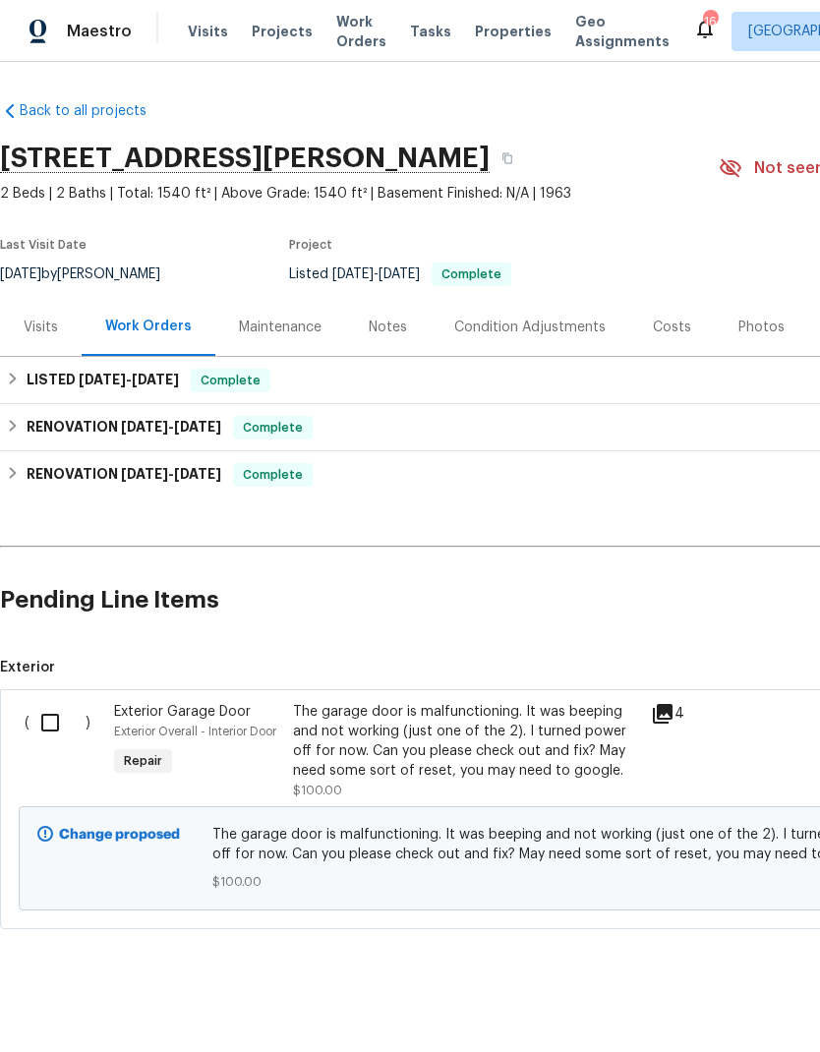
scroll to position [0, 0]
click at [51, 729] on input "checkbox" at bounding box center [57, 722] width 56 height 41
checkbox input "true"
click at [730, 1006] on span "Create Work Order" at bounding box center [707, 1003] width 131 height 25
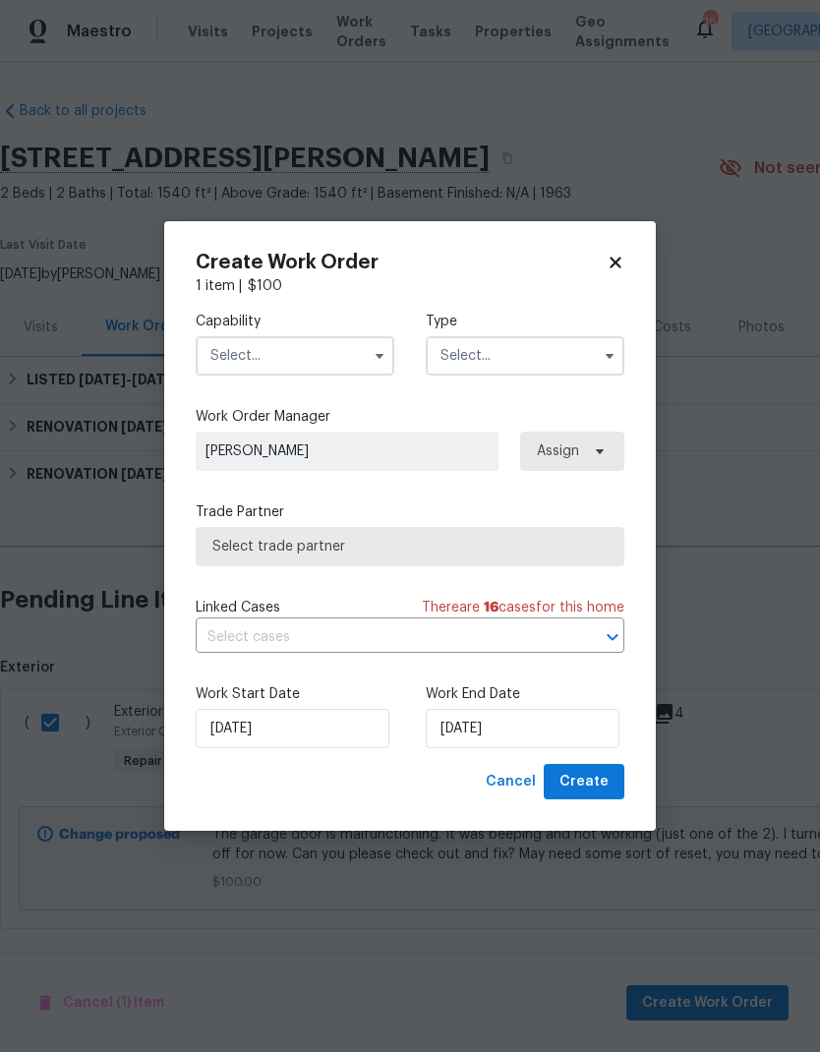
click at [362, 365] on input "text" at bounding box center [295, 355] width 199 height 39
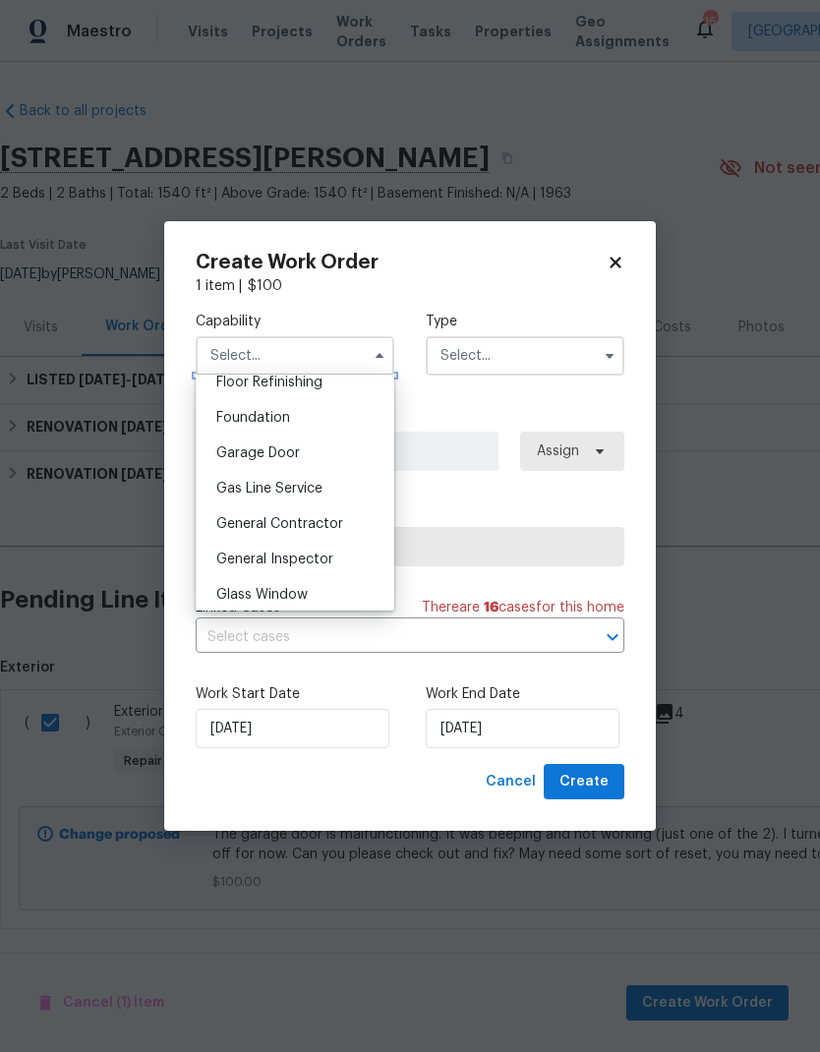
scroll to position [822, 0]
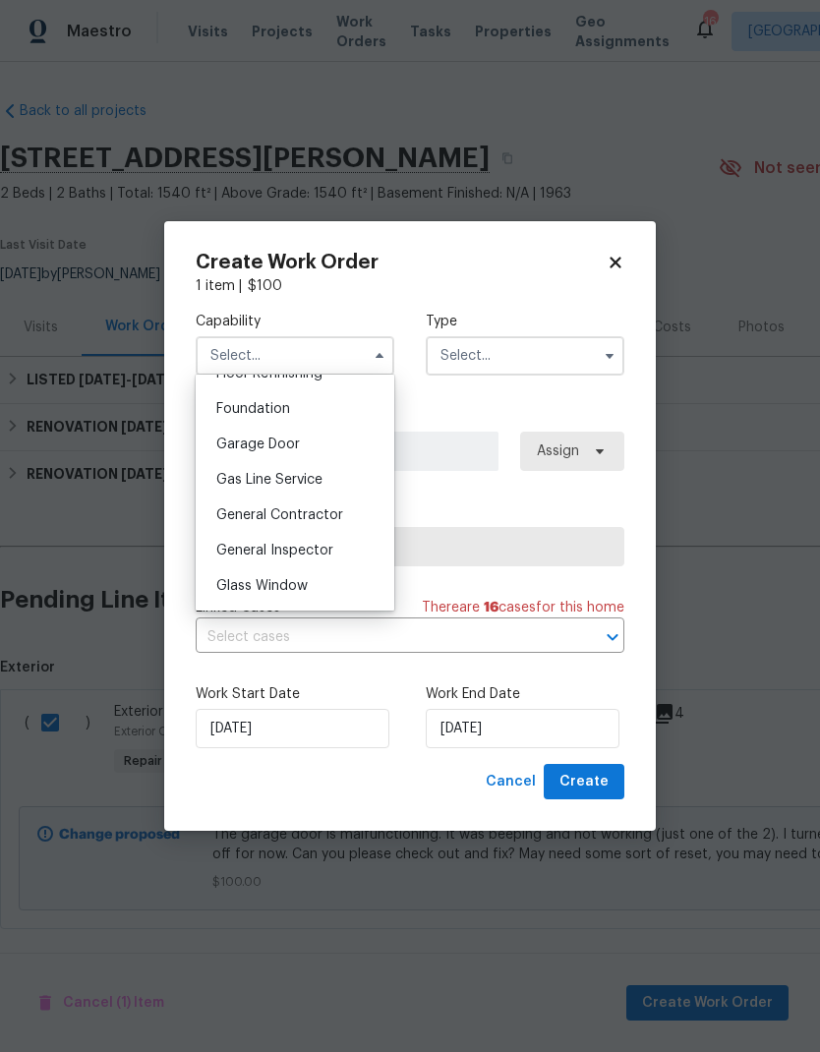
click at [349, 514] on div "General Contractor" at bounding box center [295, 515] width 189 height 35
type input "General Contractor"
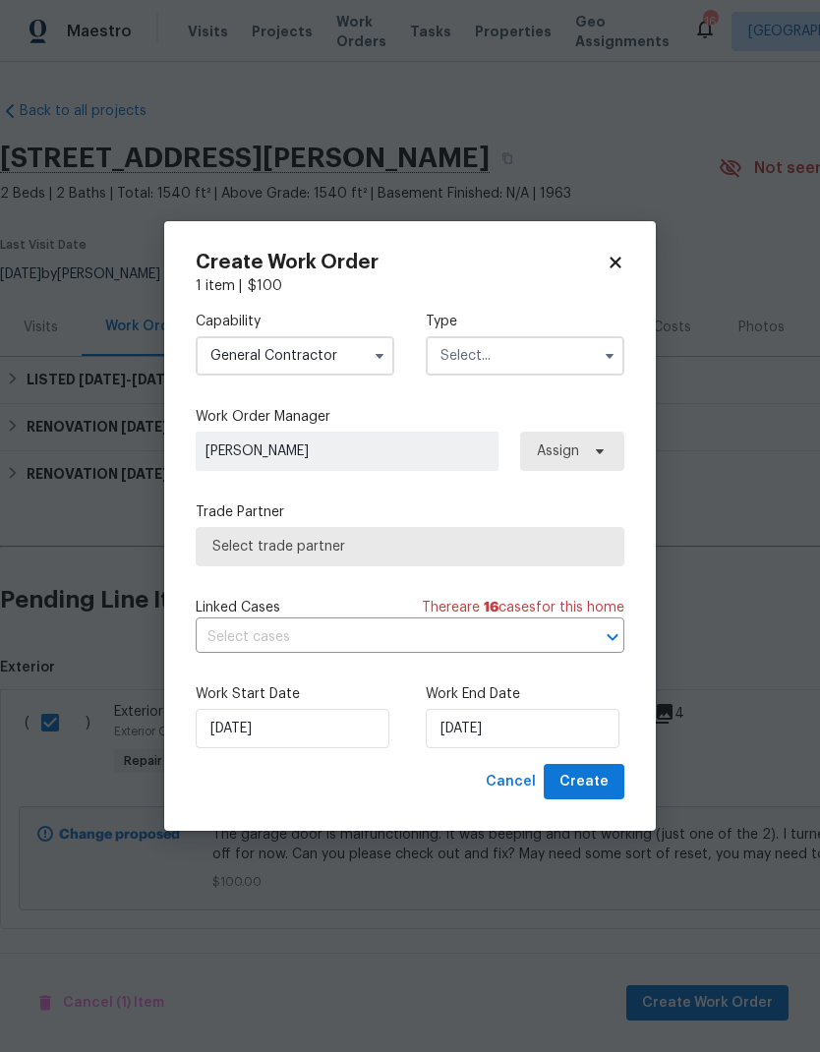
click at [577, 358] on input "text" at bounding box center [525, 355] width 199 height 39
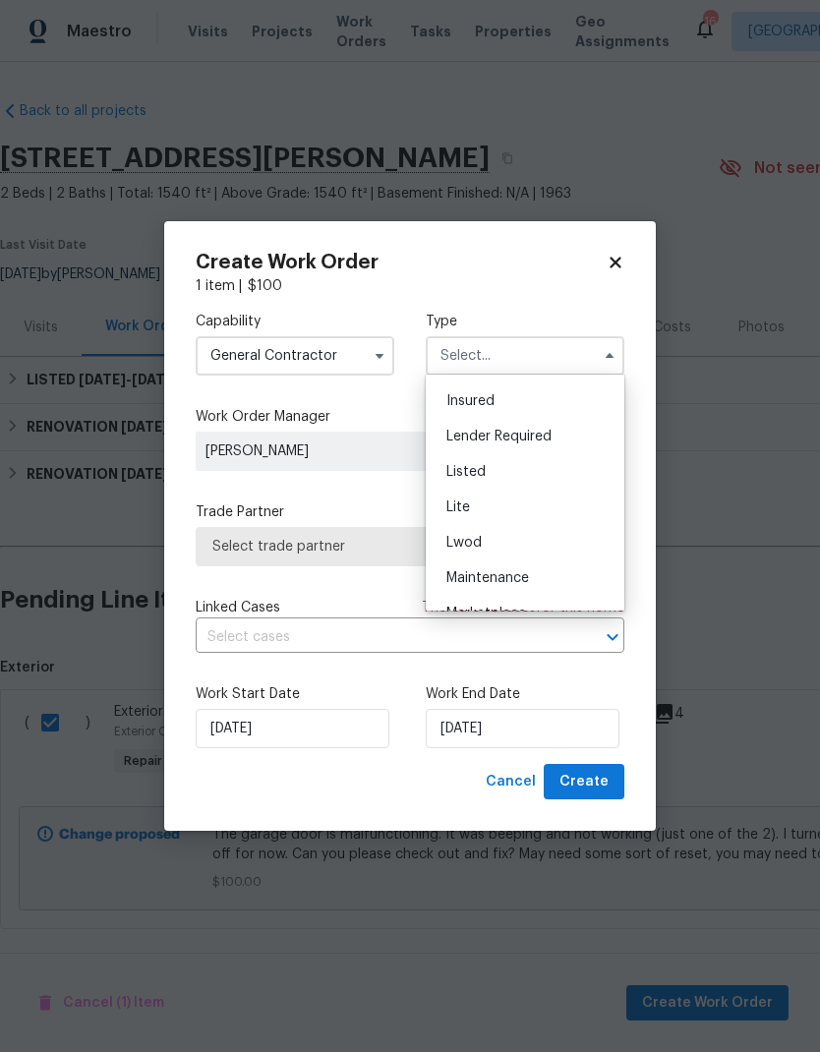
scroll to position [140, 0]
click at [506, 478] on div "Listed" at bounding box center [525, 469] width 189 height 35
type input "Listed"
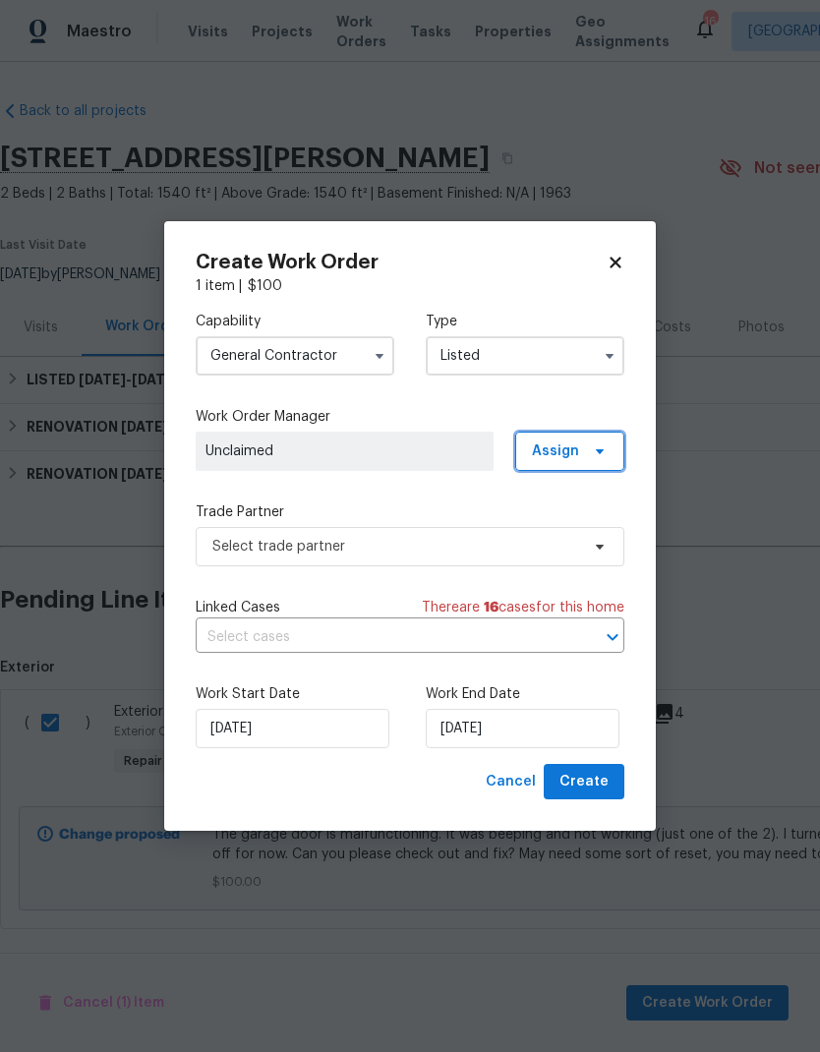
click at [609, 456] on span "Assign" at bounding box center [569, 451] width 109 height 39
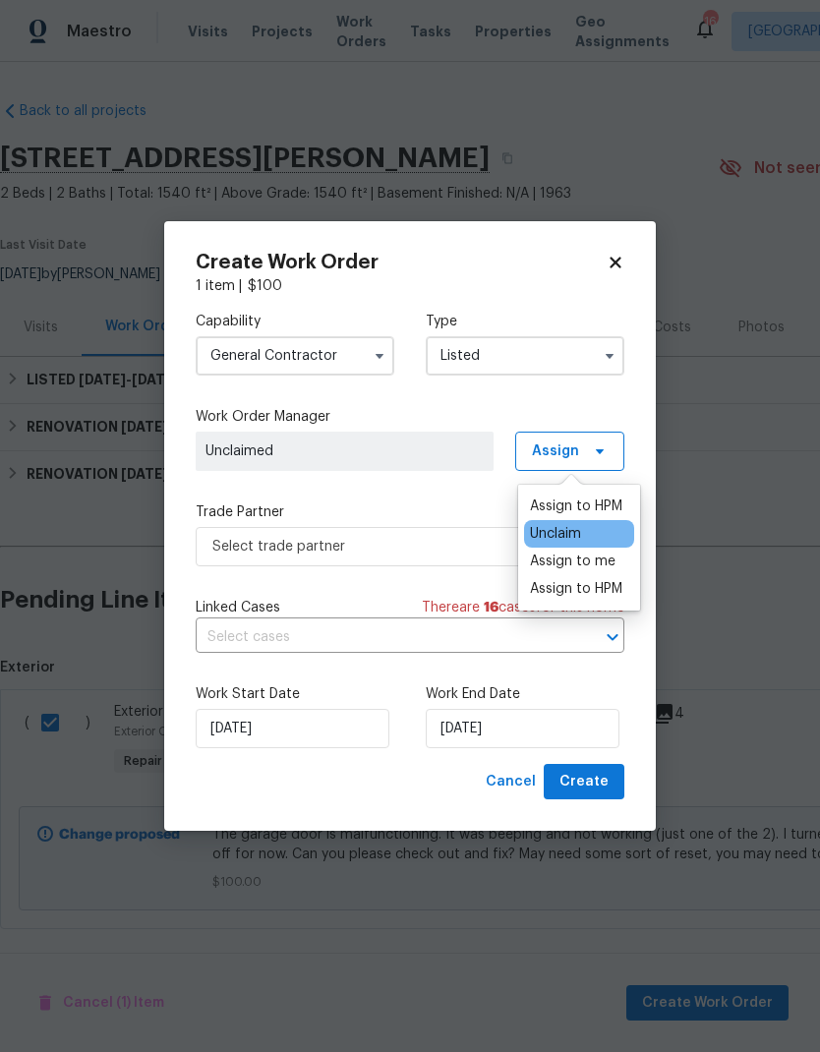
click at [590, 504] on div "Assign to HPM" at bounding box center [576, 507] width 92 height 20
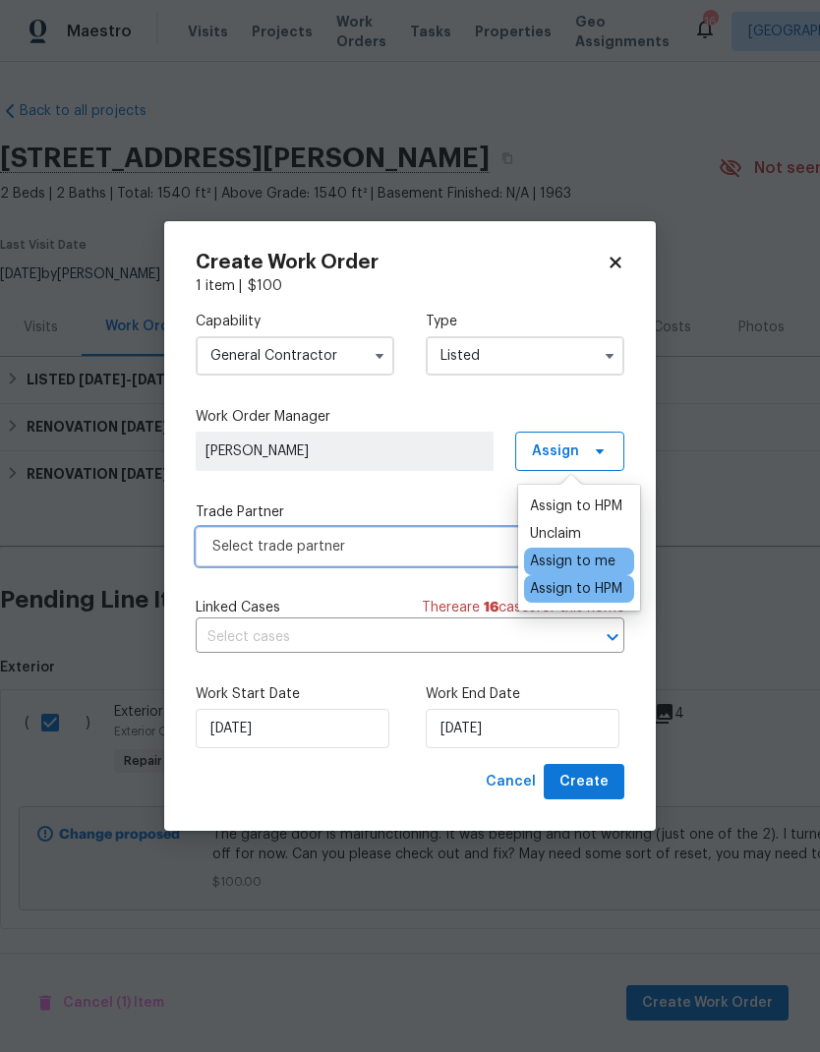
click at [447, 547] on span "Select trade partner" at bounding box center [395, 547] width 367 height 20
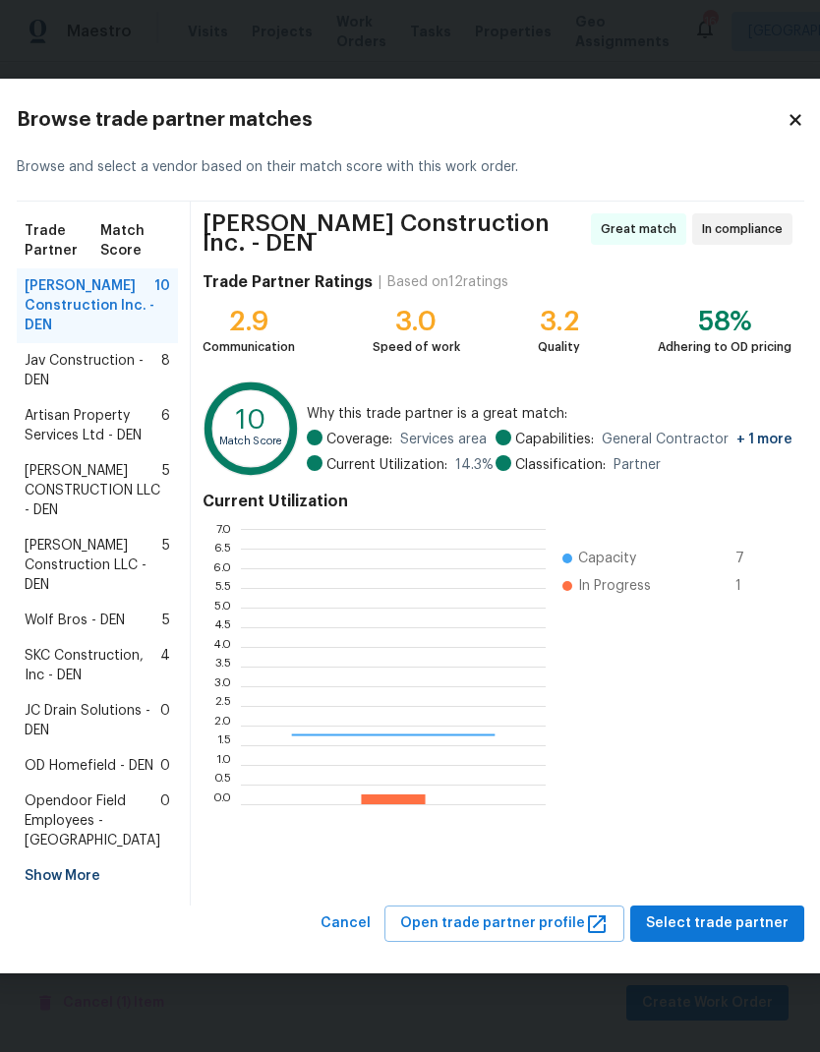
scroll to position [275, 305]
click at [68, 351] on span "Jav Construction - DEN" at bounding box center [93, 370] width 137 height 39
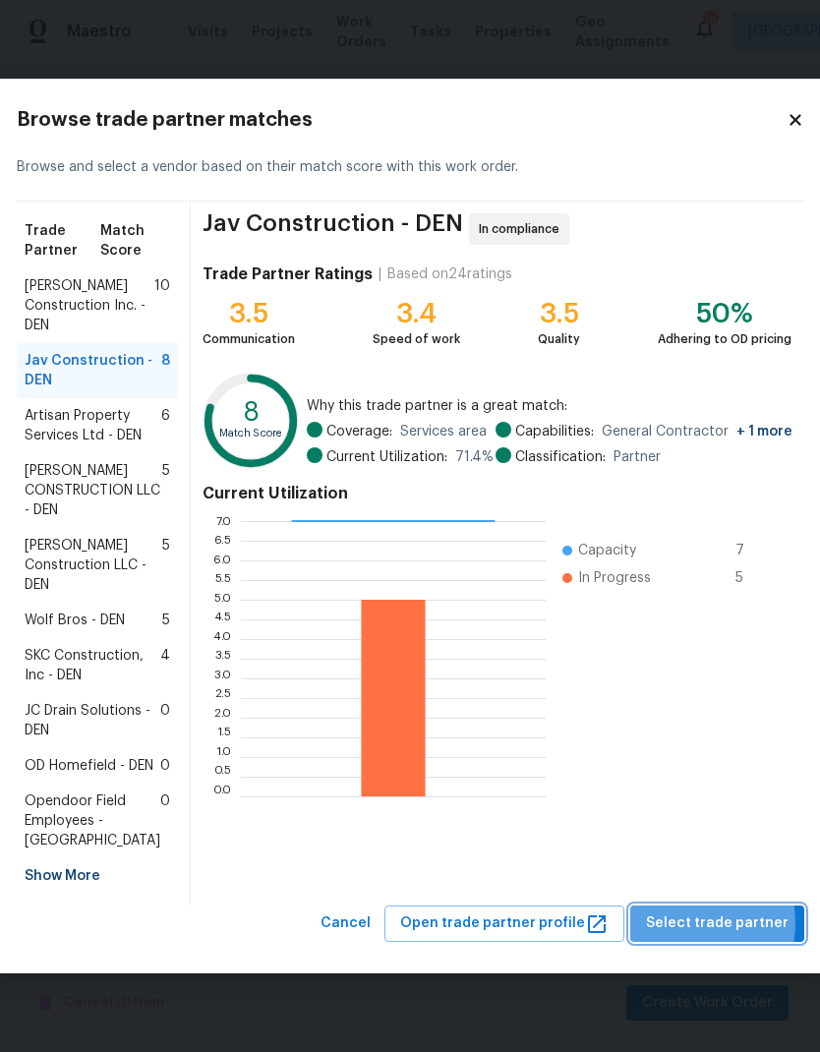
click at [676, 936] on span "Select trade partner" at bounding box center [717, 923] width 143 height 25
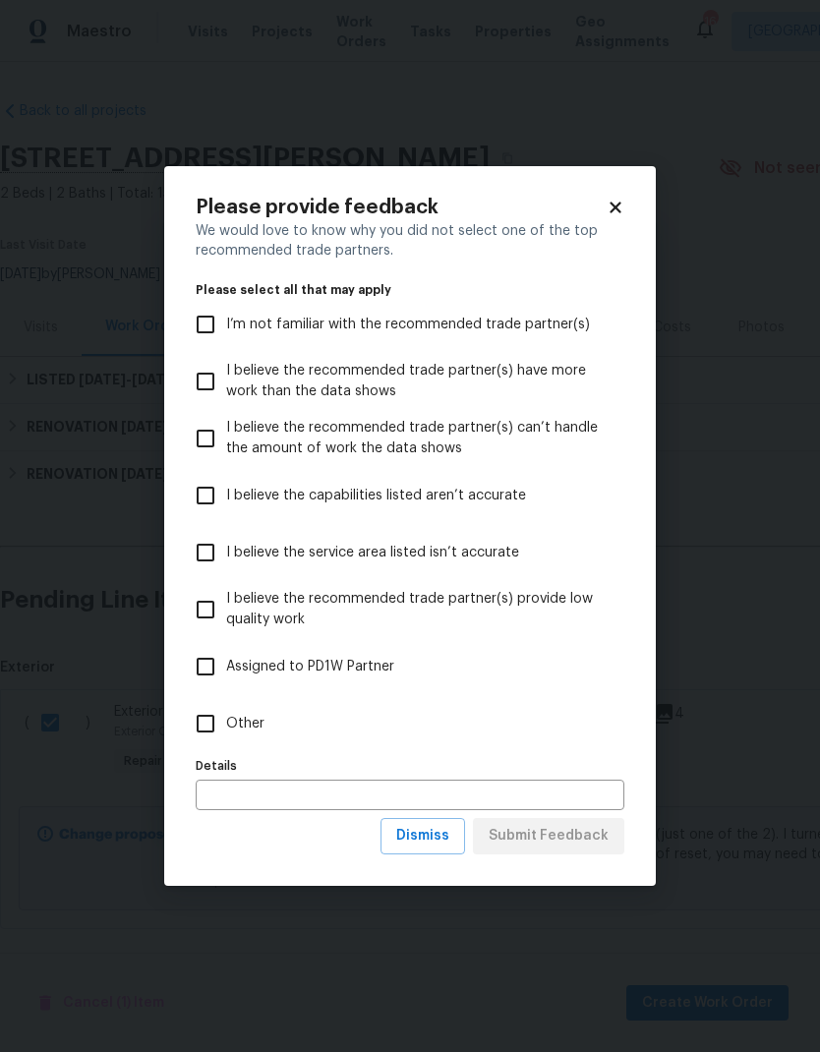
click at [204, 722] on input "Other" at bounding box center [205, 723] width 41 height 41
checkbox input "true"
click at [224, 791] on input "text" at bounding box center [410, 795] width 429 height 30
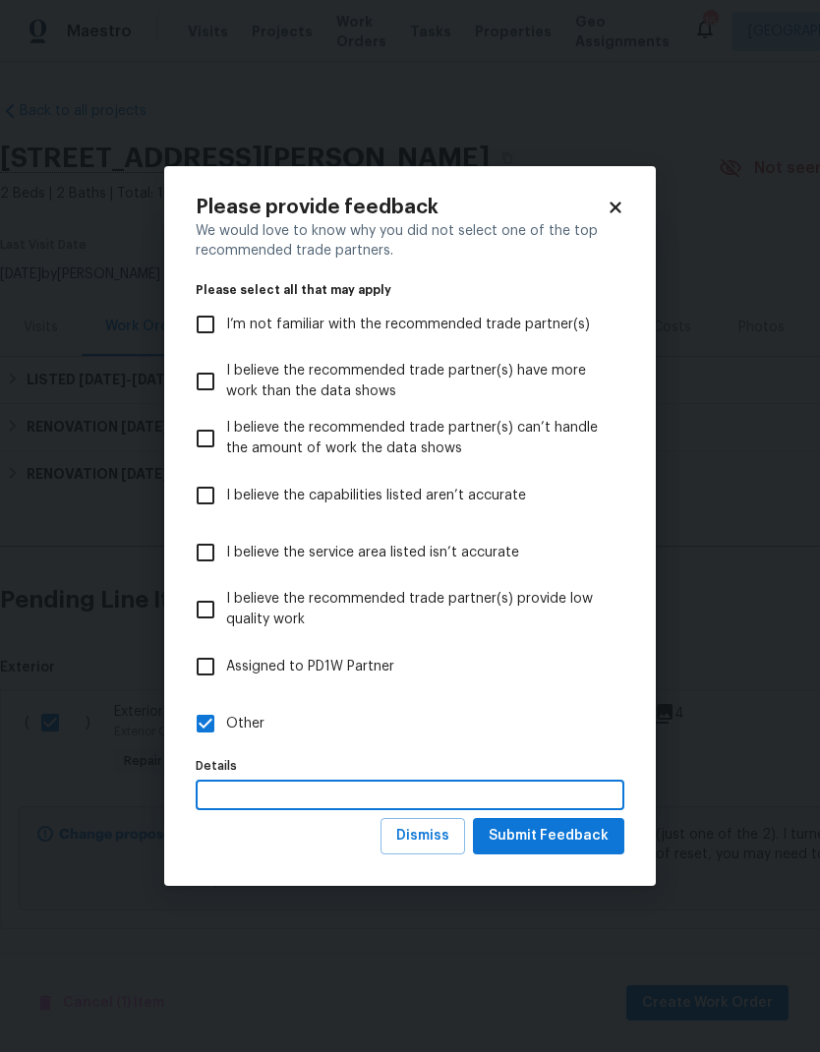
scroll to position [11, 0]
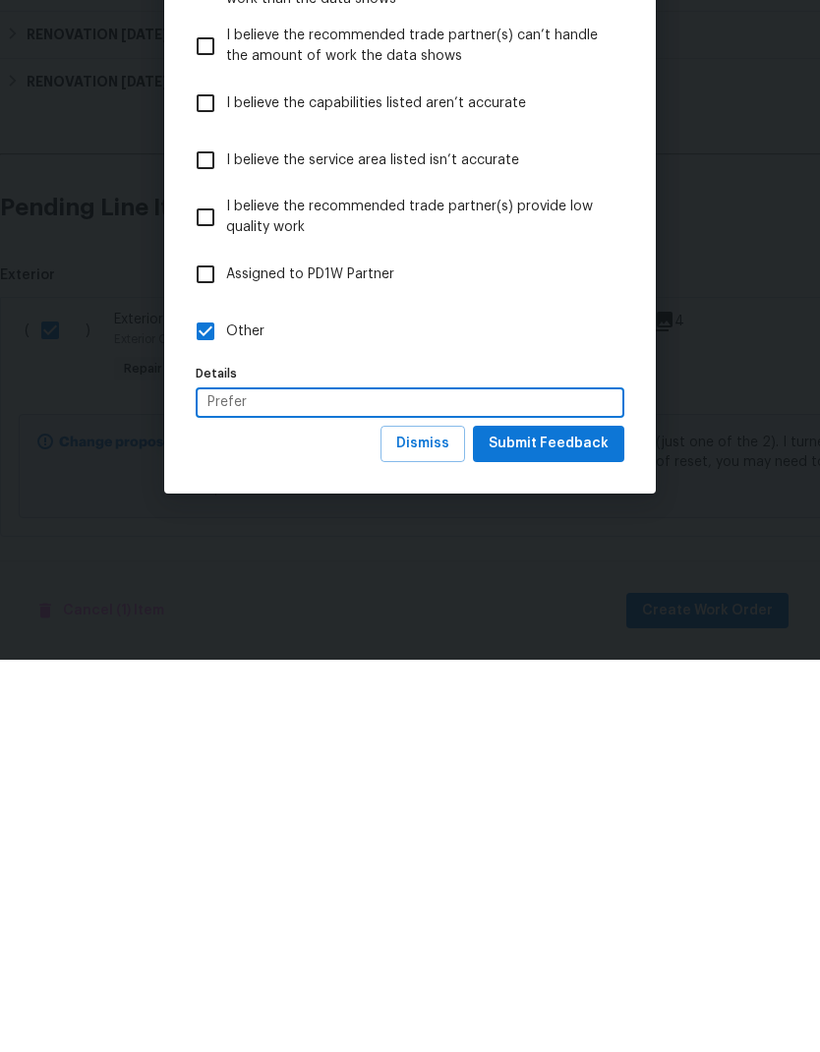
type input "Prefer"
click at [559, 824] on span "Submit Feedback" at bounding box center [549, 836] width 120 height 25
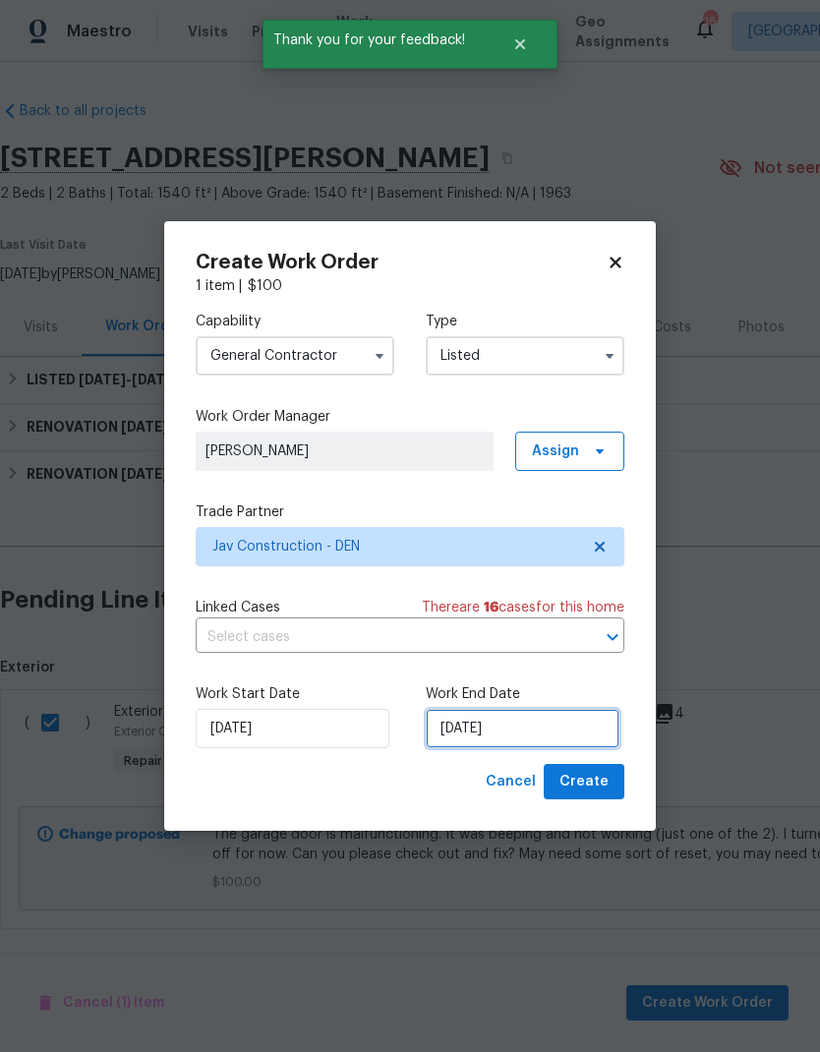
click at [528, 731] on input "9/2/2025" at bounding box center [523, 728] width 194 height 39
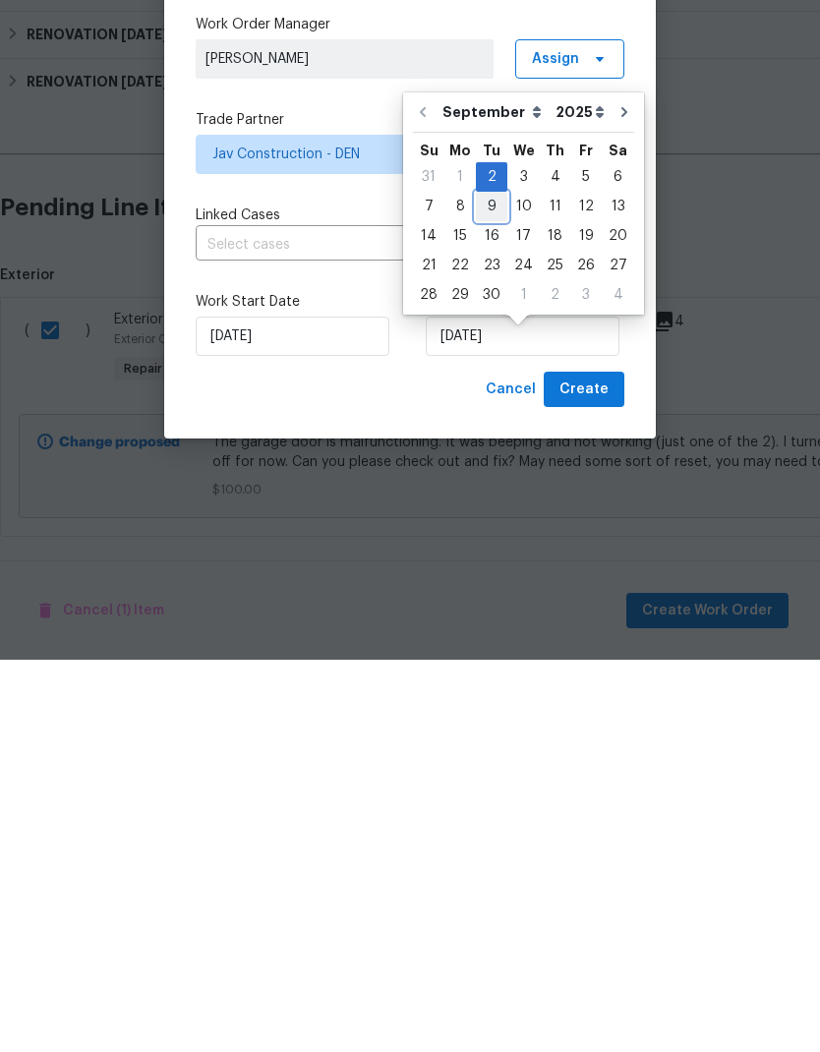
click at [497, 585] on div "9" at bounding box center [491, 599] width 31 height 28
type input "9/9/2025"
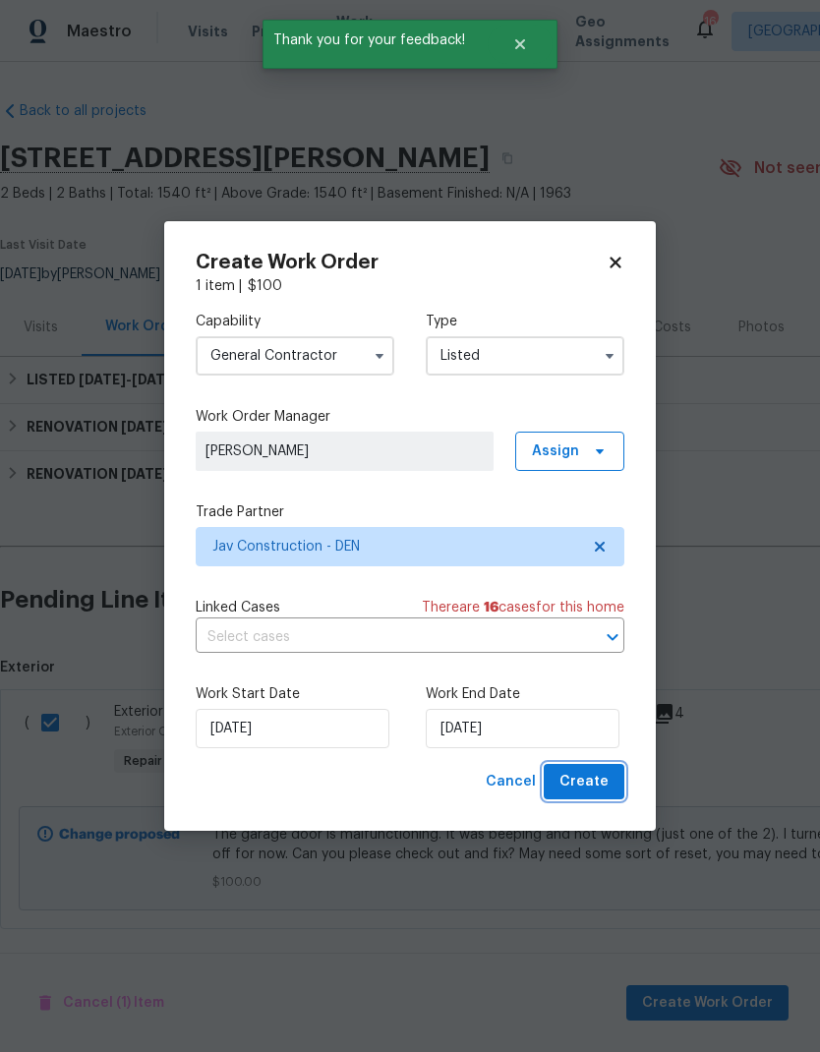
click at [591, 787] on span "Create" at bounding box center [583, 782] width 49 height 25
checkbox input "false"
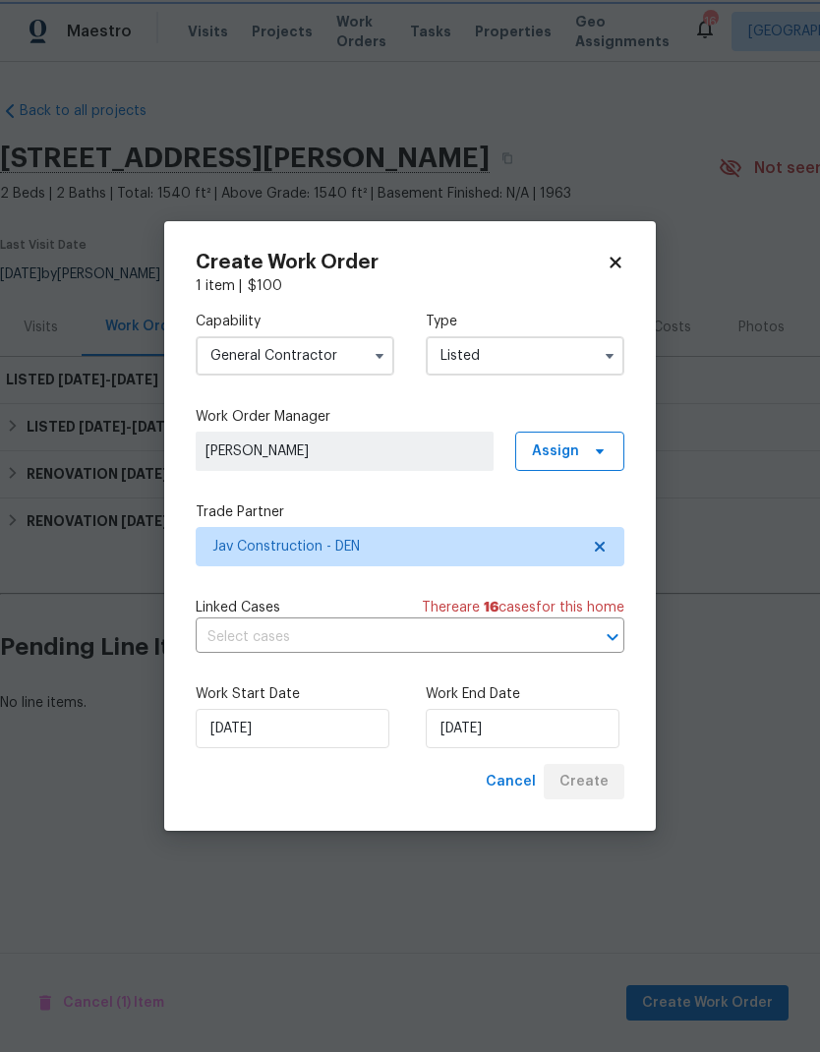
scroll to position [0, 0]
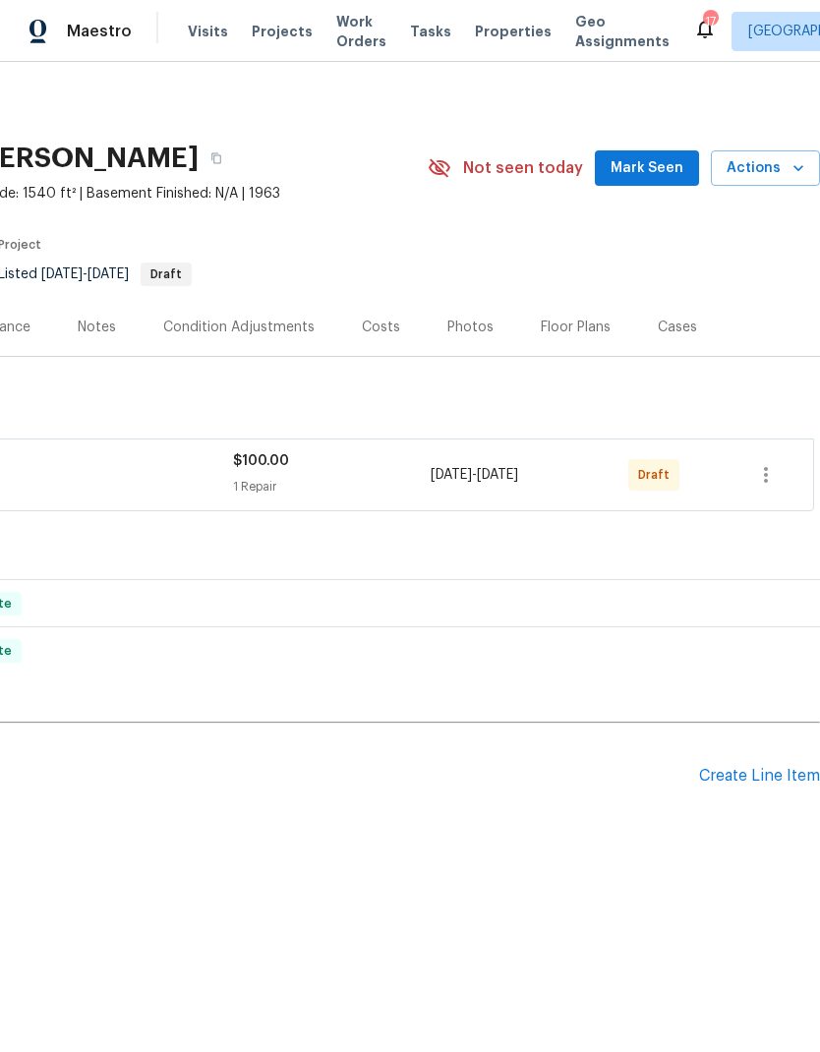
scroll to position [0, 291]
click at [759, 475] on icon "button" at bounding box center [766, 475] width 24 height 24
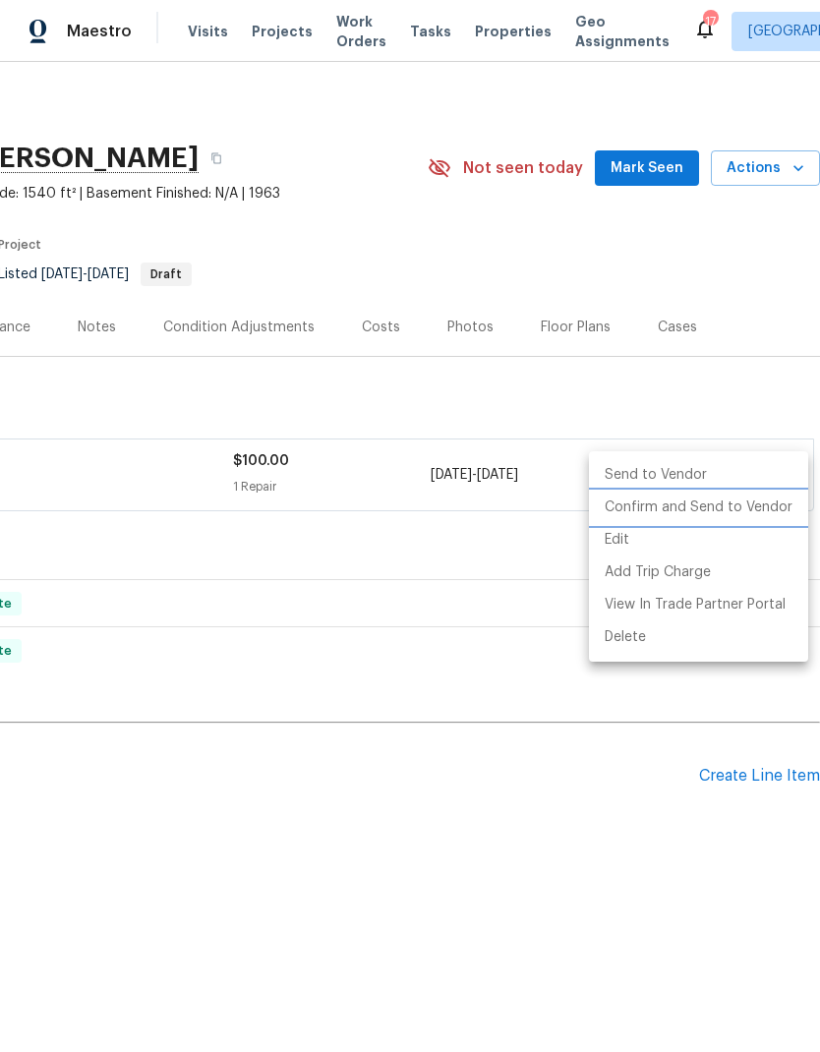
click at [698, 511] on li "Confirm and Send to Vendor" at bounding box center [698, 508] width 219 height 32
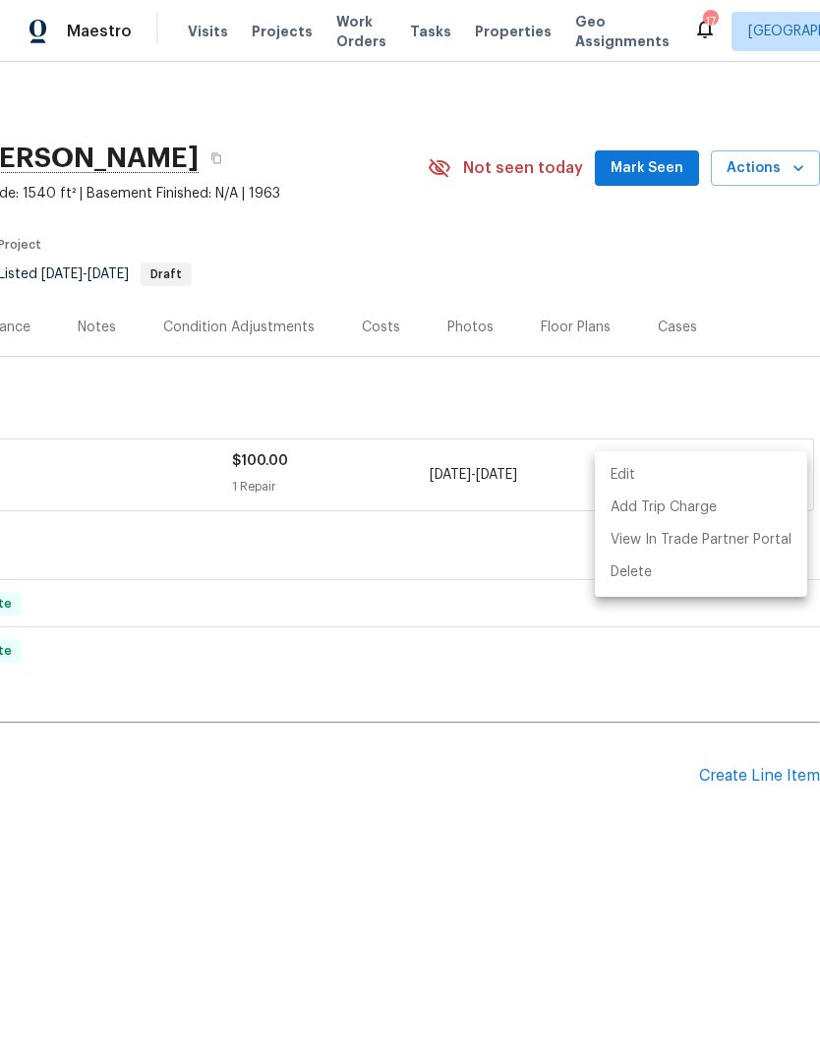
click at [582, 861] on div at bounding box center [410, 526] width 820 height 1052
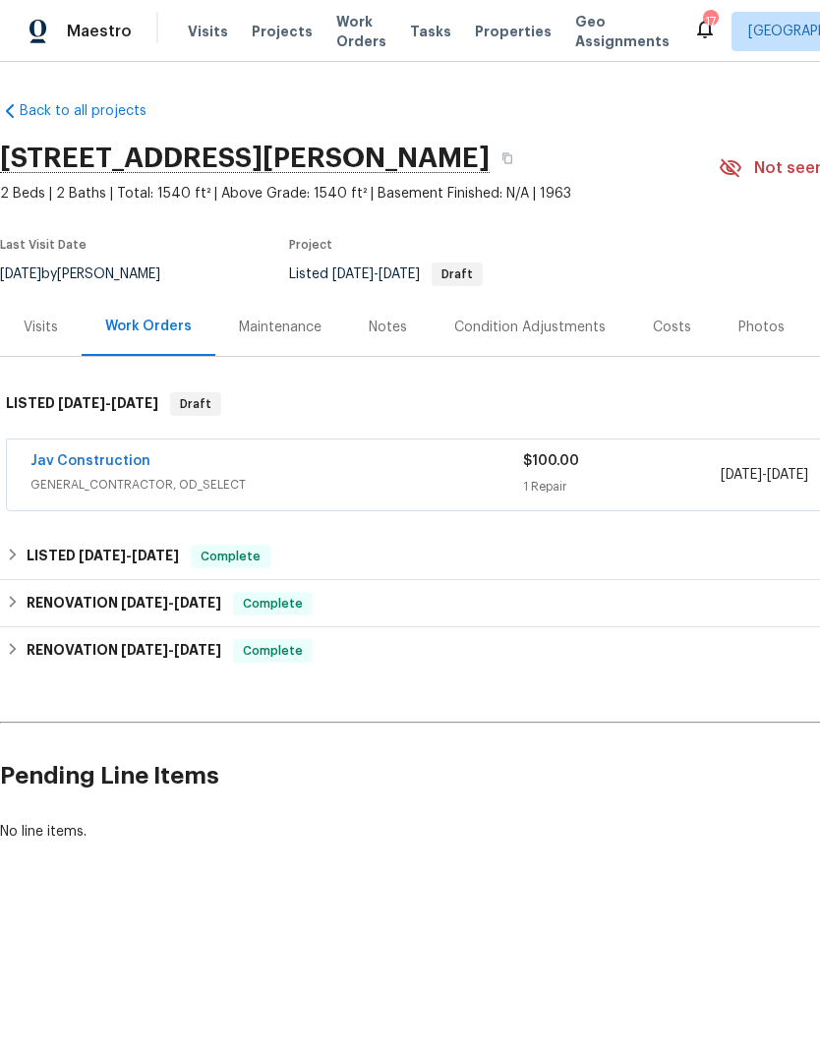
scroll to position [0, 0]
click at [492, 36] on span "Properties" at bounding box center [513, 32] width 77 height 20
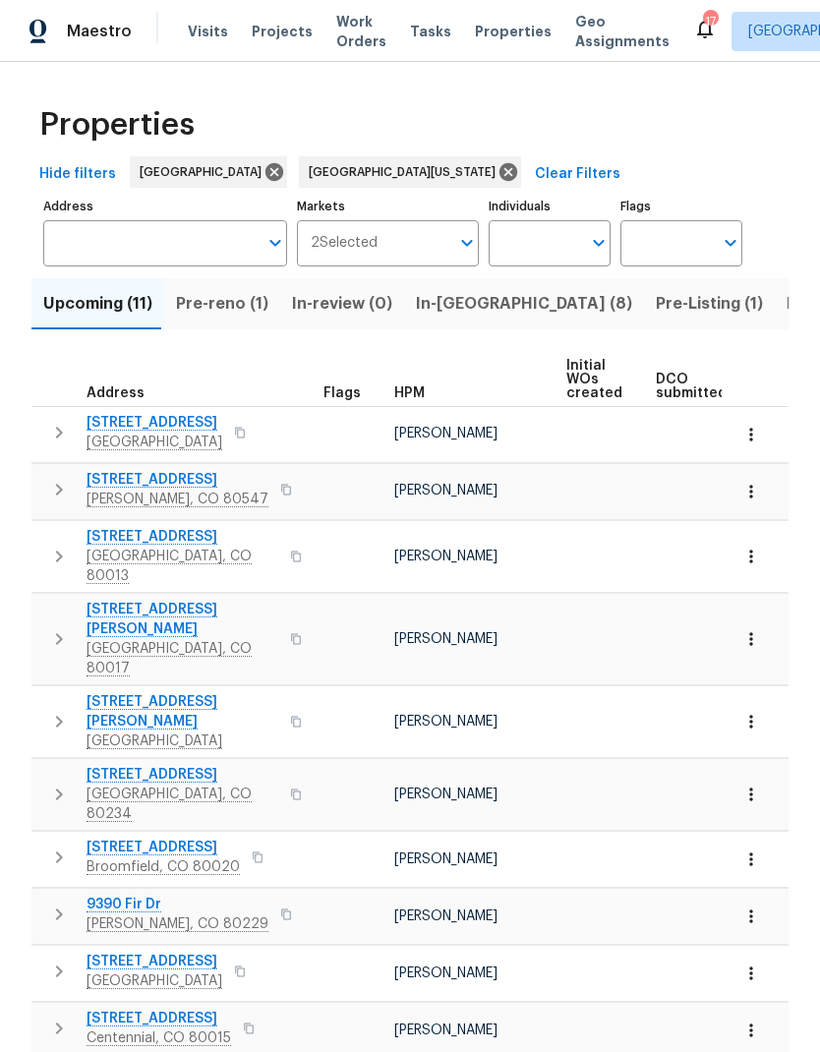
click at [656, 310] on span "Pre-Listing (1)" at bounding box center [709, 304] width 107 height 28
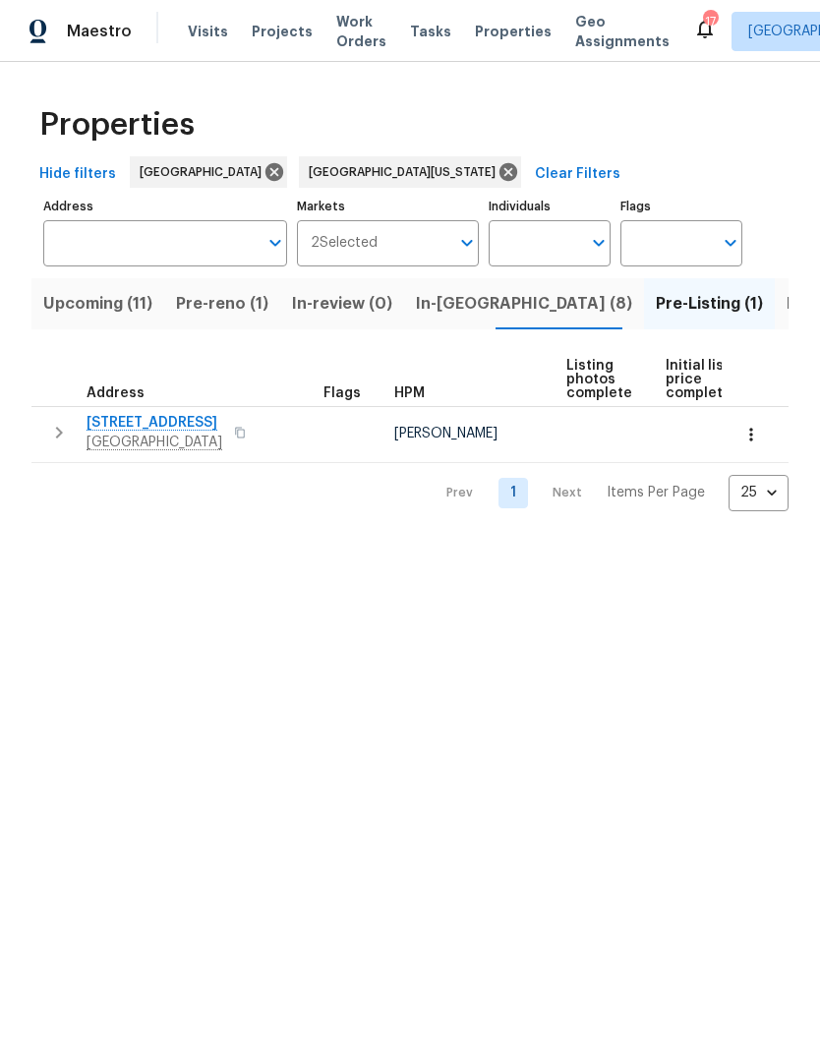
click at [444, 317] on span "In-reno (8)" at bounding box center [524, 304] width 216 height 28
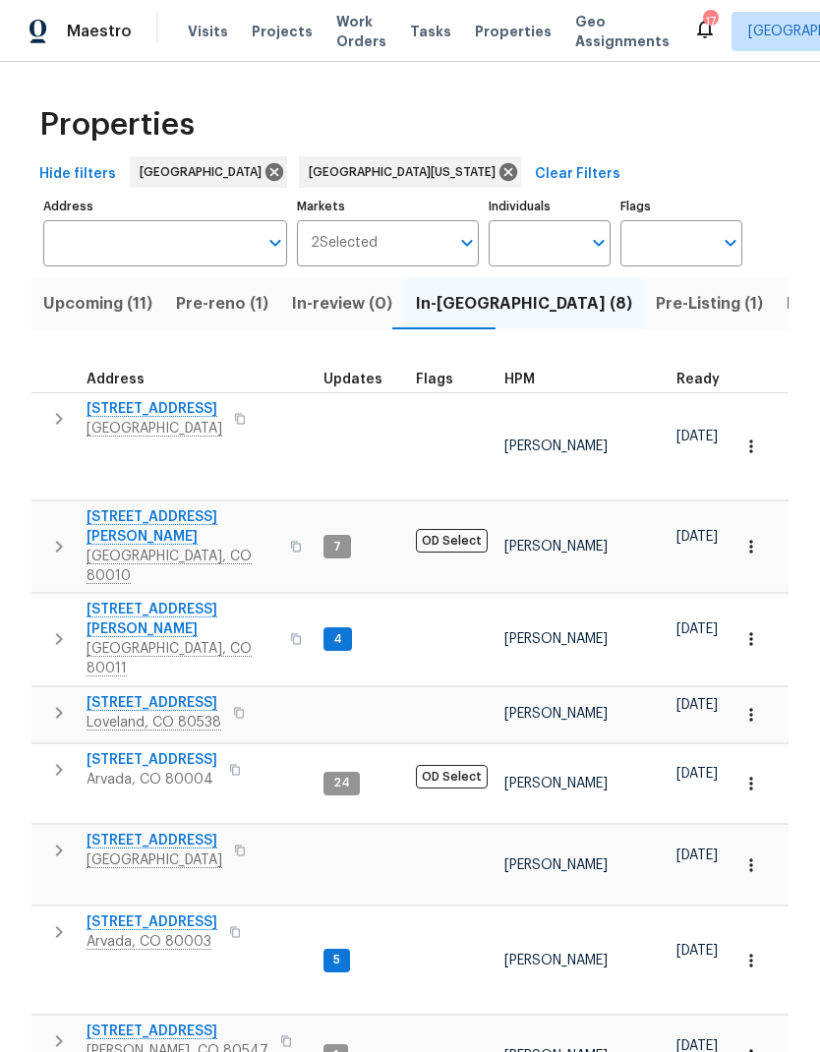
click at [525, 383] on span "HPM" at bounding box center [519, 380] width 30 height 14
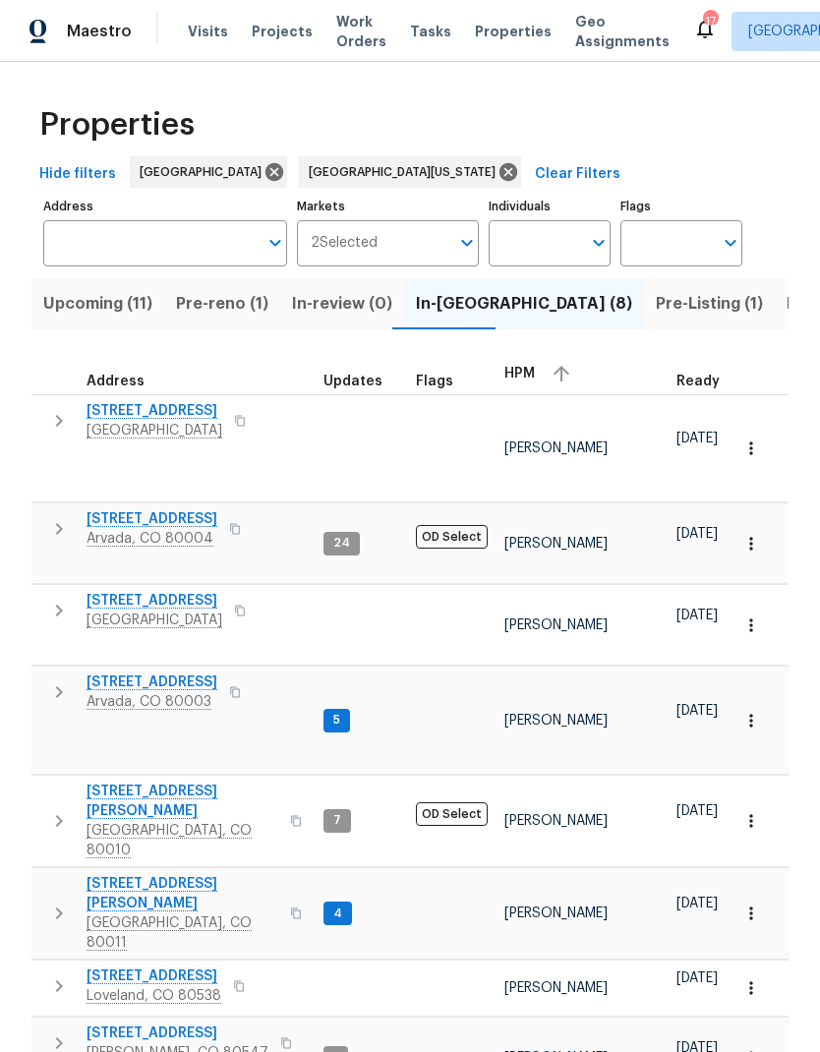
click at [220, 299] on span "Pre-reno (1)" at bounding box center [222, 304] width 92 height 28
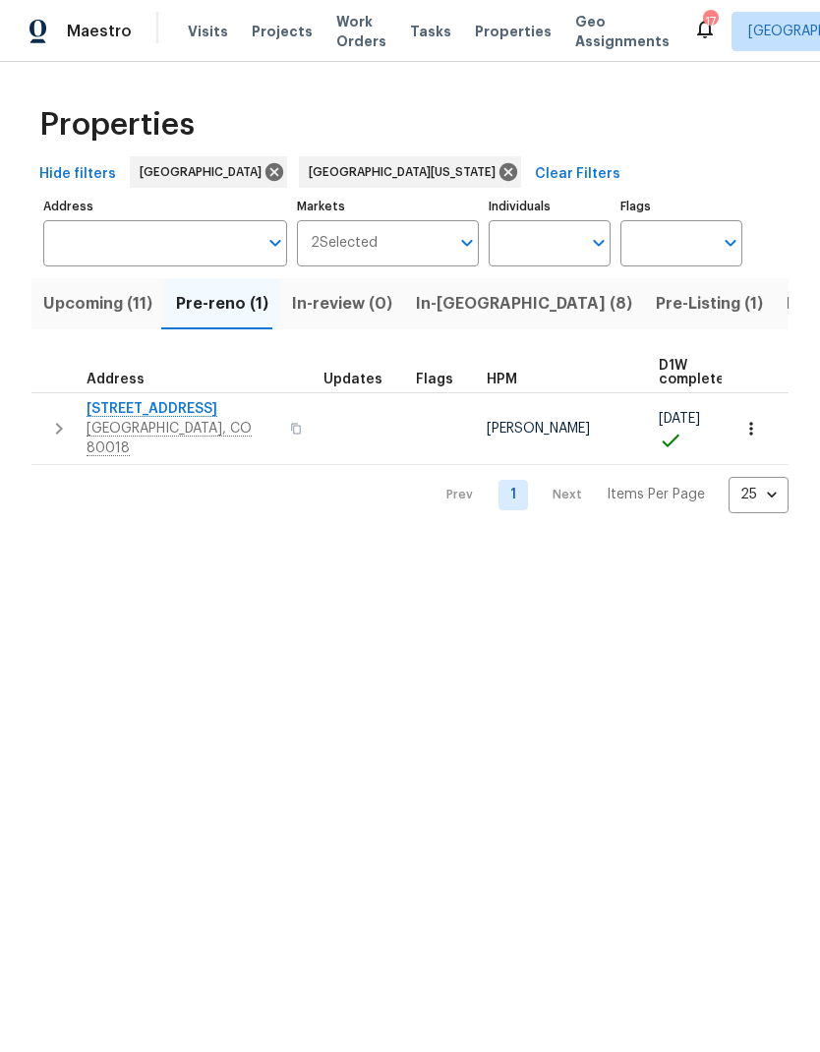
click at [96, 303] on span "Upcoming (11)" at bounding box center [97, 304] width 109 height 28
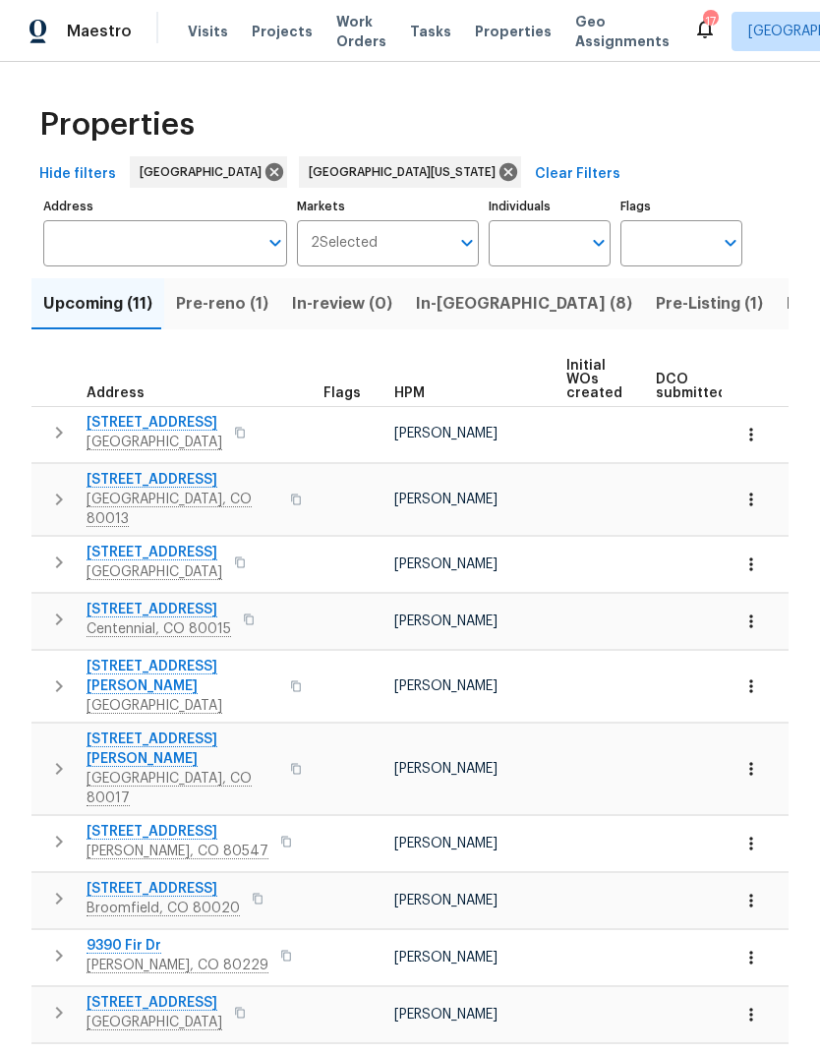
click at [421, 397] on span "HPM" at bounding box center [409, 393] width 30 height 14
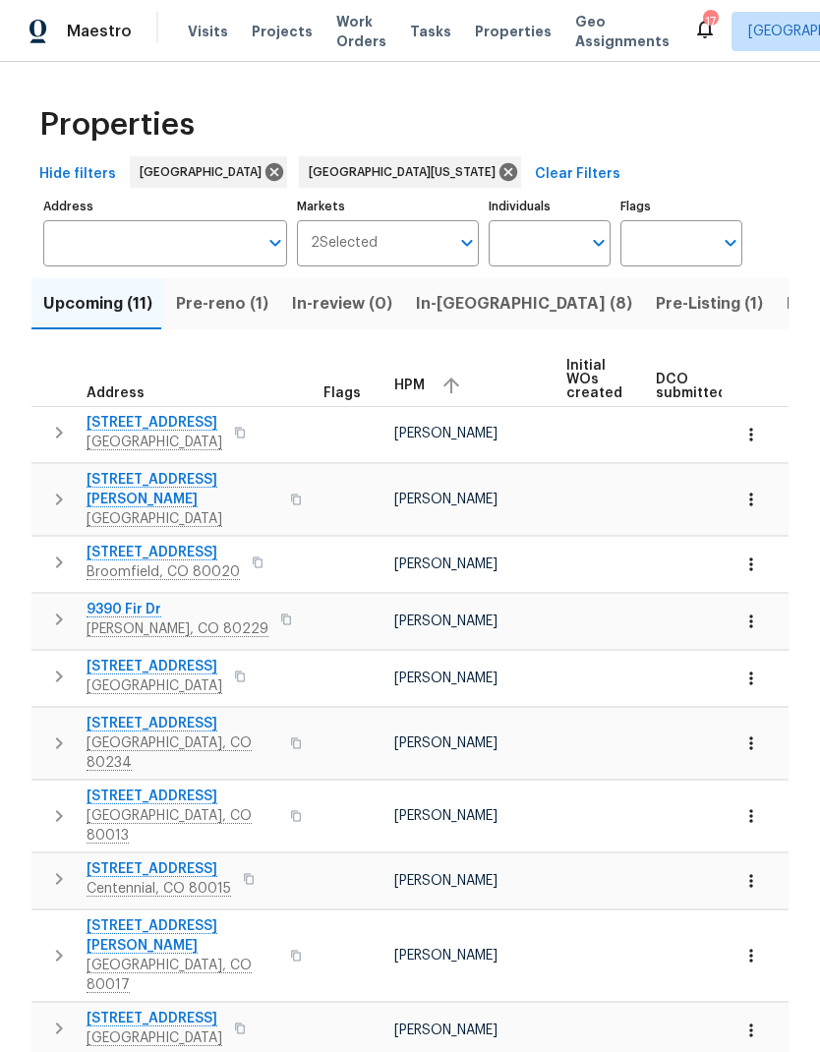
click at [170, 470] on span "10490 W Jewell Ave Apt C" at bounding box center [183, 489] width 192 height 39
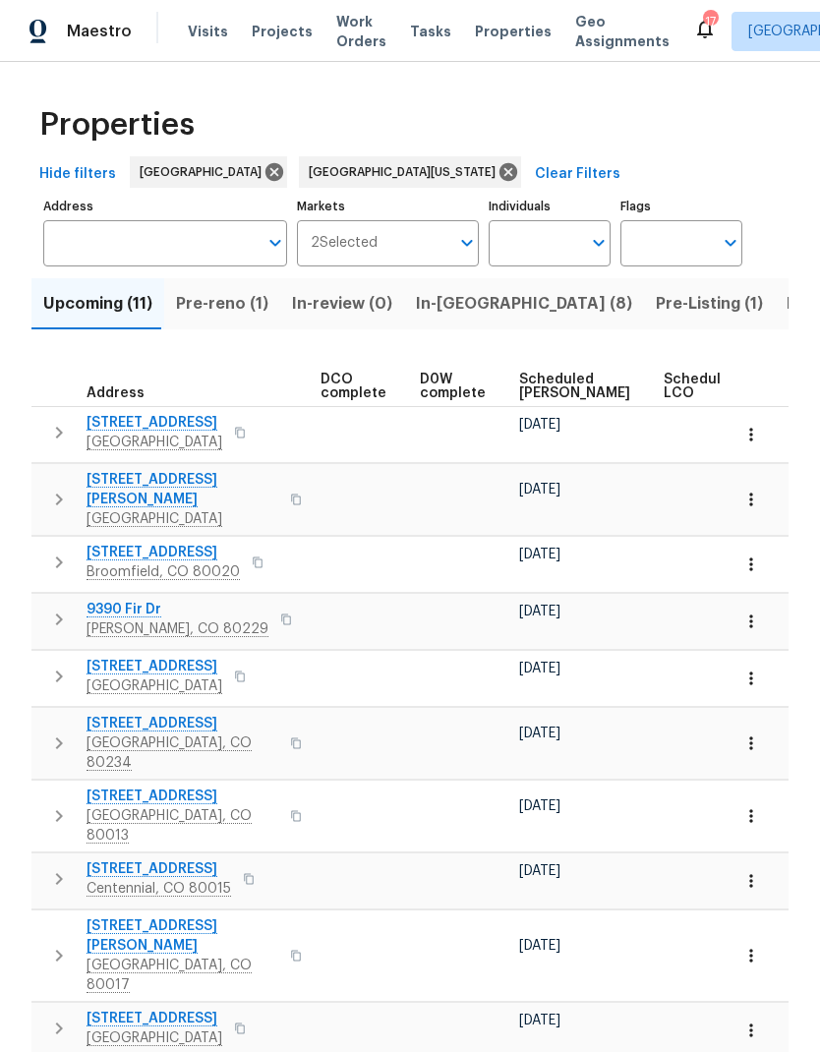
scroll to position [0, 440]
click at [520, 373] on span "Scheduled COE" at bounding box center [573, 387] width 111 height 28
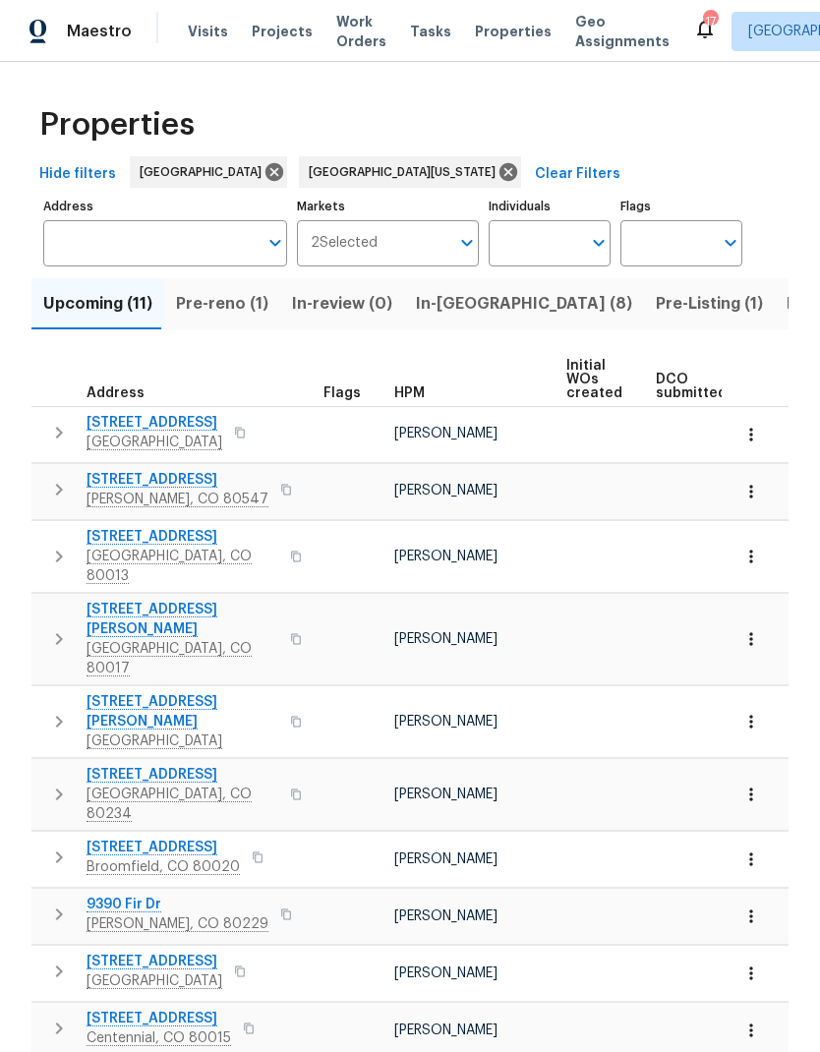
click at [168, 765] on span "12997 Wyandot Way" at bounding box center [183, 775] width 192 height 20
click at [173, 838] on span "333 Mulberry Cir" at bounding box center [163, 848] width 153 height 20
click at [134, 895] on span "9390 Fir Dr" at bounding box center [178, 905] width 182 height 20
click at [149, 952] on span "184 N 17th Ct" at bounding box center [155, 962] width 136 height 20
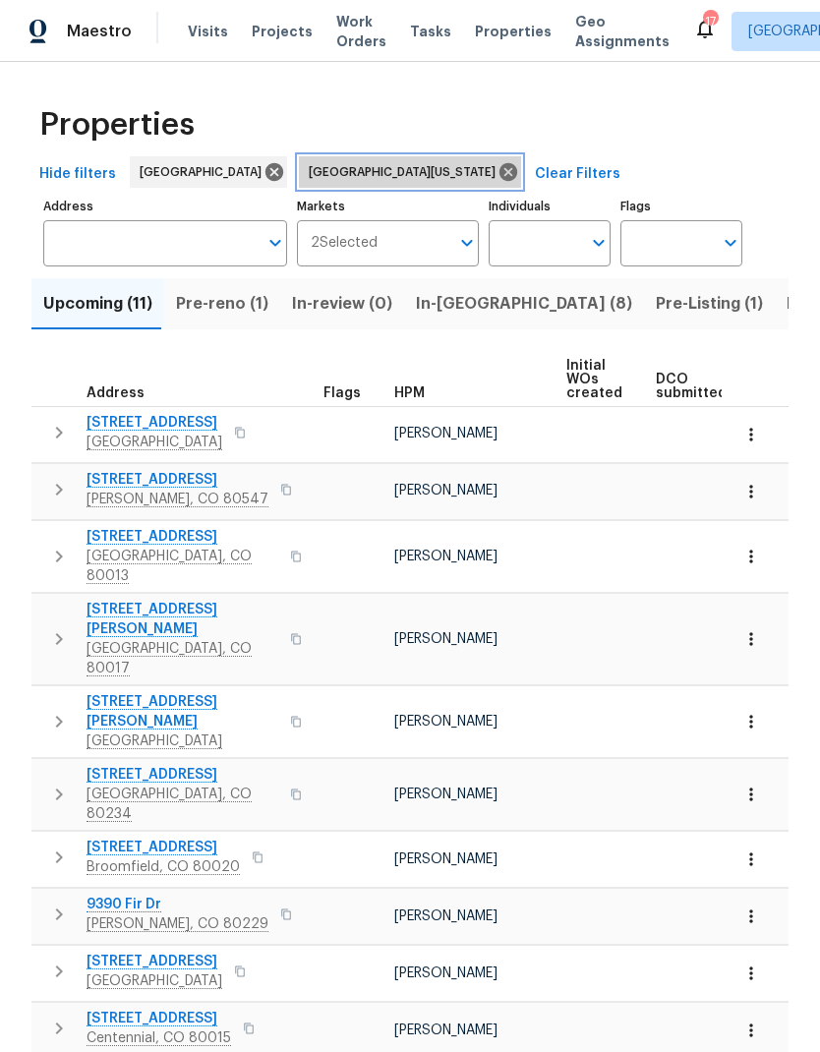
click at [498, 174] on icon at bounding box center [509, 172] width 22 height 22
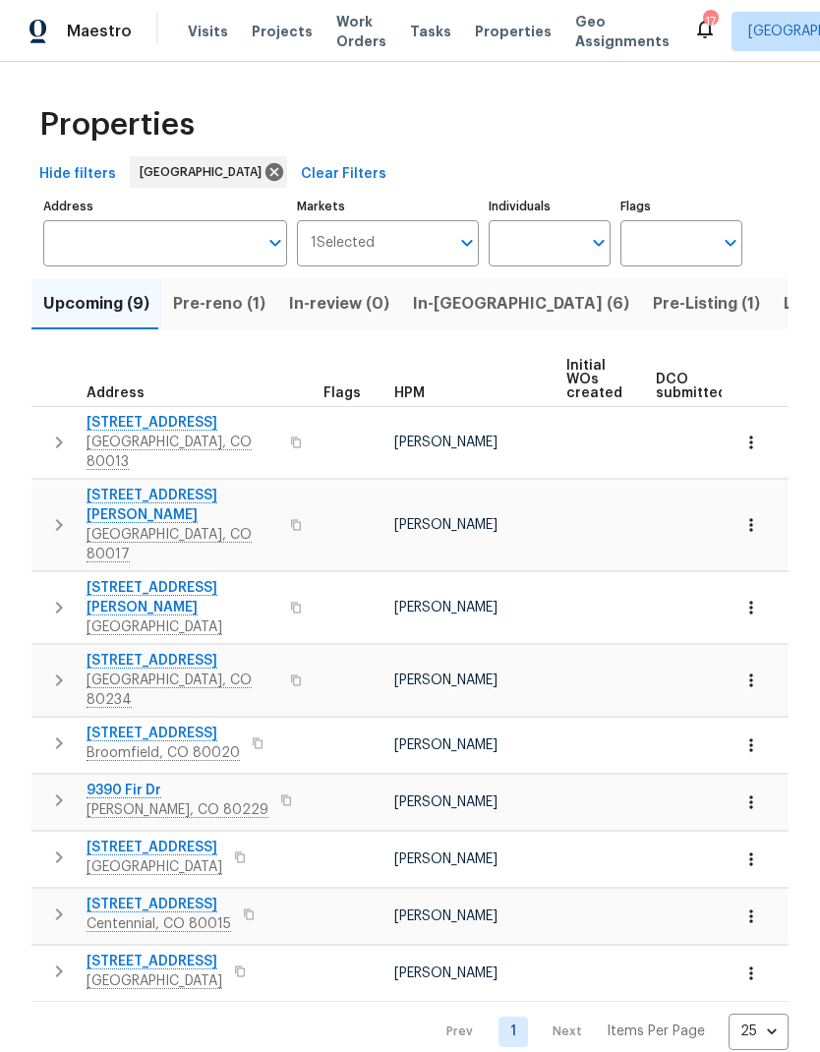
click at [442, 304] on span "In-reno (6)" at bounding box center [521, 304] width 216 height 28
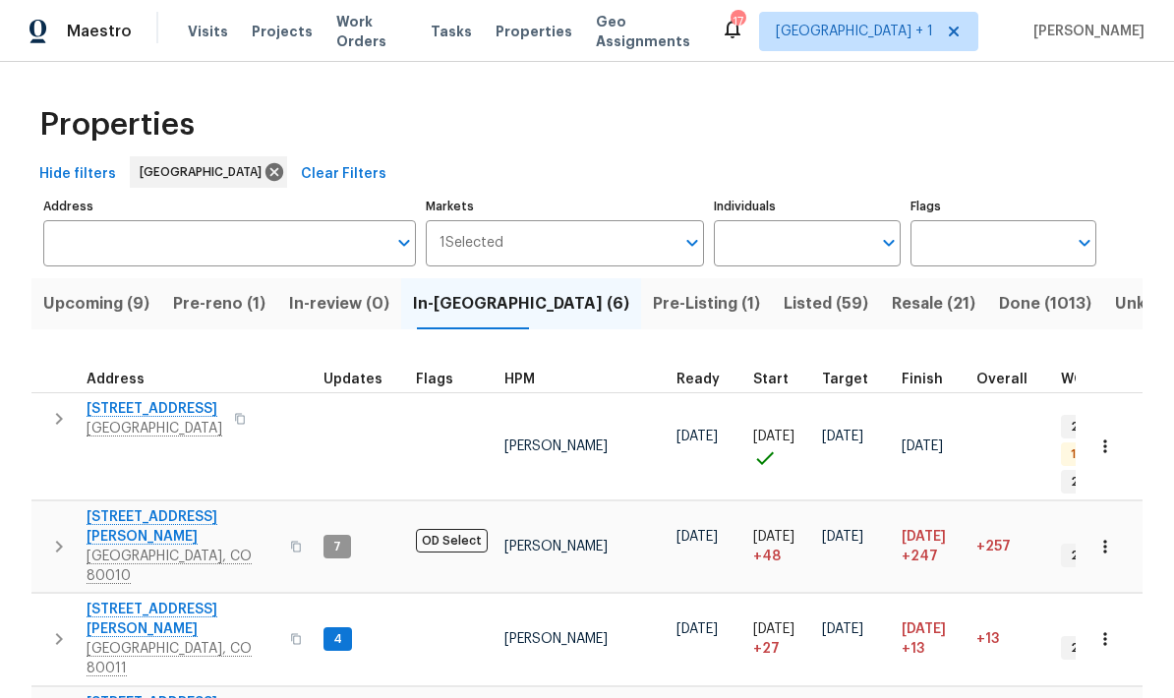
click at [784, 304] on span "Listed (59)" at bounding box center [826, 304] width 85 height 28
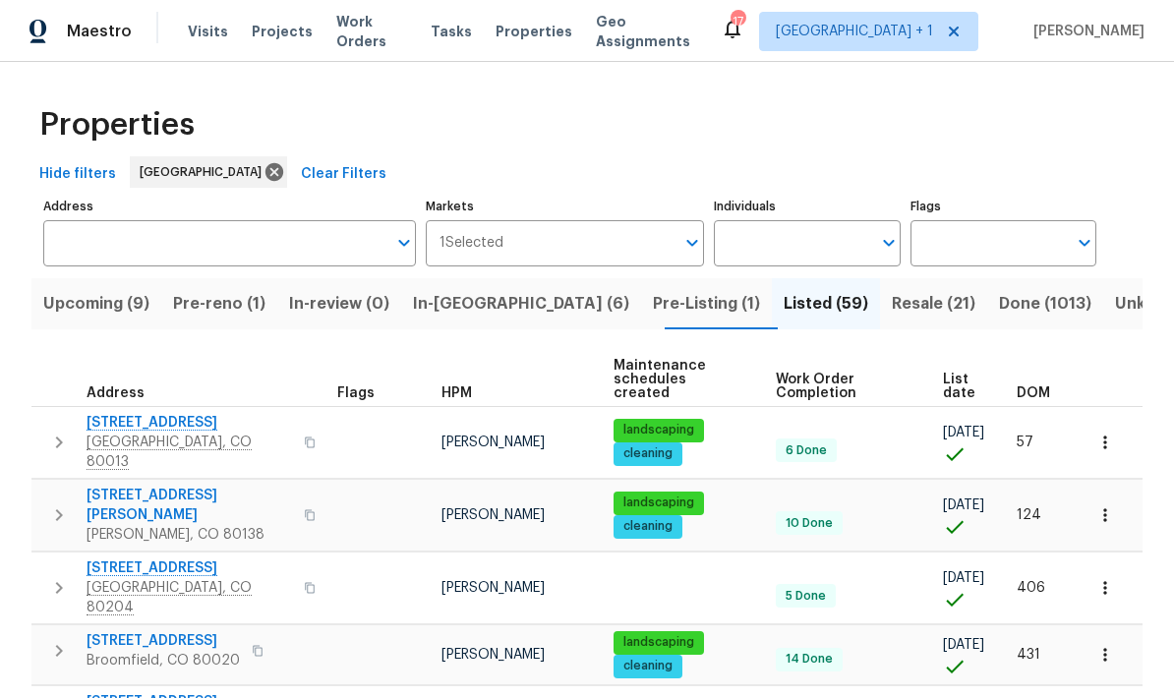
click at [455, 386] on span "HPM" at bounding box center [456, 393] width 30 height 14
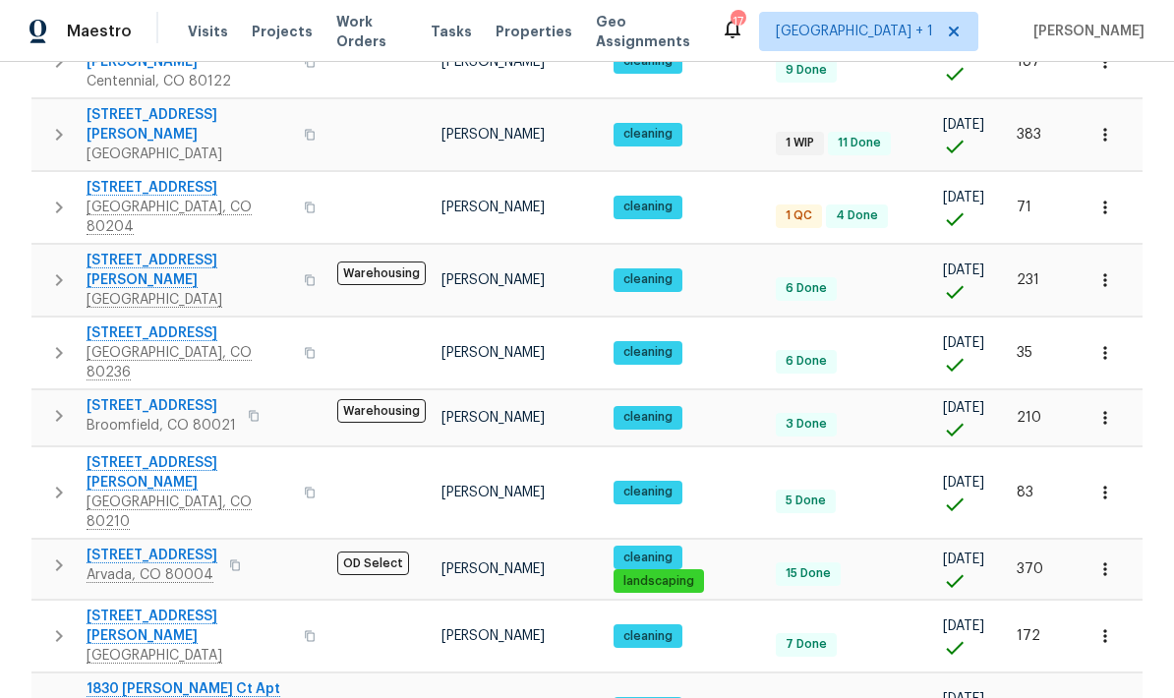
scroll to position [79, 0]
click at [819, 643] on body "Maestro Visits Projects Work Orders Tasks Properties Geo Assignments 17 Denver …" at bounding box center [587, 349] width 1174 height 698
click at [819, 583] on li "50" at bounding box center [1112, 586] width 91 height 59
type input "50"
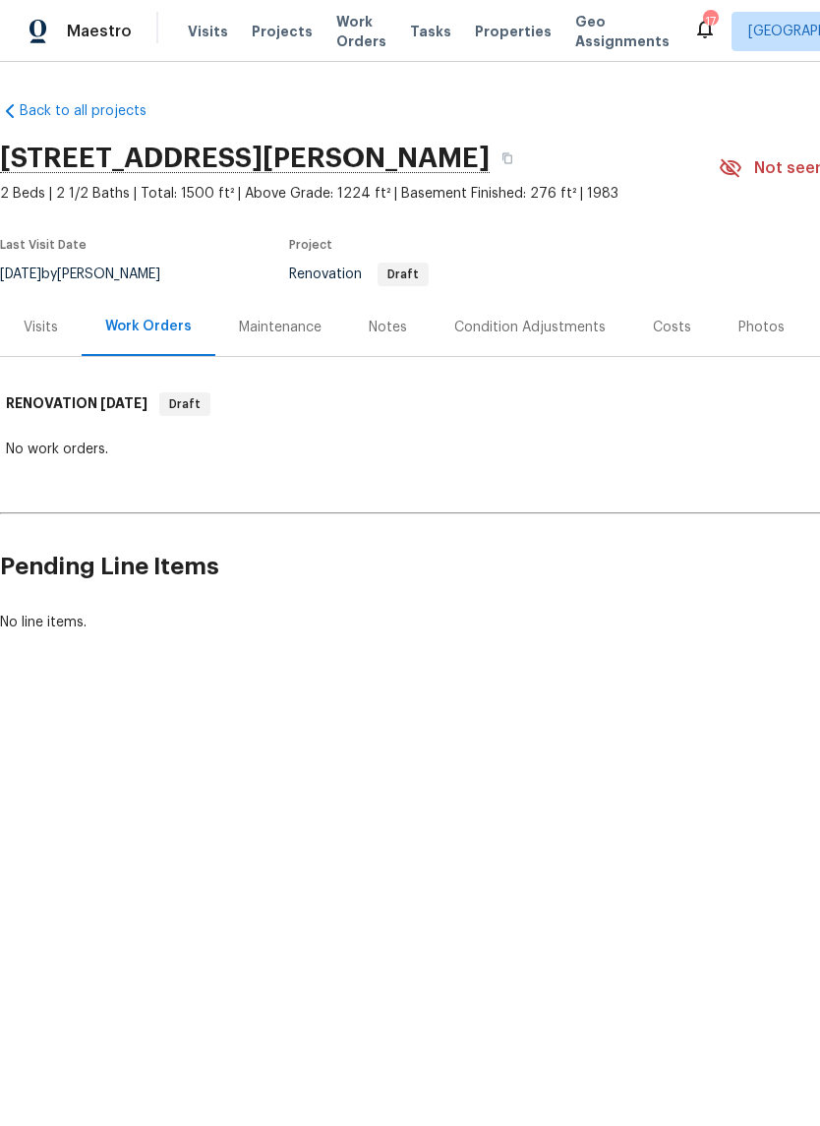
click at [390, 326] on div "Notes" at bounding box center [388, 328] width 38 height 20
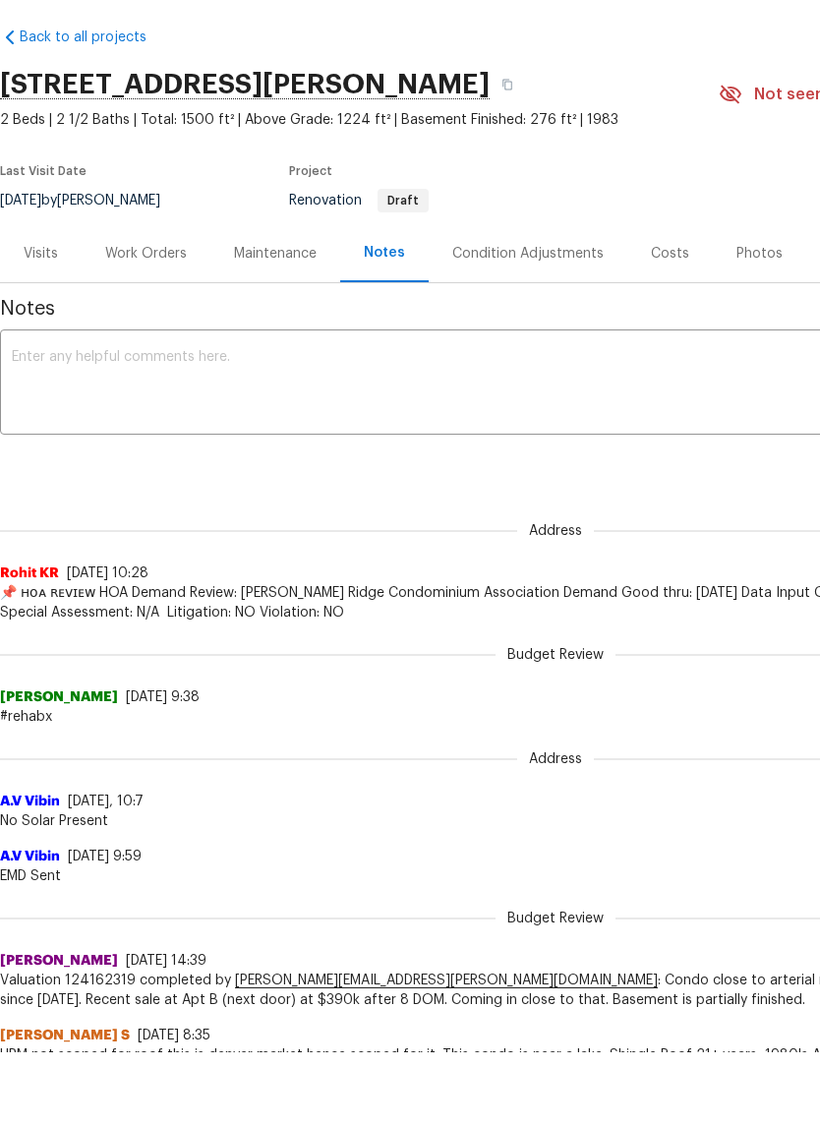
click at [148, 318] on div "Work Orders" at bounding box center [146, 328] width 82 height 20
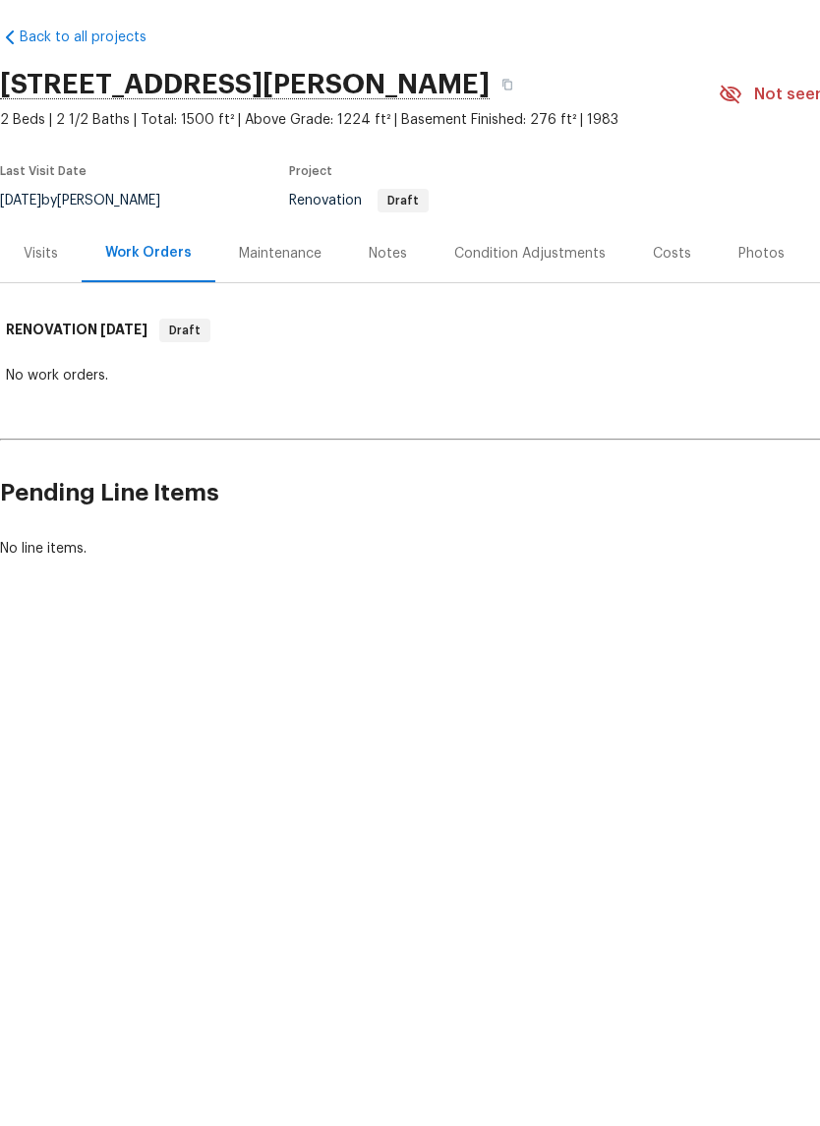
click at [142, 317] on div "Work Orders" at bounding box center [148, 327] width 87 height 20
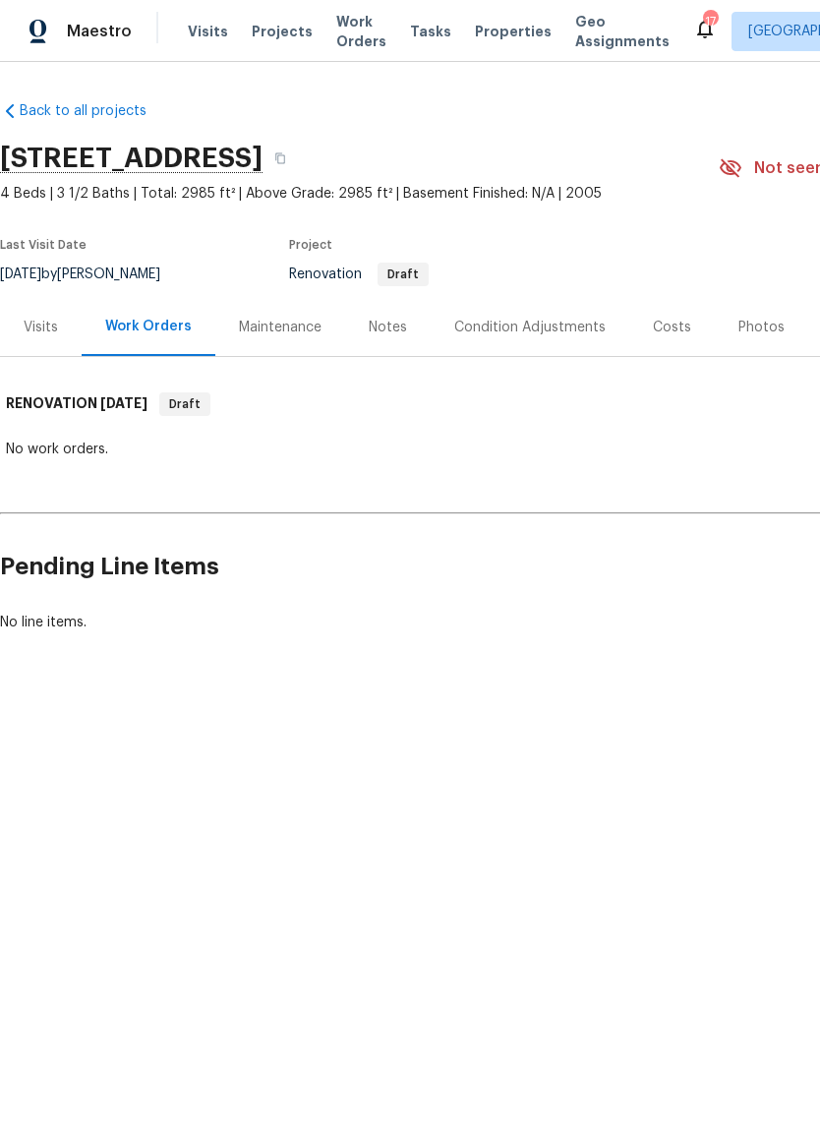
click at [394, 332] on div "Notes" at bounding box center [388, 328] width 38 height 20
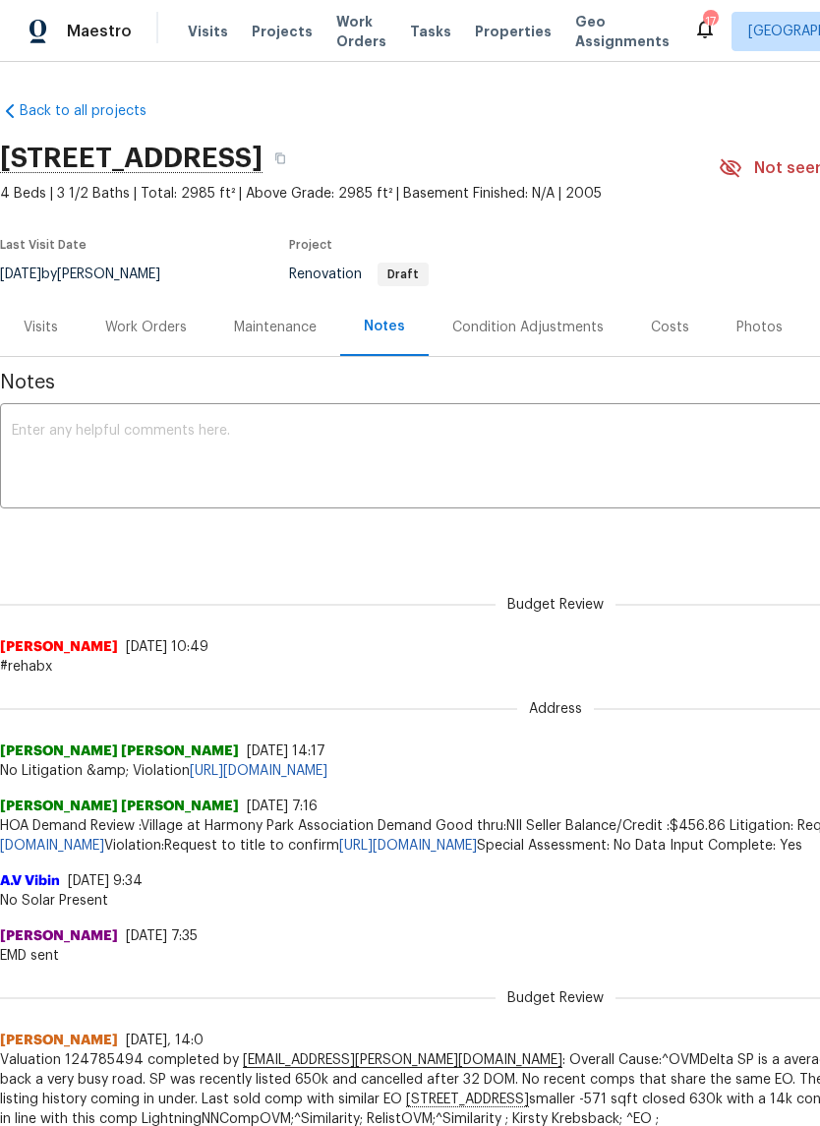
click at [557, 335] on div "Condition Adjustments" at bounding box center [527, 328] width 151 height 20
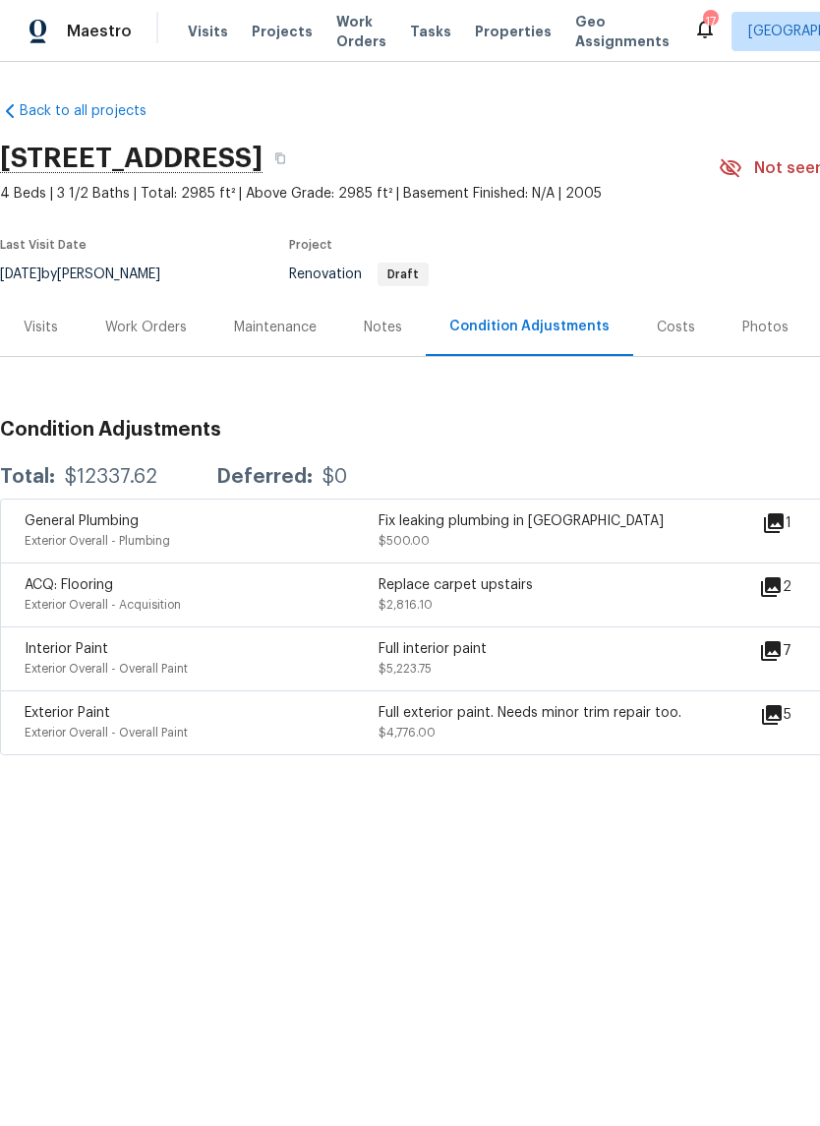
click at [674, 335] on div "Costs" at bounding box center [676, 328] width 38 height 20
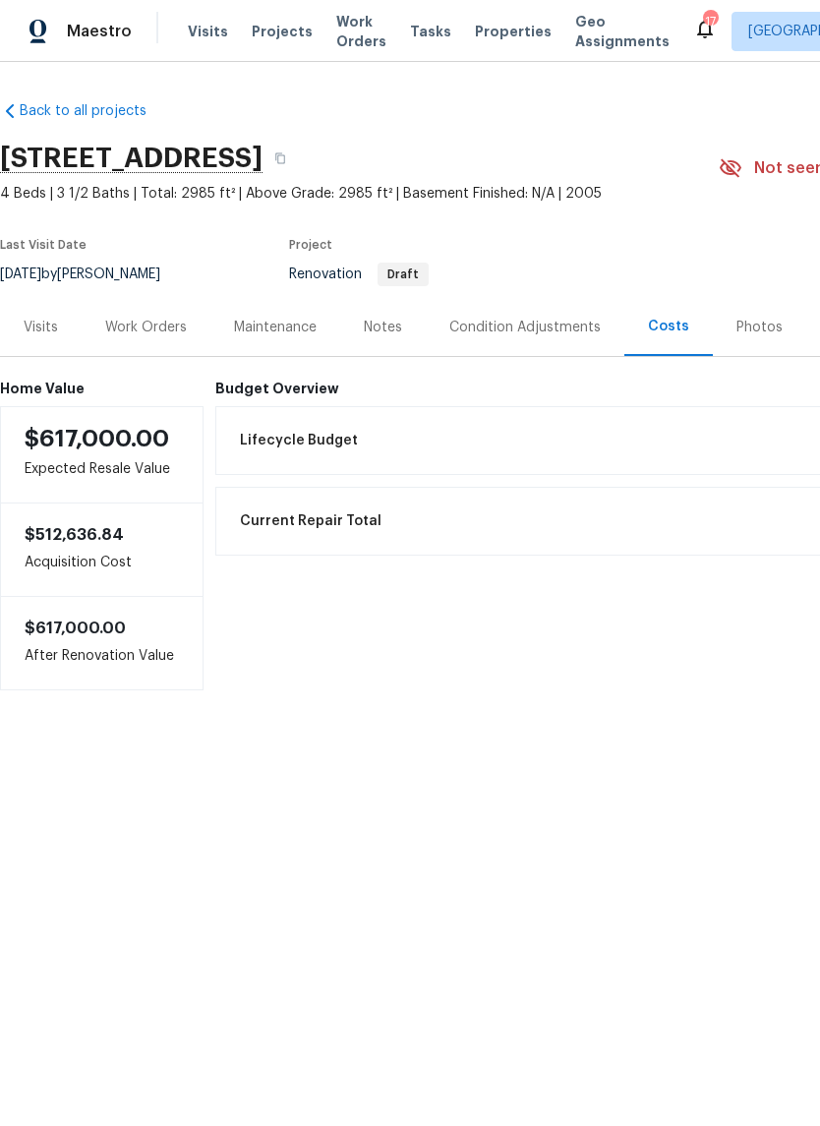
click at [386, 328] on div "Notes" at bounding box center [383, 328] width 38 height 20
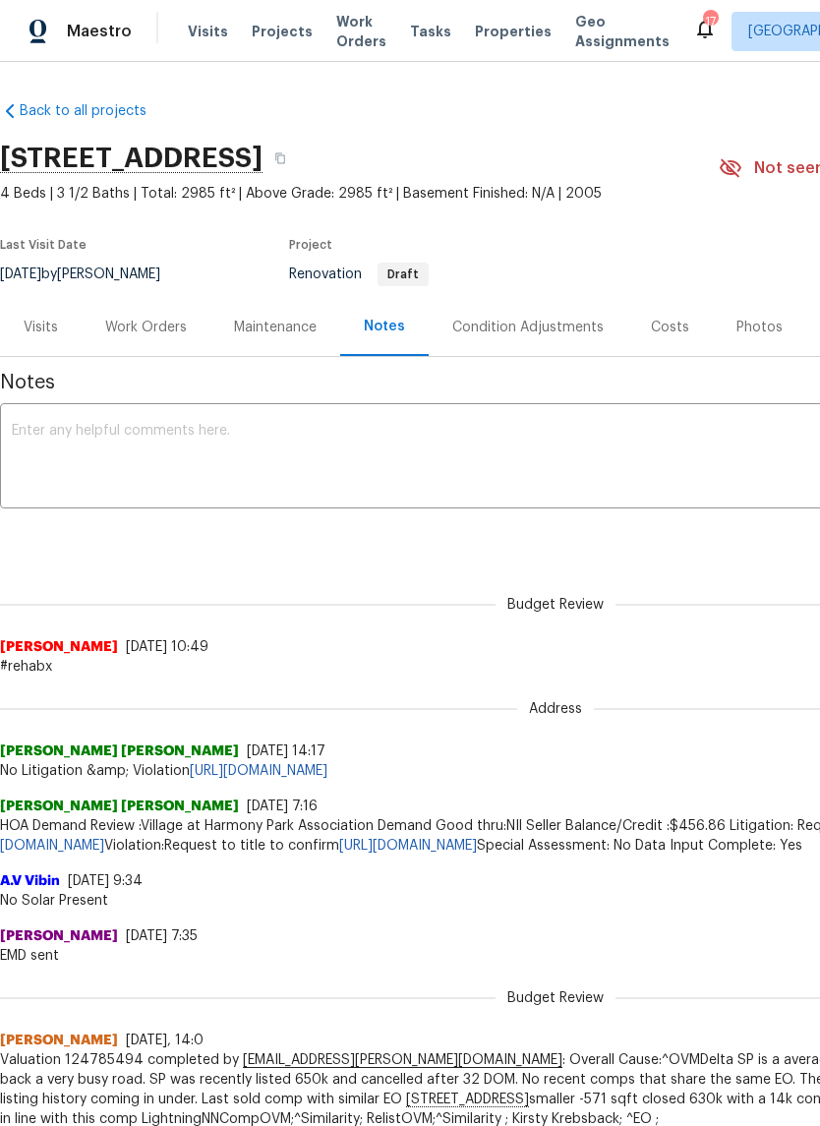
click at [663, 331] on div "Costs" at bounding box center [670, 328] width 38 height 20
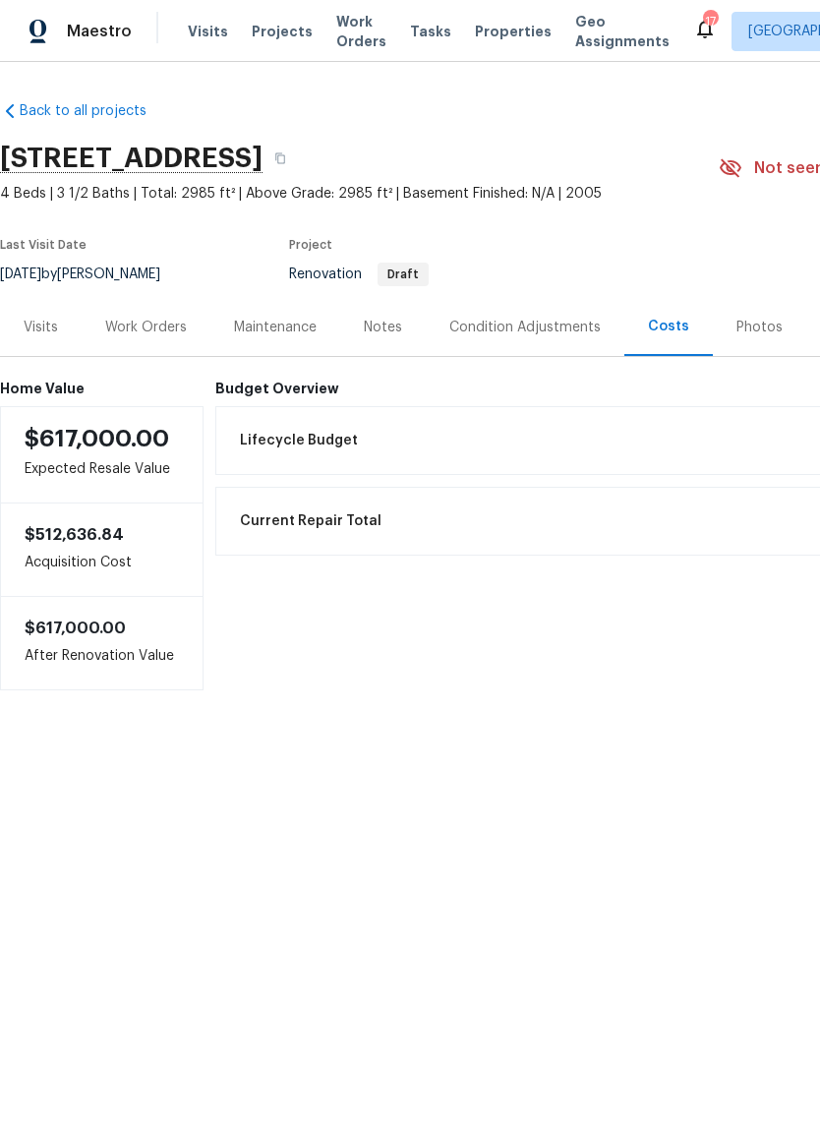
click at [542, 318] on div "Condition Adjustments" at bounding box center [524, 328] width 151 height 20
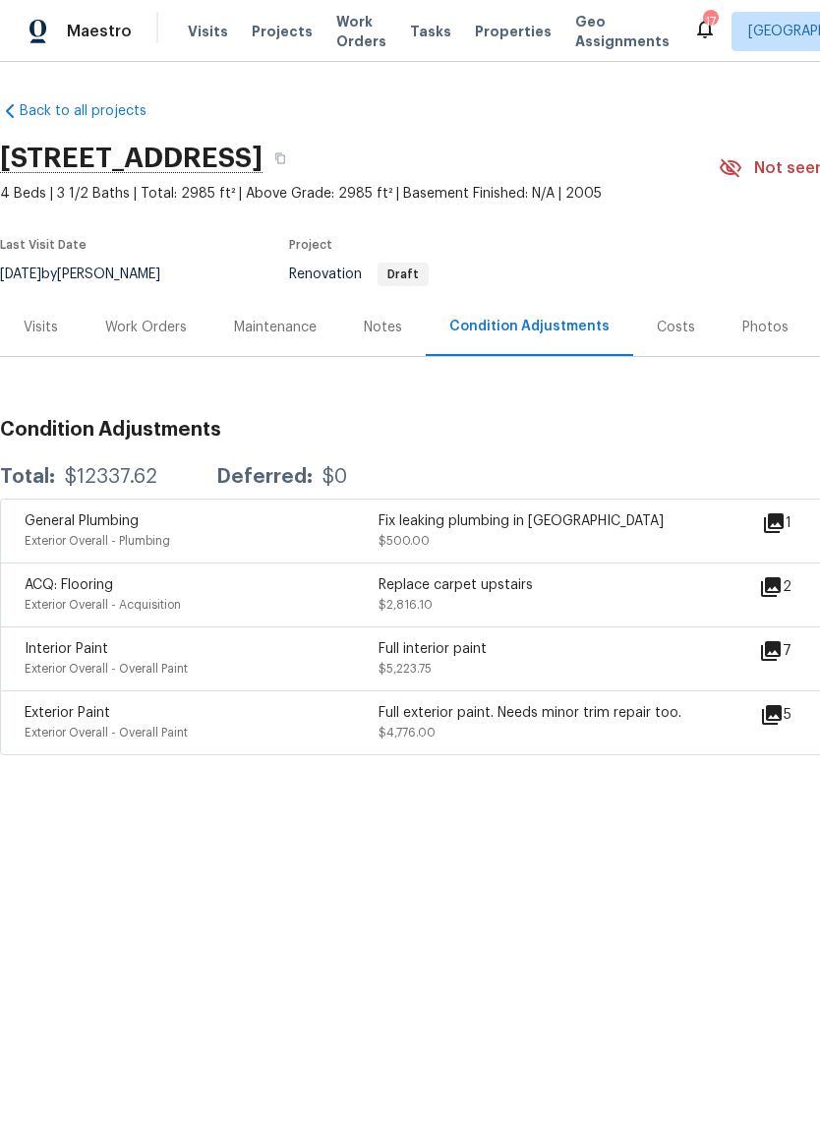
click at [147, 323] on div "Work Orders" at bounding box center [146, 328] width 82 height 20
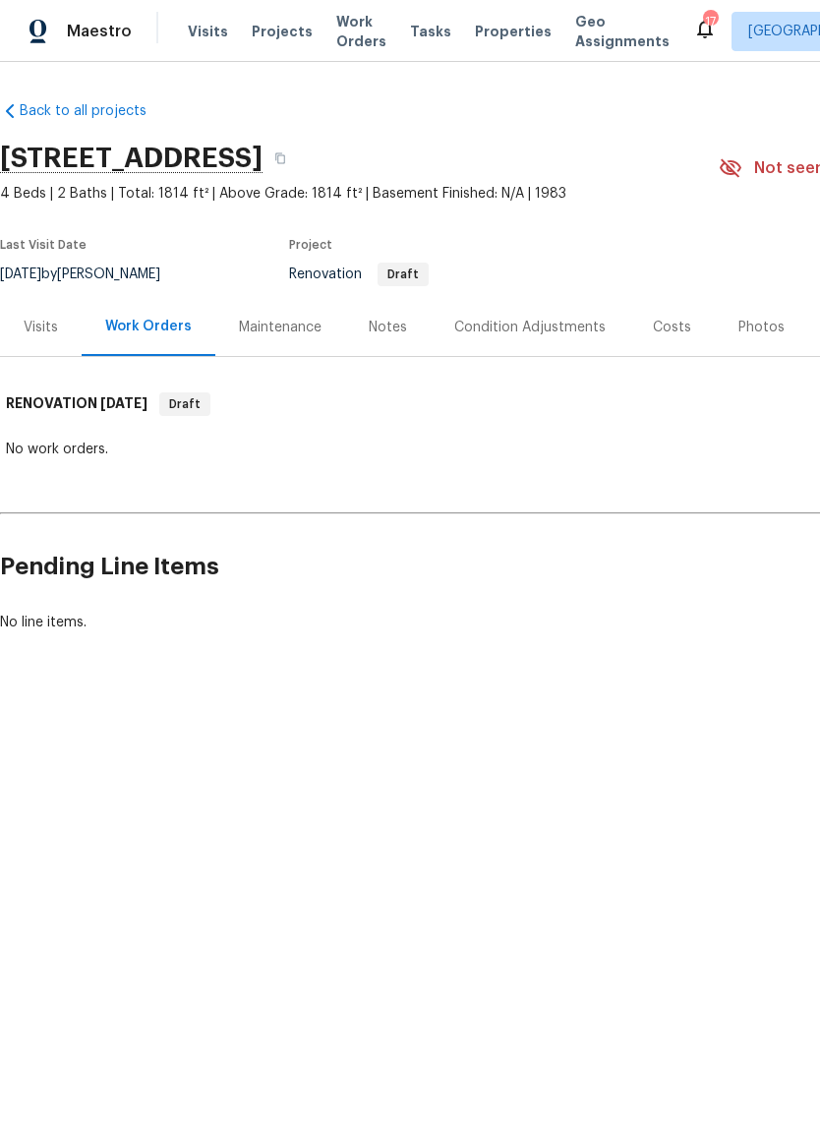
click at [390, 330] on div "Notes" at bounding box center [388, 328] width 38 height 20
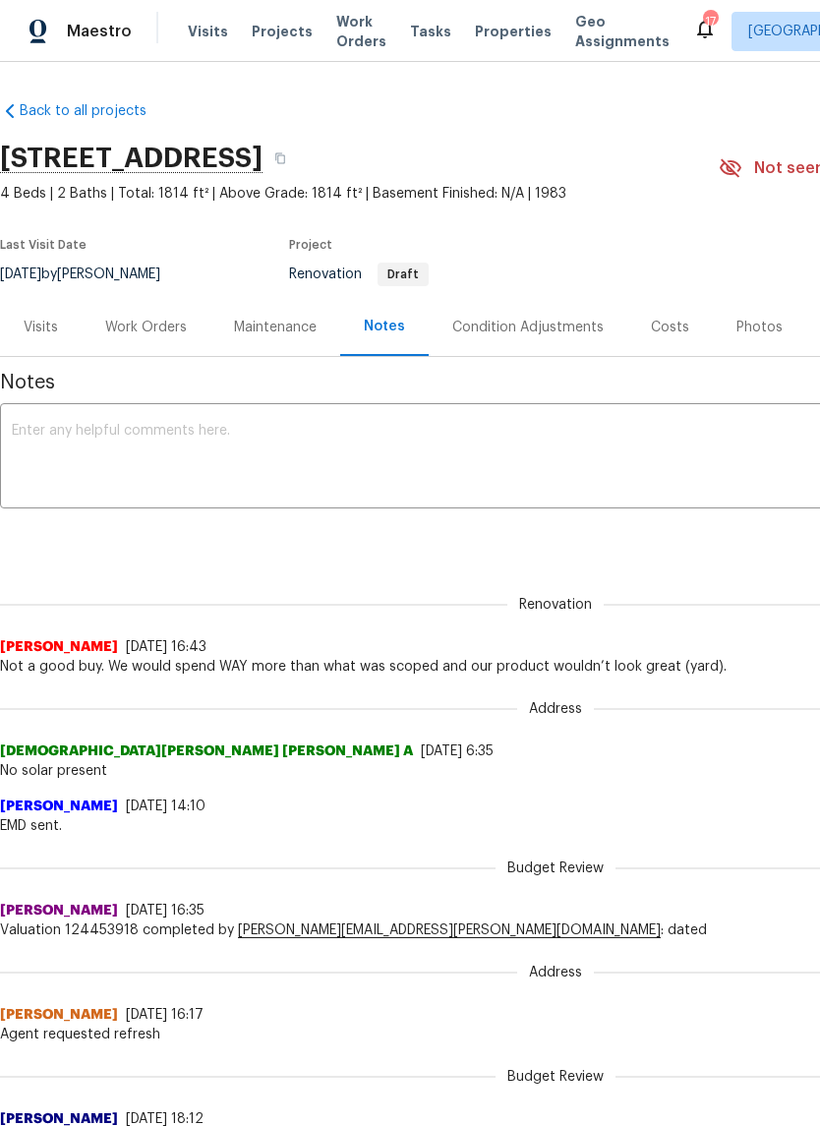
click at [667, 327] on div "Costs" at bounding box center [670, 328] width 38 height 20
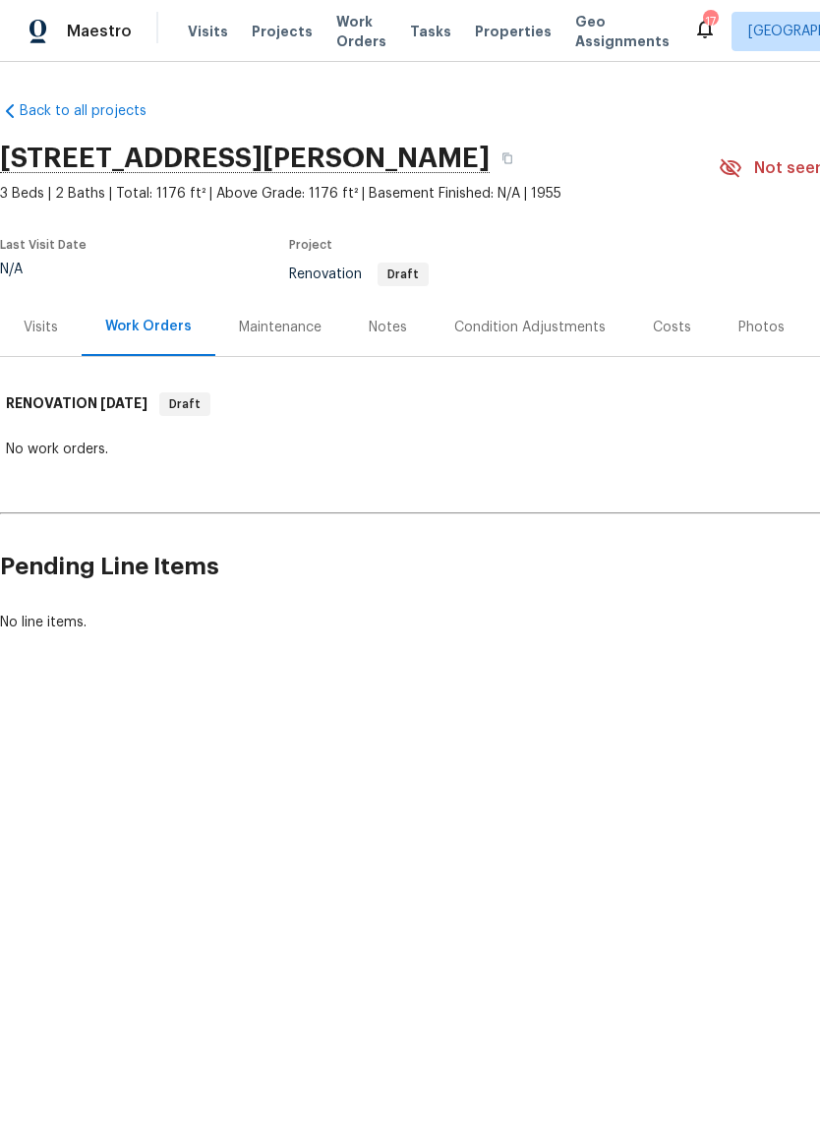
click at [402, 324] on div "Notes" at bounding box center [388, 328] width 38 height 20
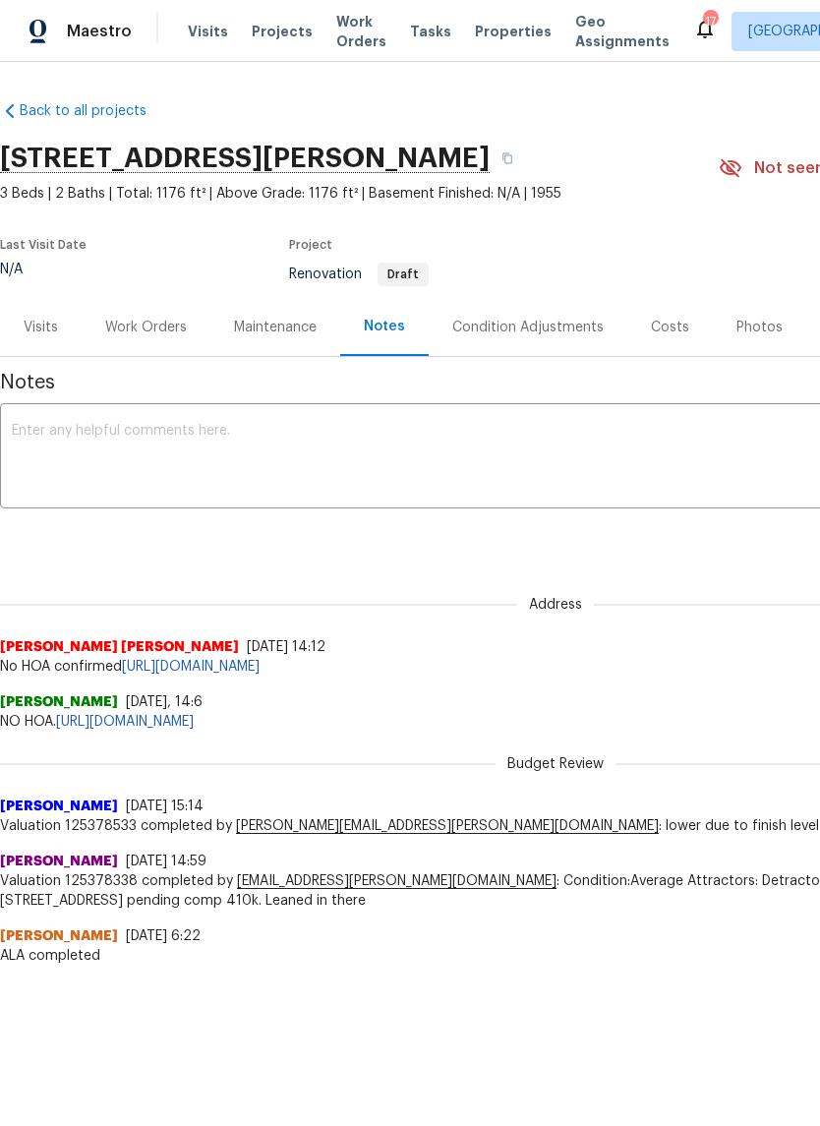
click at [666, 331] on div "Costs" at bounding box center [670, 328] width 38 height 20
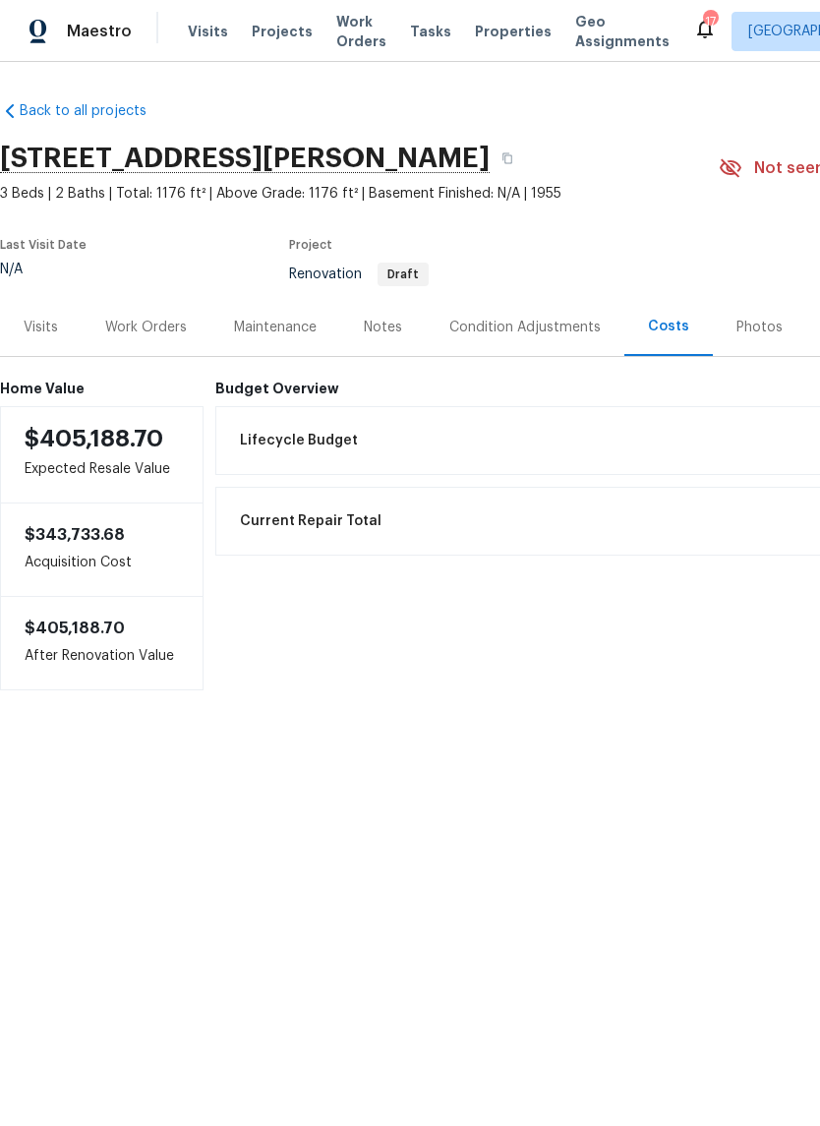
click at [395, 328] on div "Notes" at bounding box center [383, 328] width 38 height 20
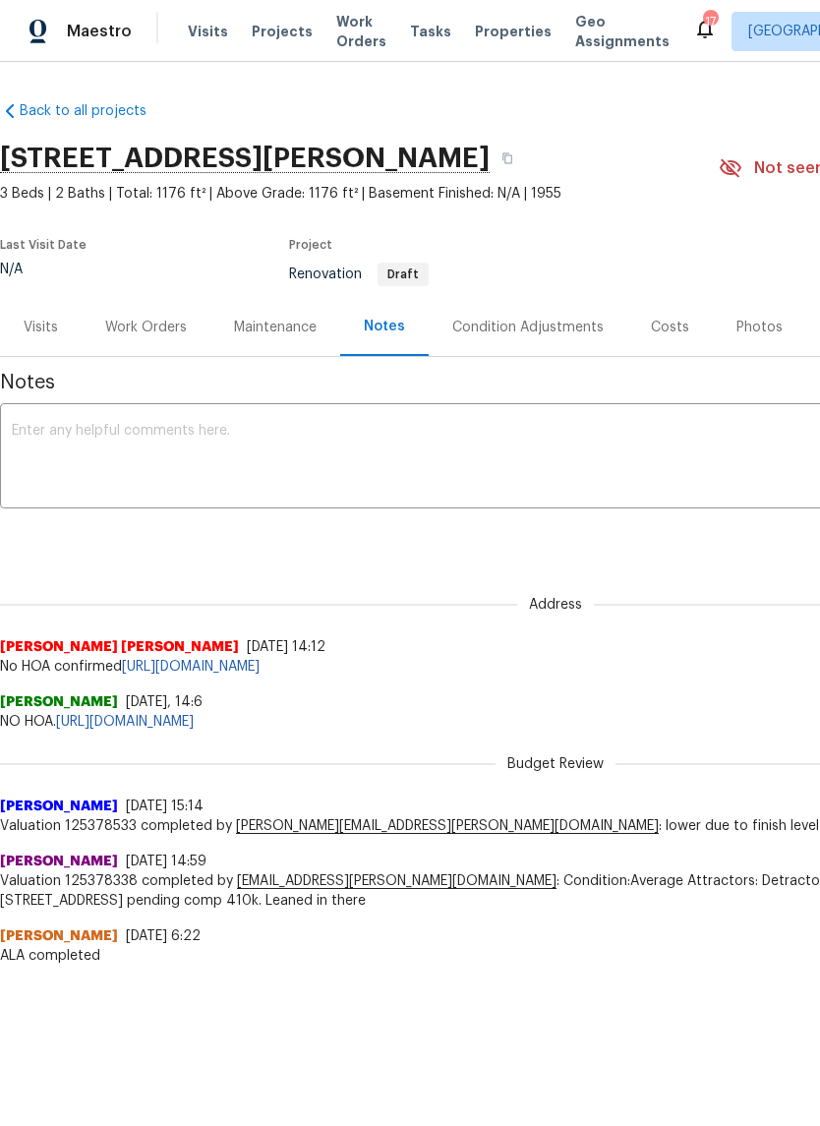
click at [555, 337] on div "Condition Adjustments" at bounding box center [528, 327] width 199 height 58
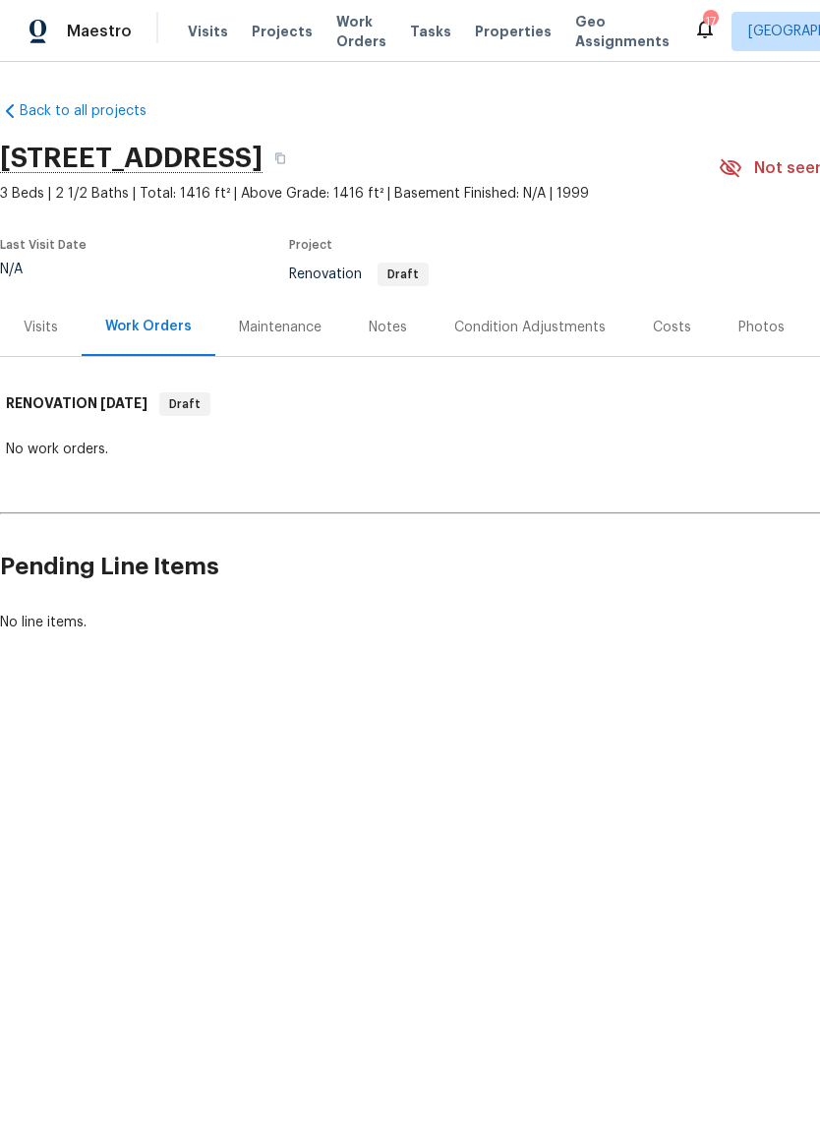
click at [394, 332] on div "Notes" at bounding box center [388, 328] width 38 height 20
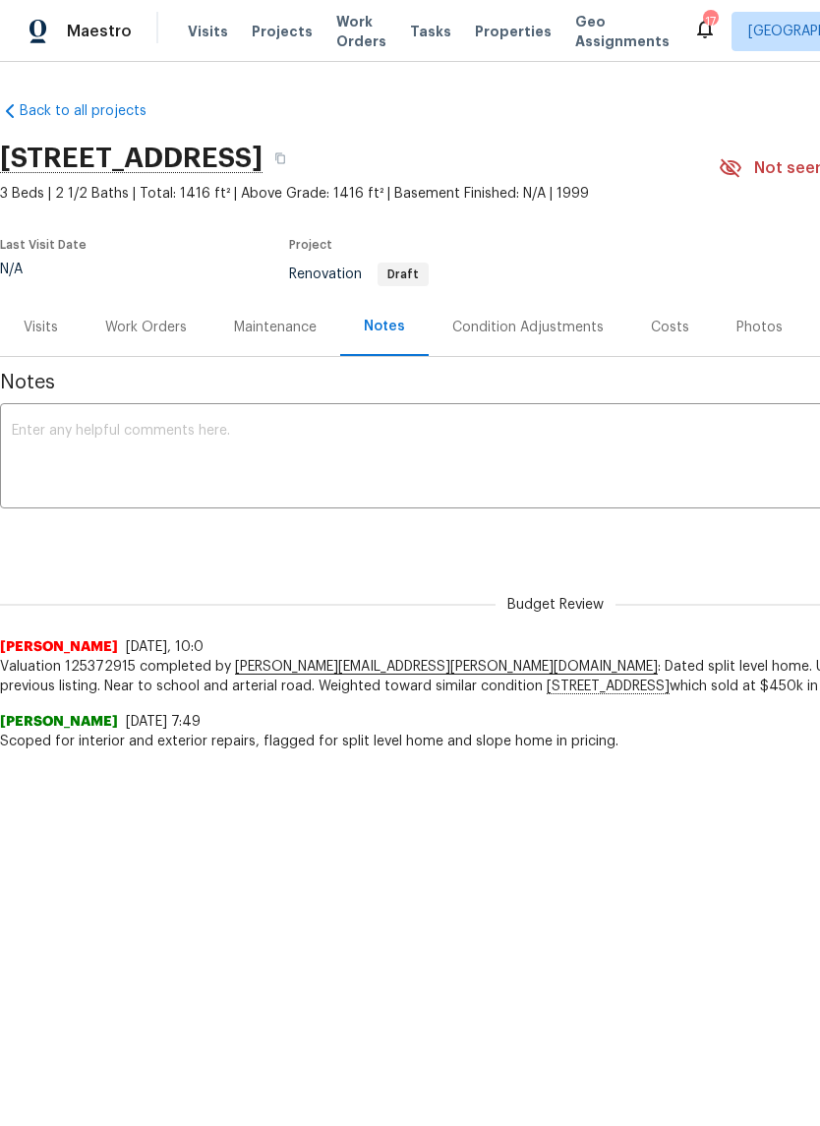
click at [667, 322] on div "Costs" at bounding box center [670, 328] width 38 height 20
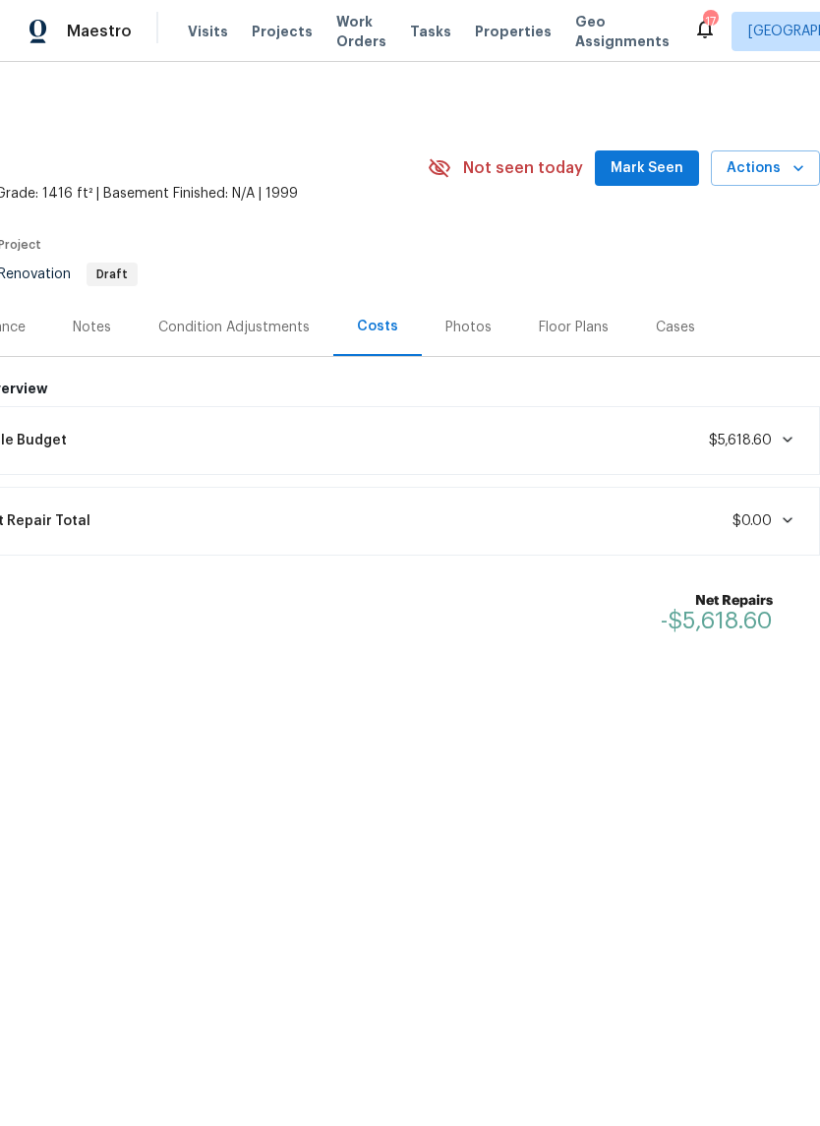
scroll to position [0, 291]
click at [250, 320] on div "Condition Adjustments" at bounding box center [233, 328] width 151 height 20
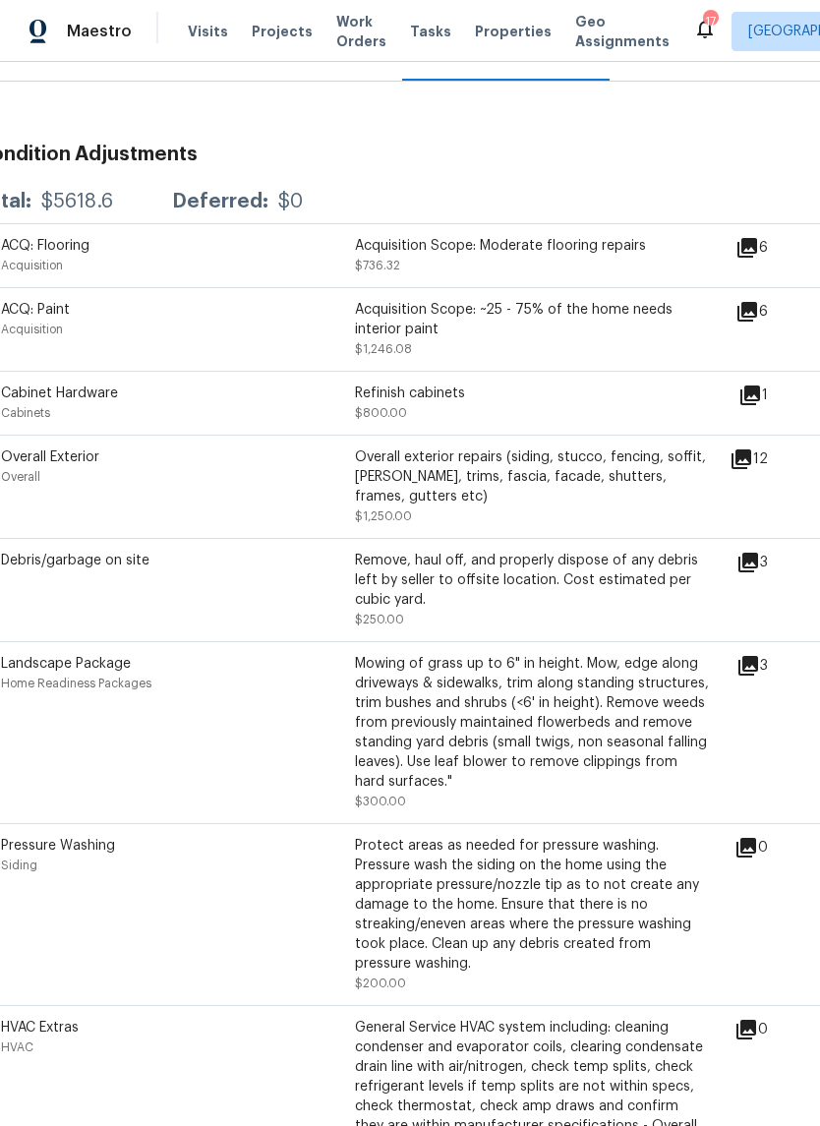
scroll to position [265, 24]
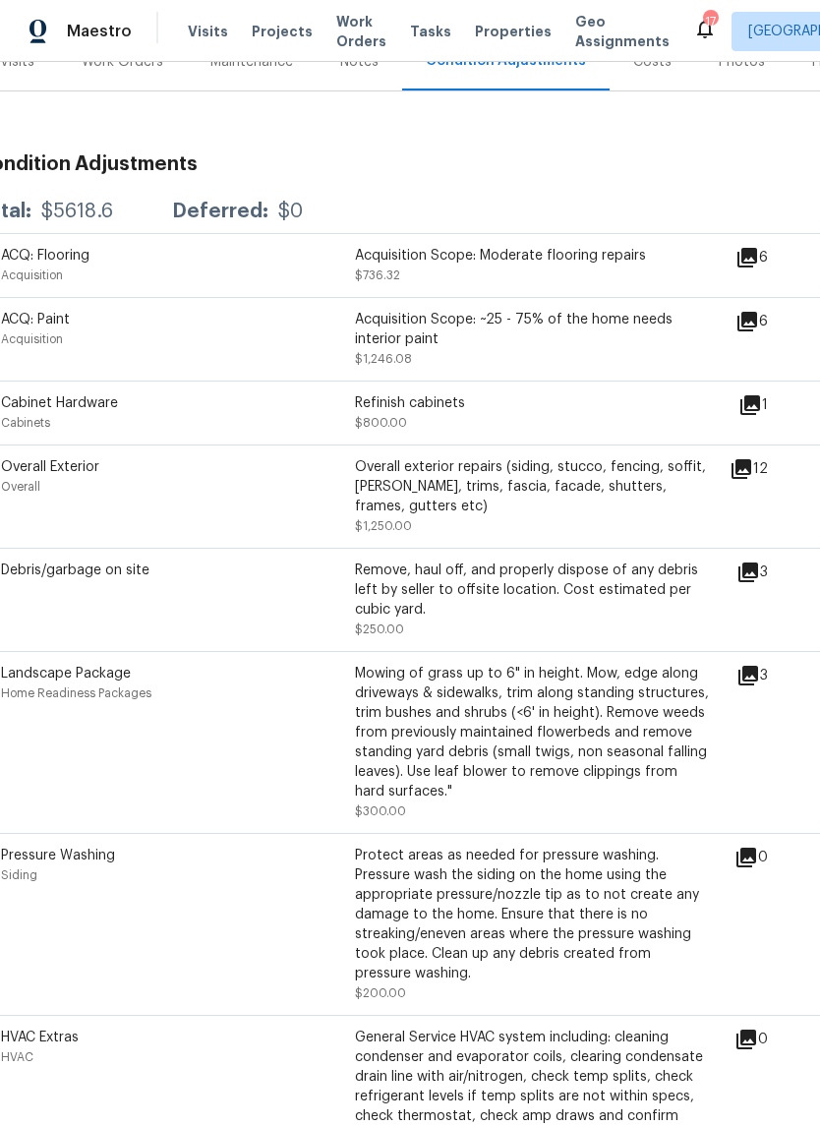
click at [749, 404] on icon at bounding box center [750, 405] width 24 height 24
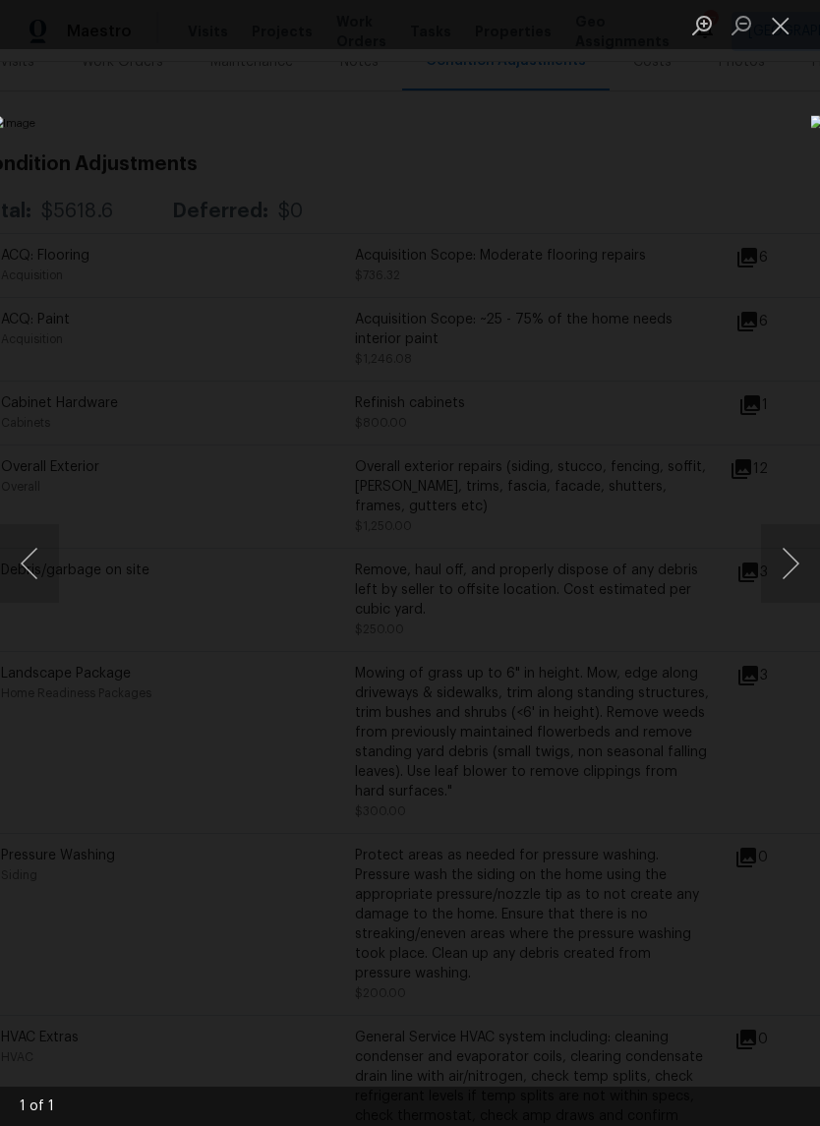
click at [778, 39] on button "Close lightbox" at bounding box center [780, 25] width 39 height 34
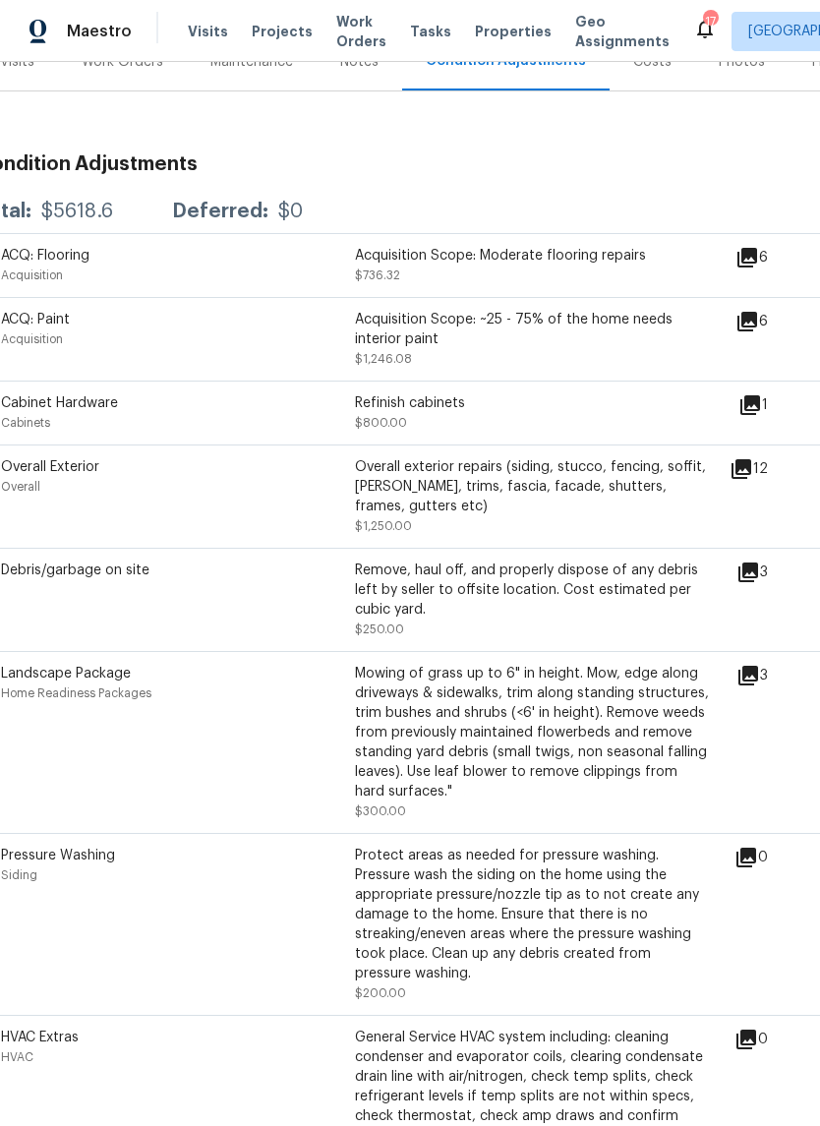
click at [756, 322] on icon at bounding box center [747, 322] width 20 height 20
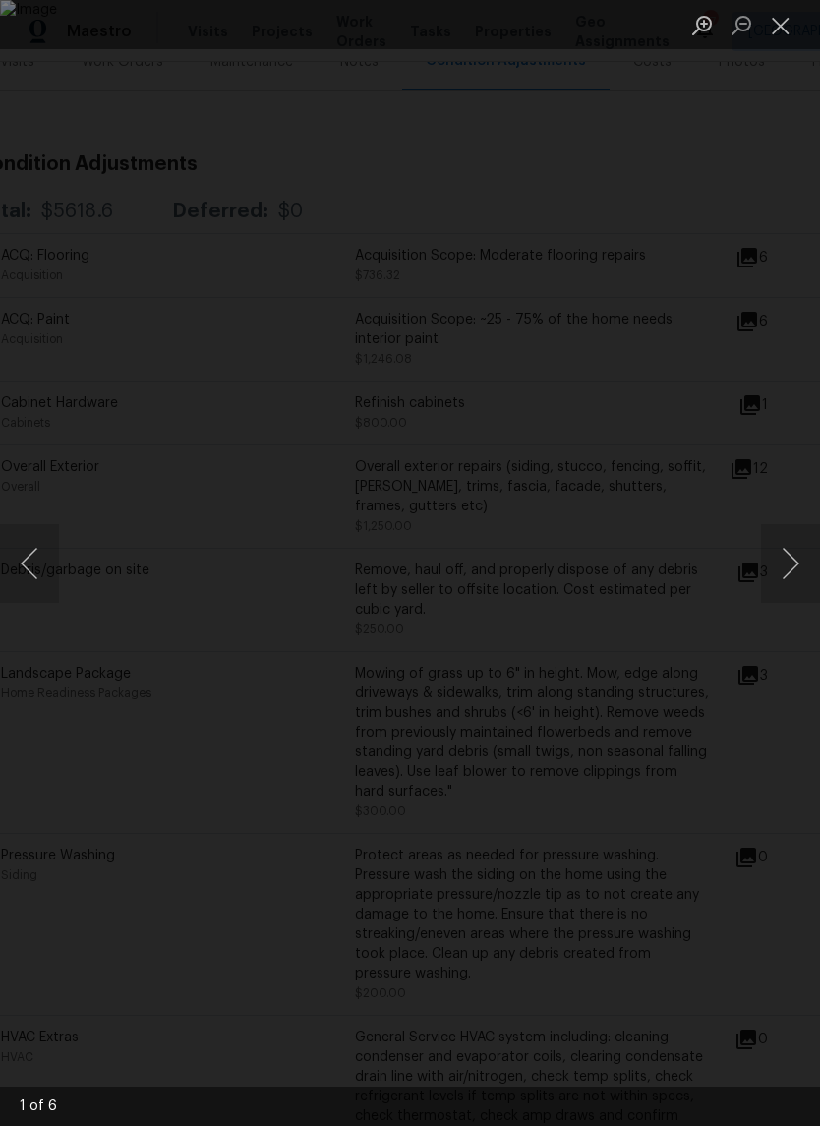
click at [769, 560] on button "Next image" at bounding box center [790, 563] width 59 height 79
click at [773, 564] on button "Next image" at bounding box center [790, 563] width 59 height 79
click at [768, 556] on button "Next image" at bounding box center [790, 563] width 59 height 79
click at [762, 553] on button "Next image" at bounding box center [790, 563] width 59 height 79
click at [768, 550] on button "Next image" at bounding box center [790, 563] width 59 height 79
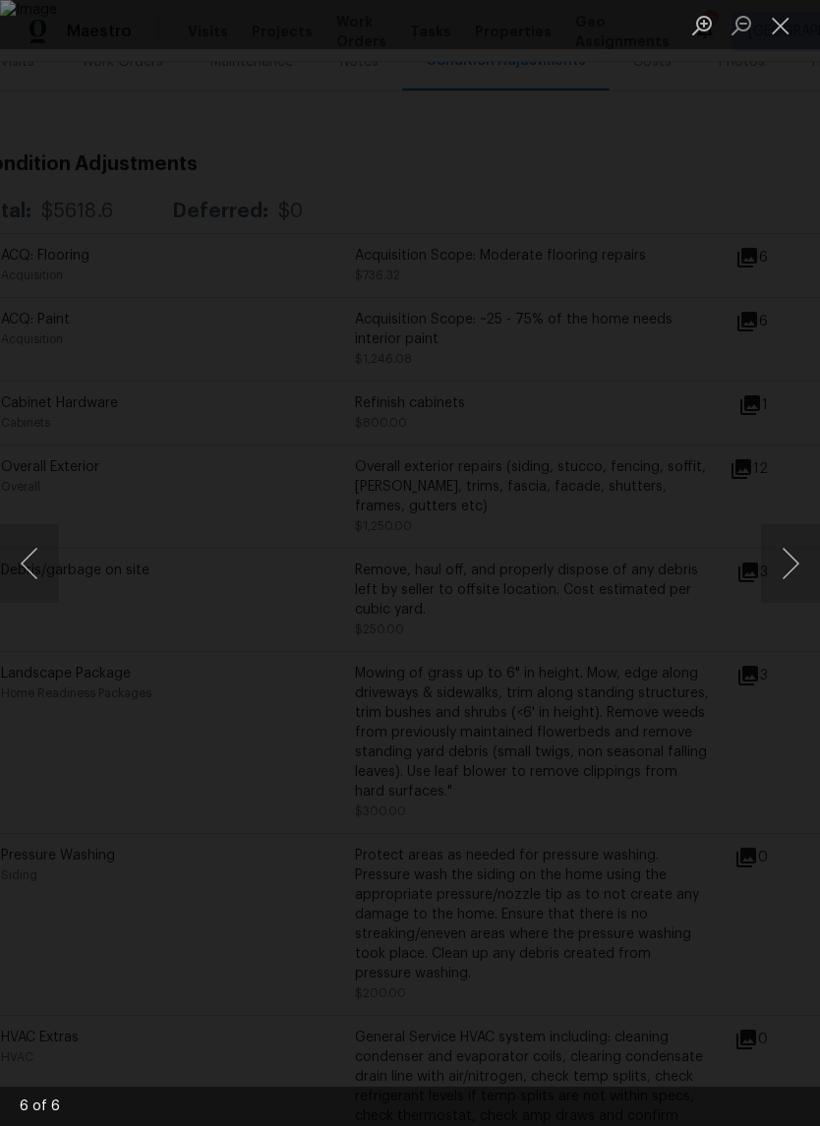
click at [768, 550] on button "Next image" at bounding box center [790, 563] width 59 height 79
click at [765, 552] on button "Next image" at bounding box center [790, 563] width 59 height 79
click at [775, 36] on button "Close lightbox" at bounding box center [780, 25] width 39 height 34
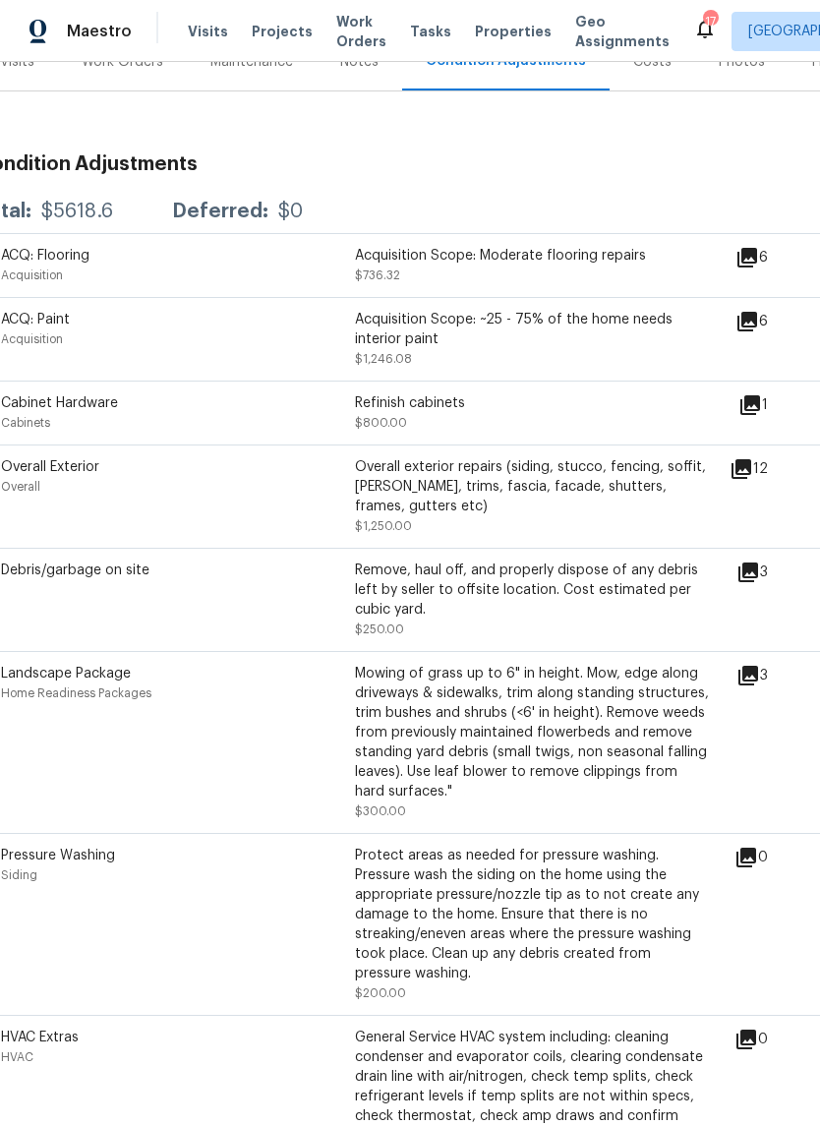
click at [757, 264] on icon at bounding box center [747, 258] width 20 height 20
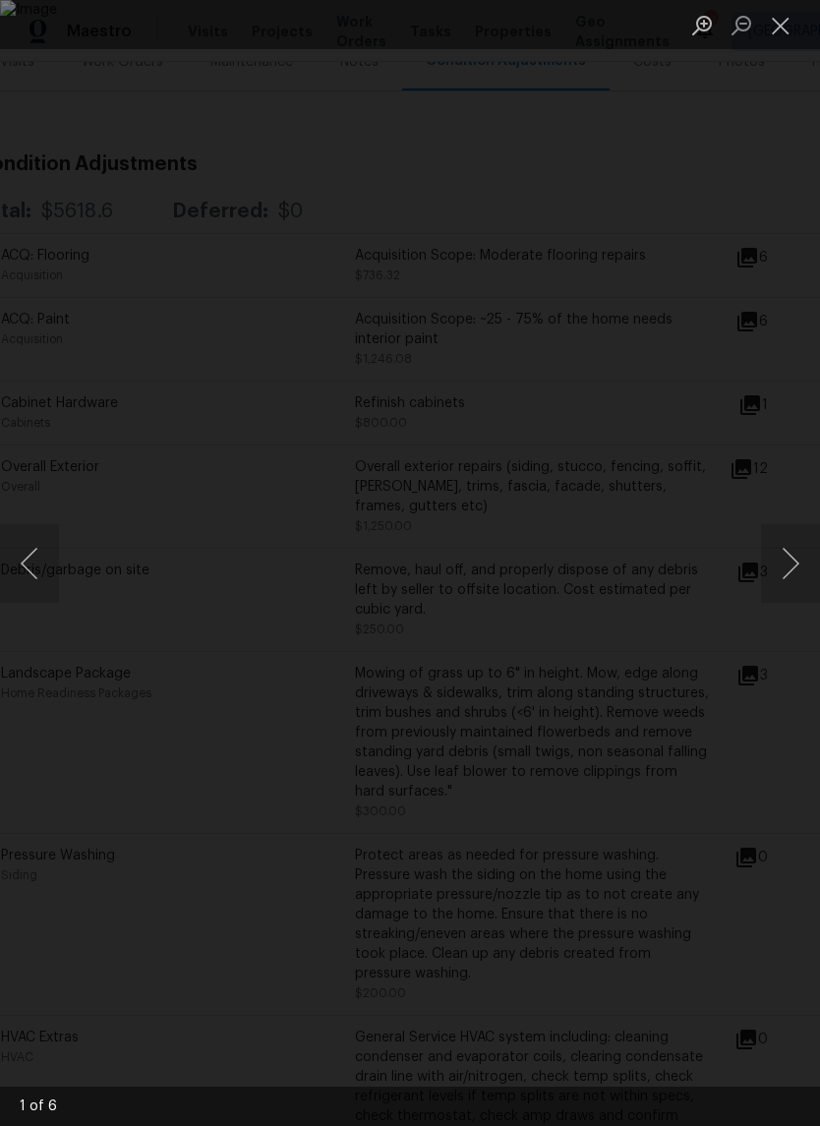
click at [773, 568] on button "Next image" at bounding box center [790, 563] width 59 height 79
click at [772, 560] on button "Next image" at bounding box center [790, 563] width 59 height 79
click at [772, 555] on button "Next image" at bounding box center [790, 563] width 59 height 79
click at [767, 556] on button "Next image" at bounding box center [790, 563] width 59 height 79
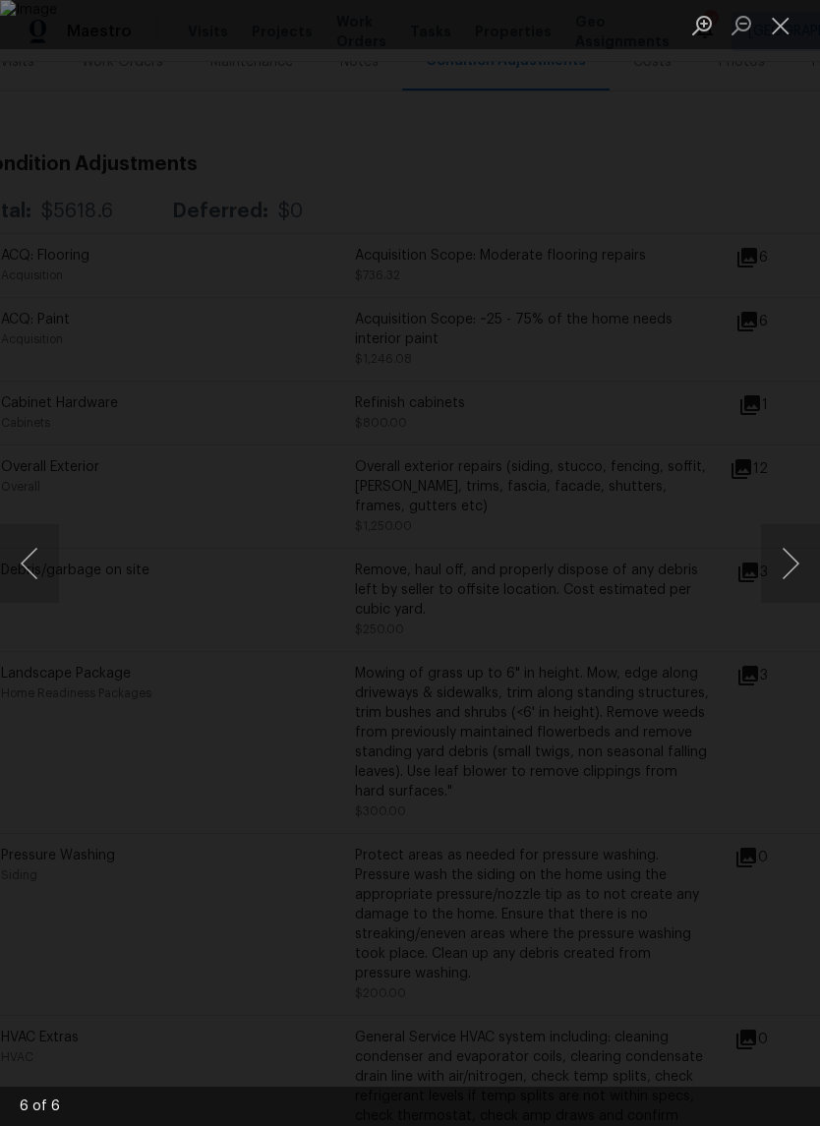
click at [765, 558] on button "Next image" at bounding box center [790, 563] width 59 height 79
click at [785, 26] on button "Close lightbox" at bounding box center [780, 25] width 39 height 34
